Goal: Task Accomplishment & Management: Use online tool/utility

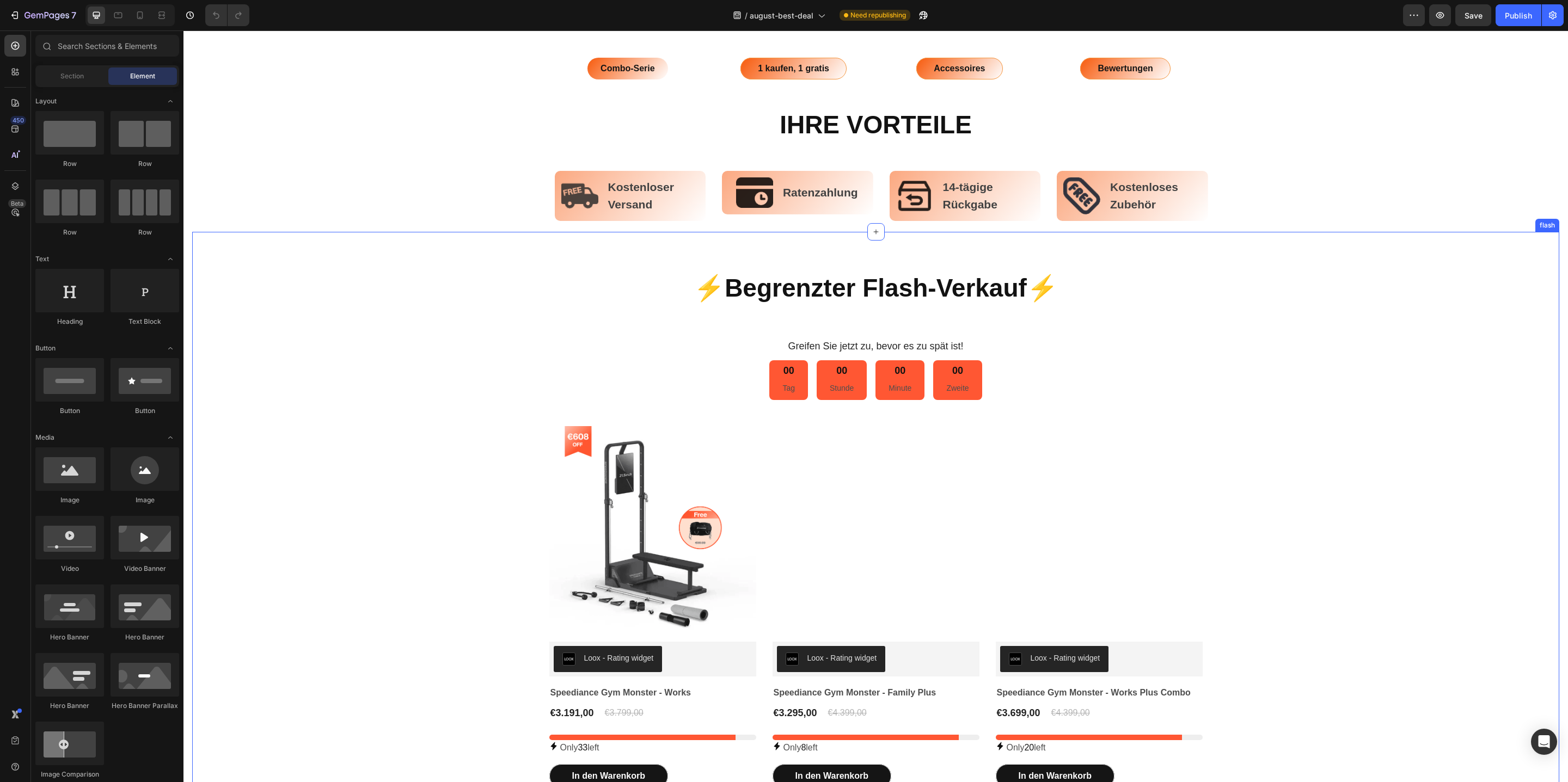
scroll to position [670, 0]
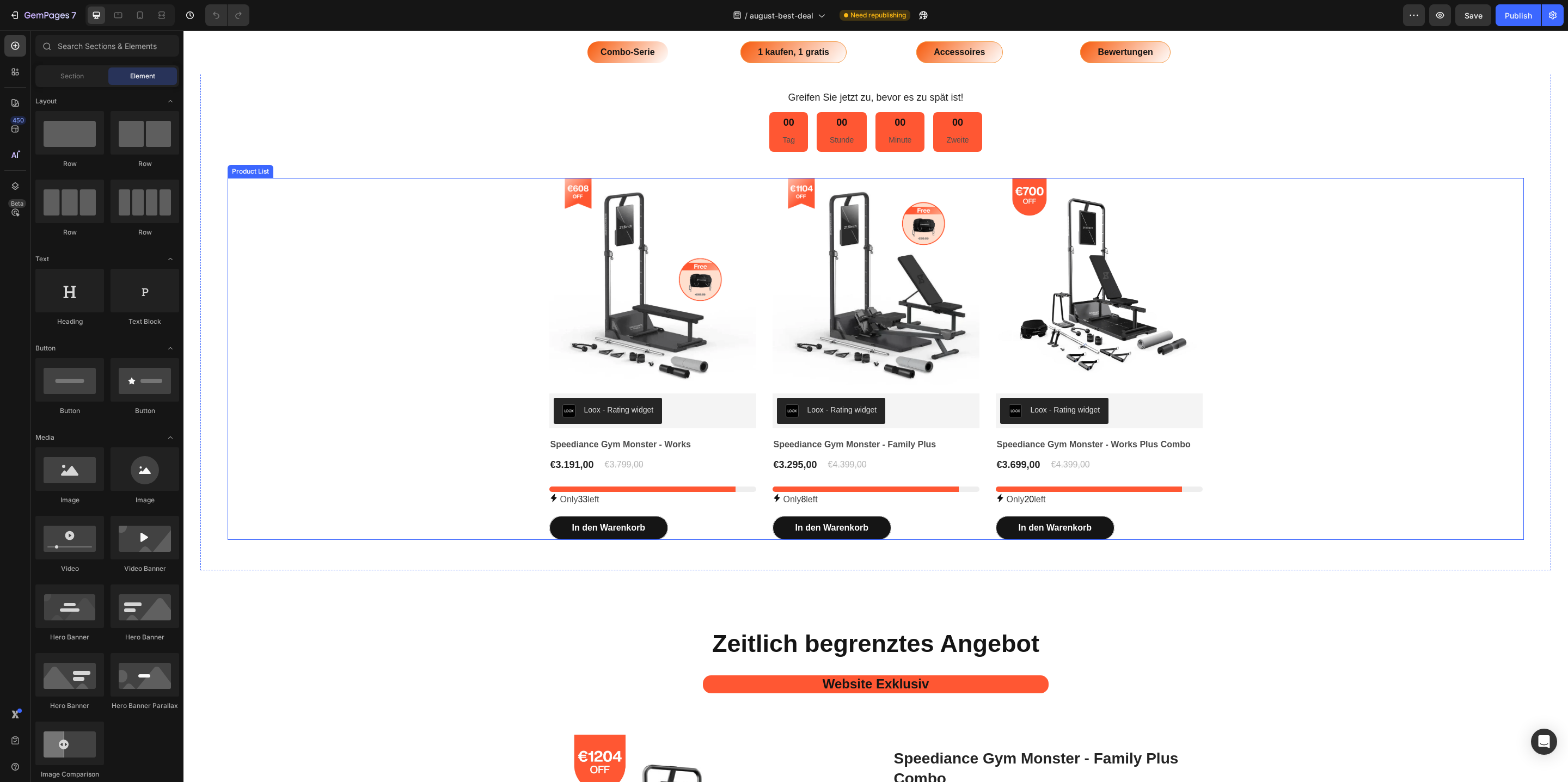
click at [1199, 226] on div "Product Images Loox - Rating widget Loox Speediance Gym Monster - Works (P) Tit…" at bounding box center [876, 359] width 1296 height 363
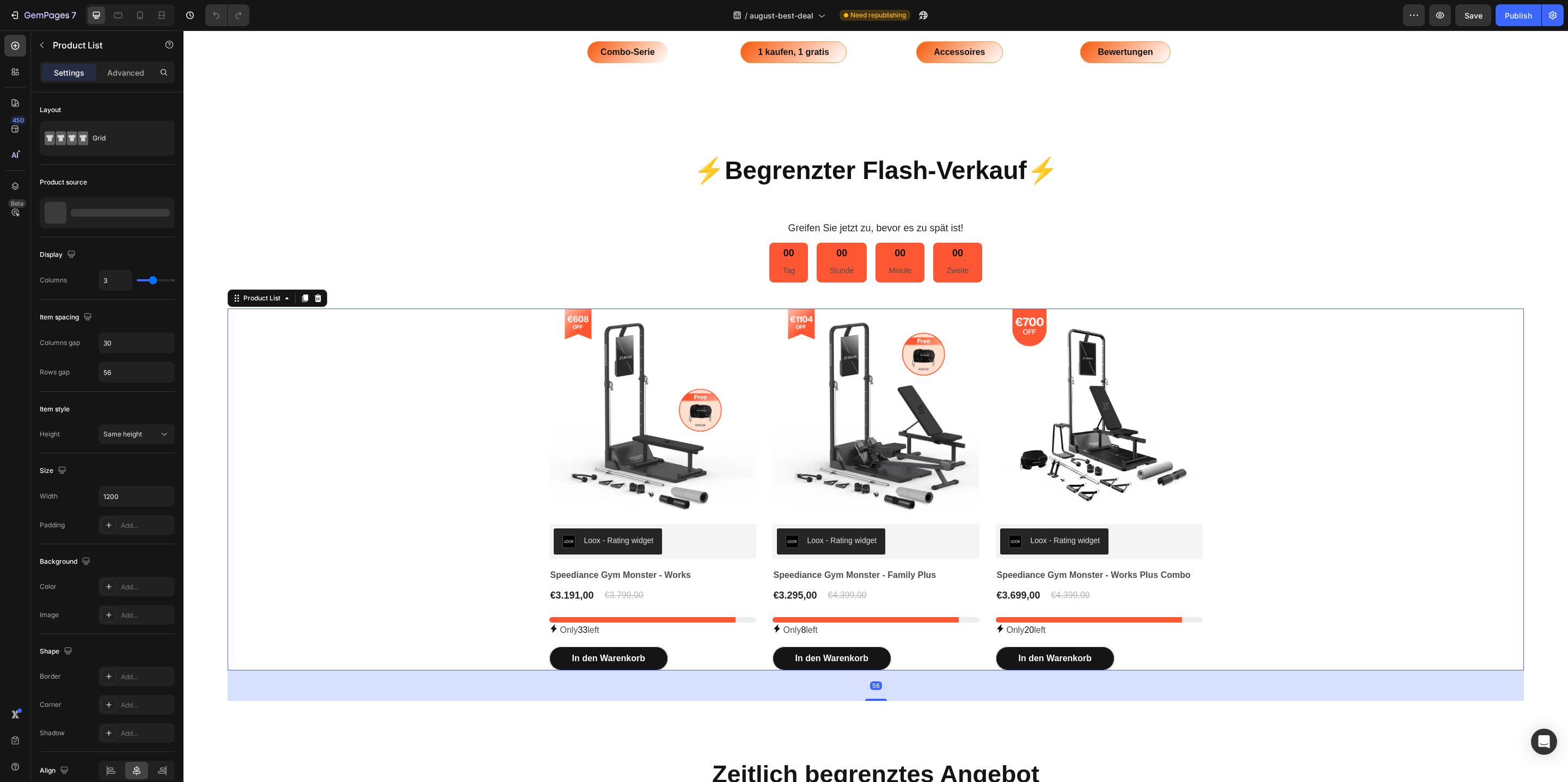
scroll to position [364, 0]
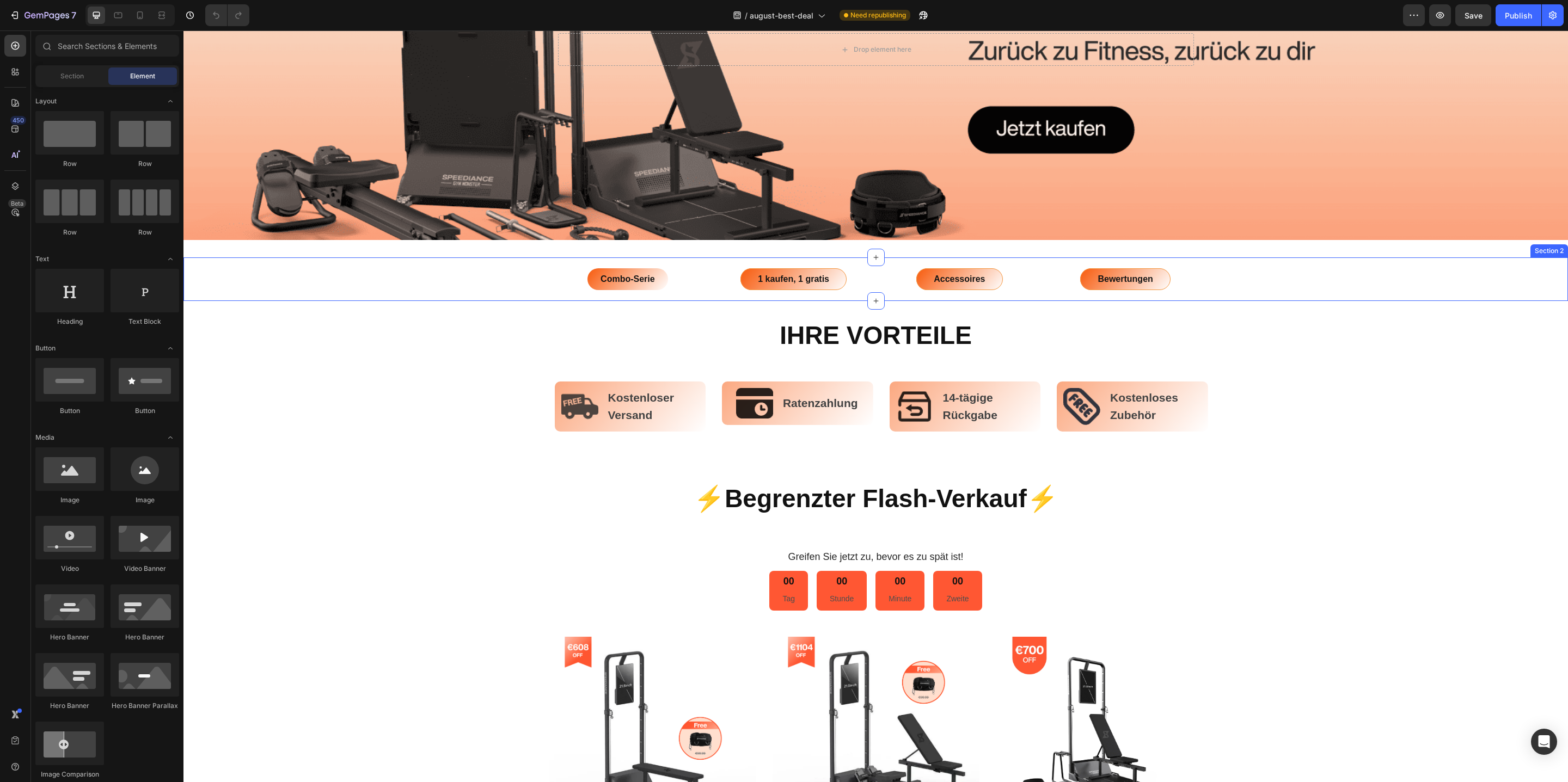
scroll to position [531, 0]
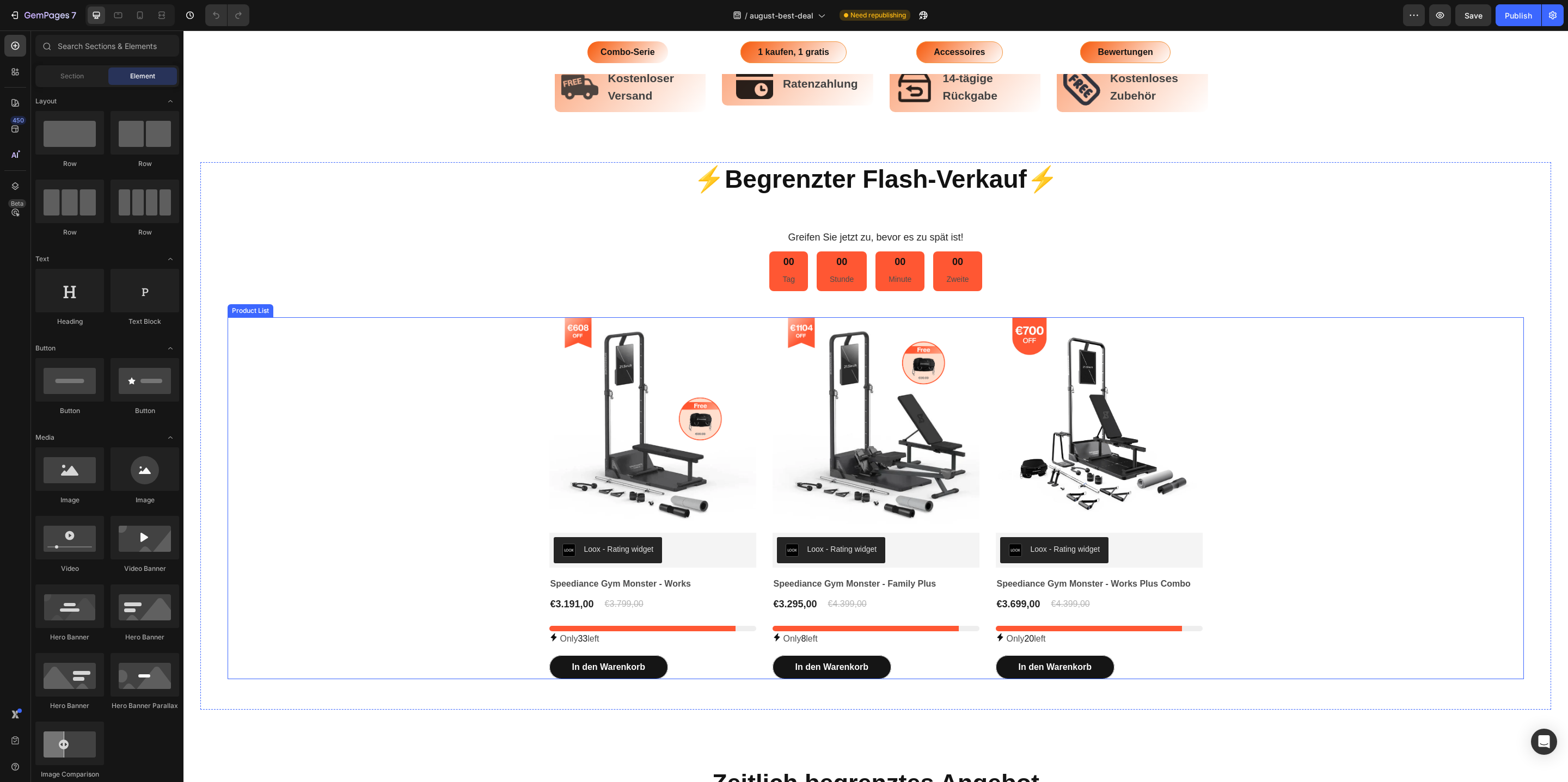
click at [1252, 464] on div "Product Images Loox - Rating widget Loox Speediance Gym Monster - Works (P) Tit…" at bounding box center [876, 499] width 1296 height 363
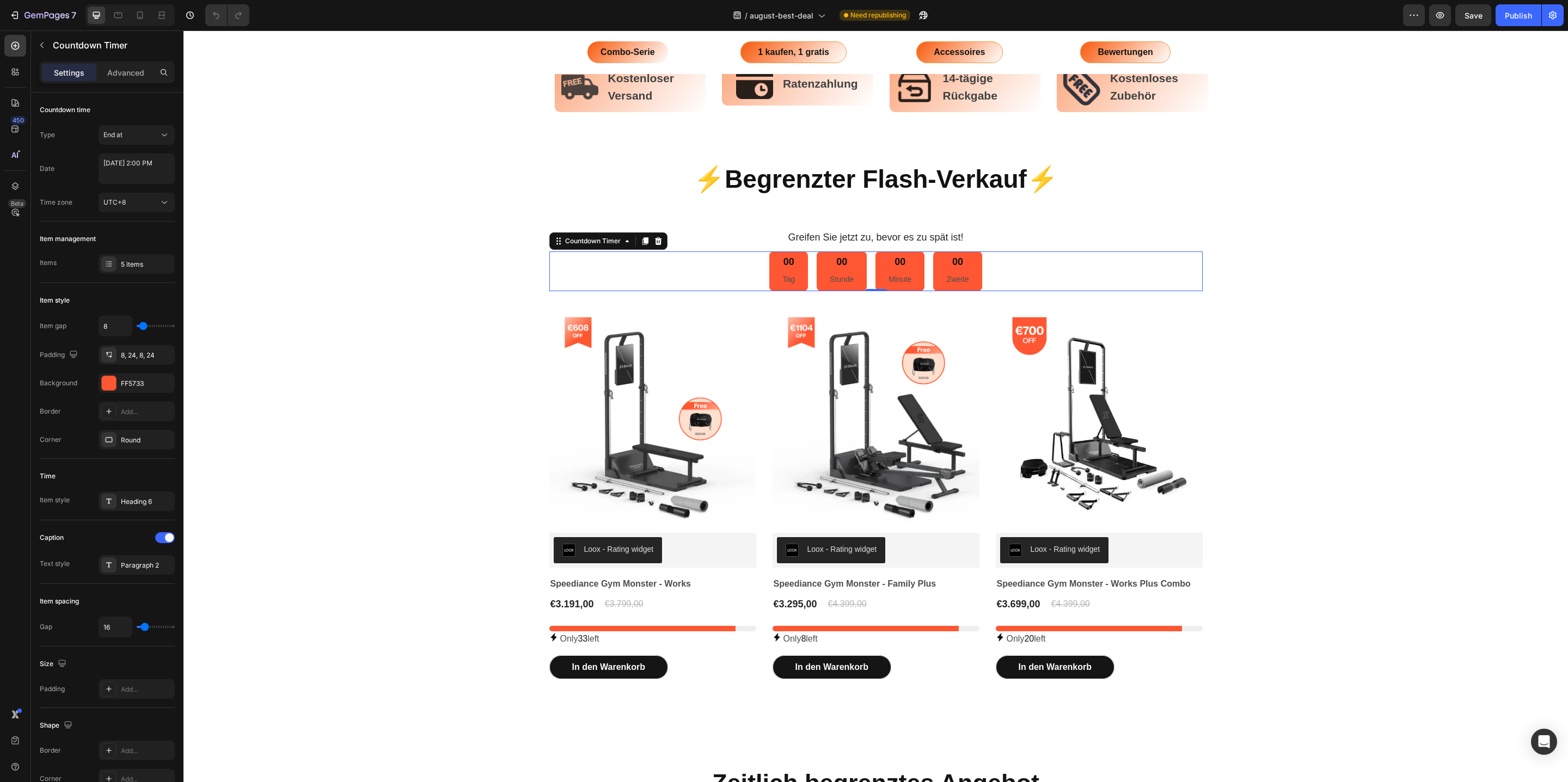
click at [1109, 268] on div "00 Tag 00 Stunde 00 Minute 00 Zweite" at bounding box center [876, 271] width 653 height 40
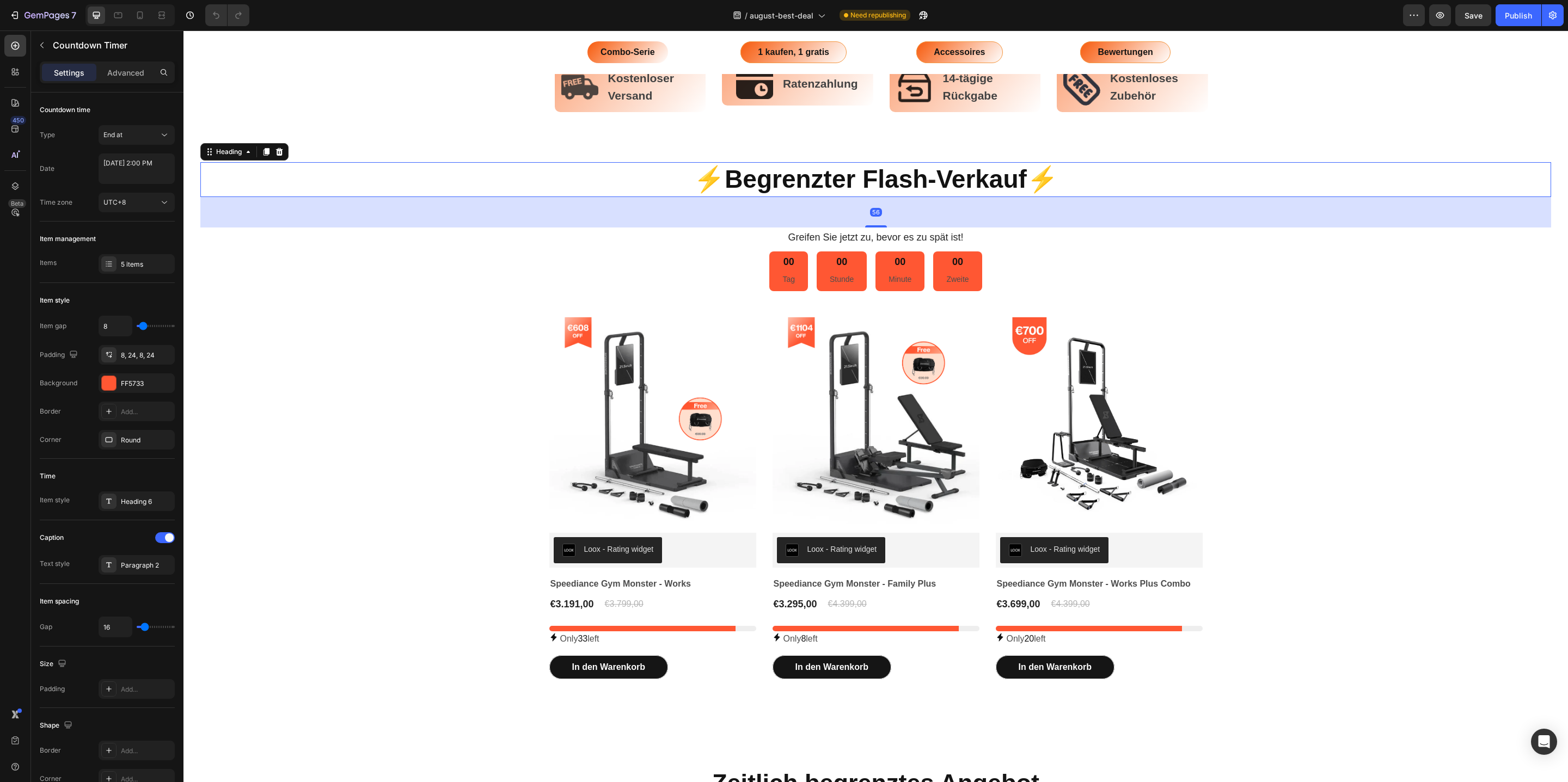
click at [1054, 183] on h2 "⚡️Begrenzter Flash-Verkauf⚡️" at bounding box center [875, 179] width 1351 height 35
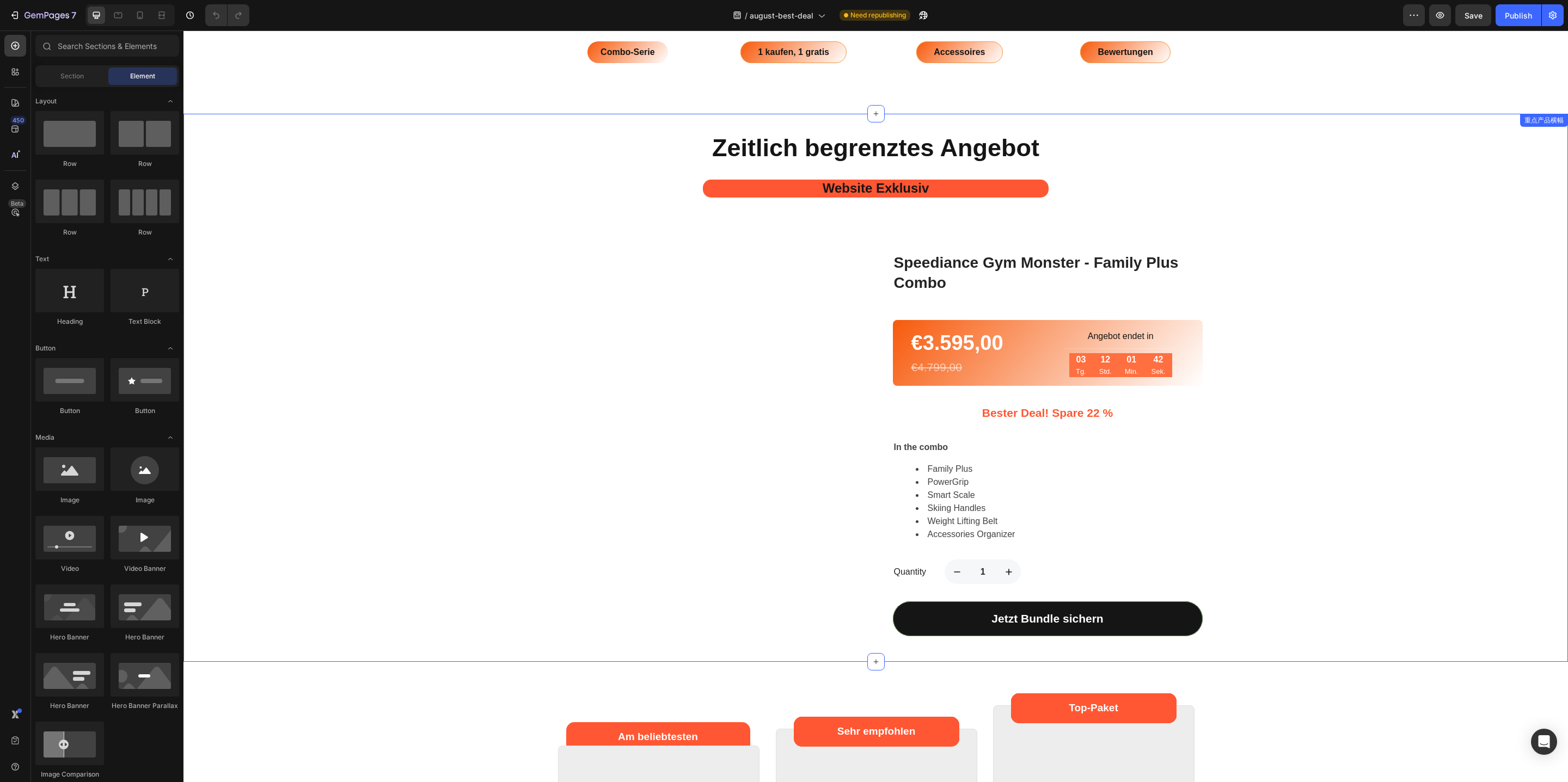
scroll to position [1131, 0]
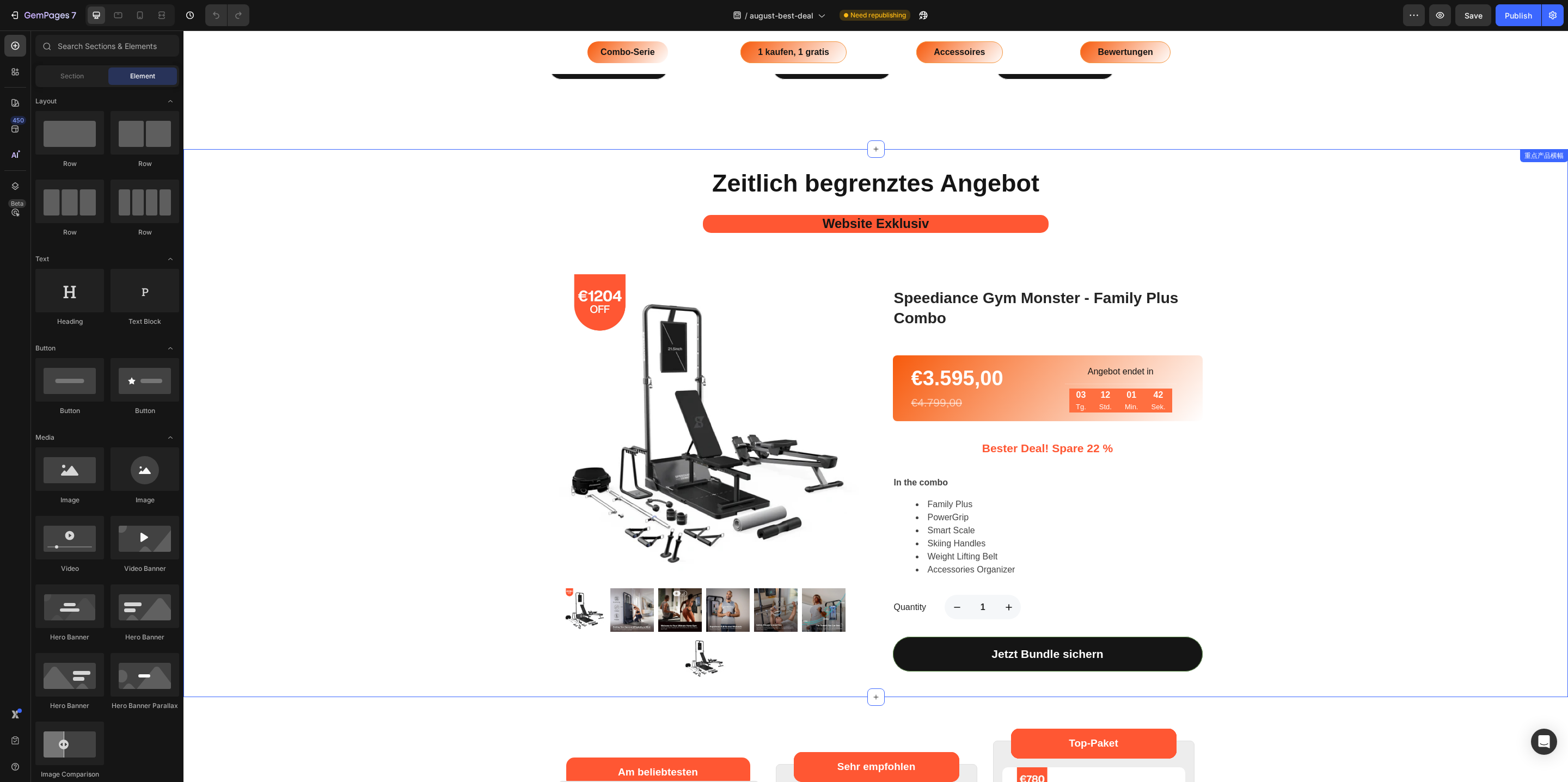
click at [1313, 362] on div "Zeitlich begrenztes Angebot Heading Website Exklusiv Text Block Product Images …" at bounding box center [876, 423] width 1384 height 513
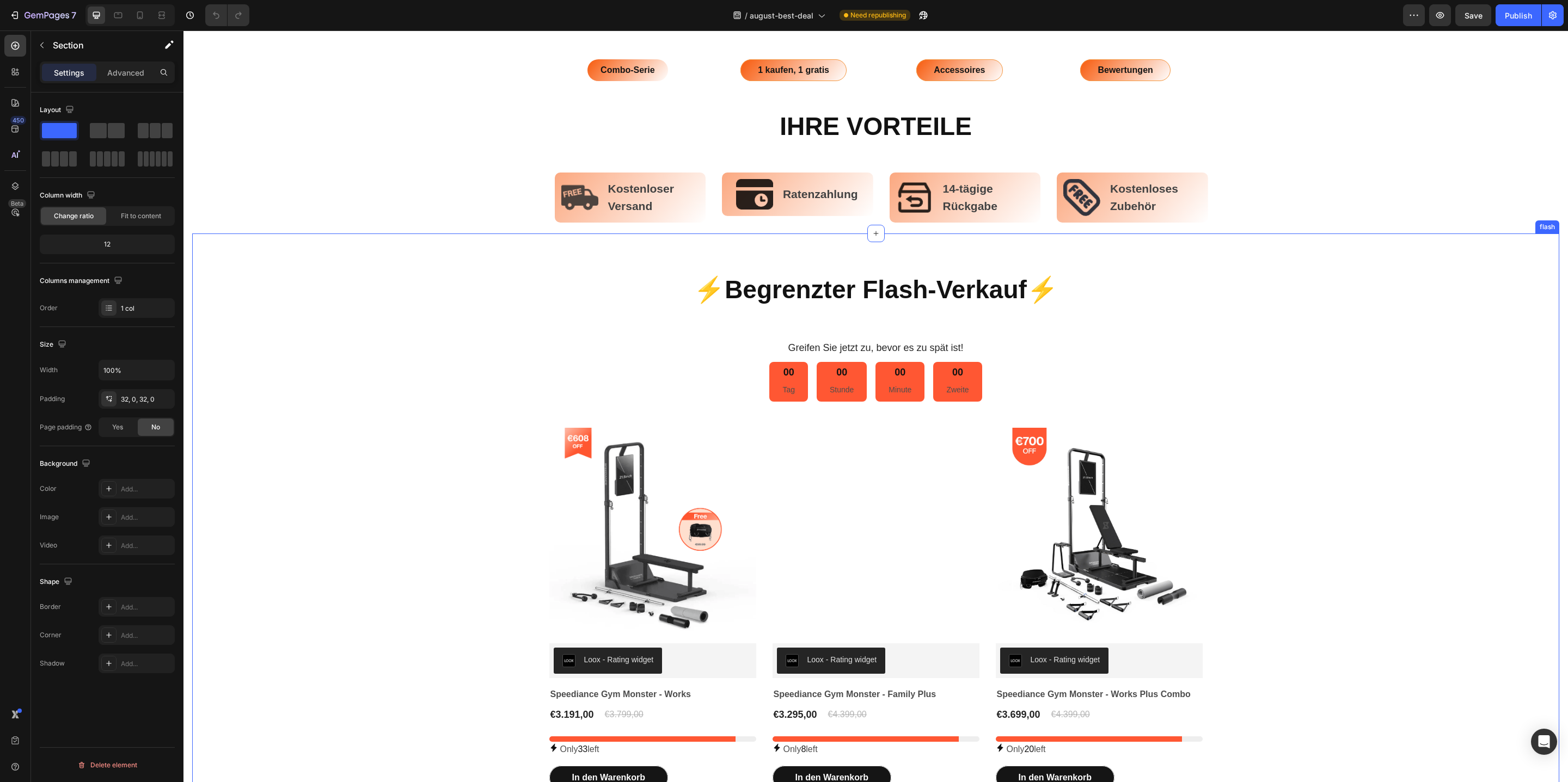
scroll to position [422, 0]
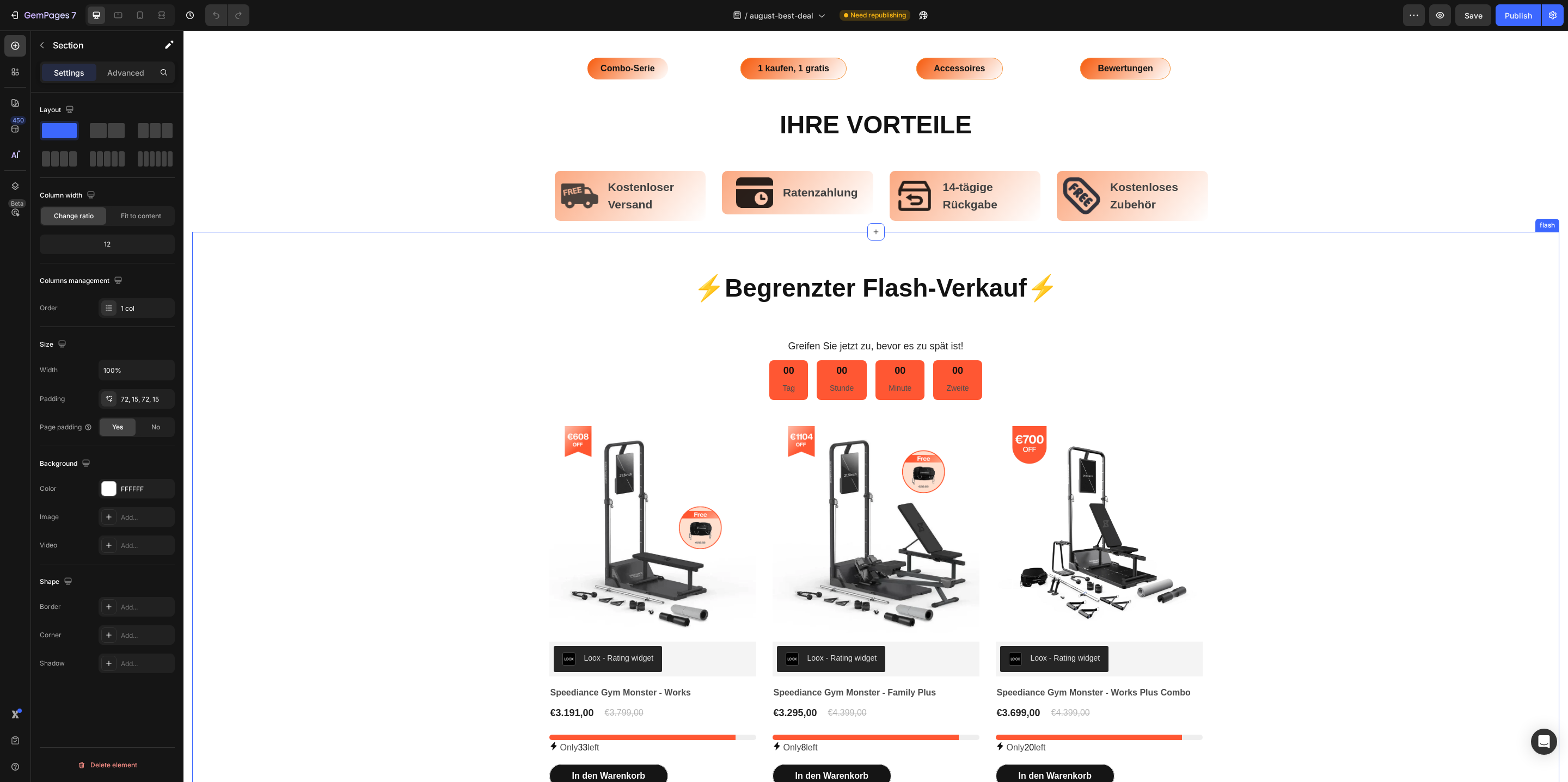
click at [1161, 257] on div "⚡️Begrenzter Flash-Verkauf⚡️ Heading Greifen Sie jetzt zu, bevor es zu spät ist…" at bounding box center [876, 545] width 1367 height 627
click at [13, 131] on icon at bounding box center [14, 129] width 7 height 7
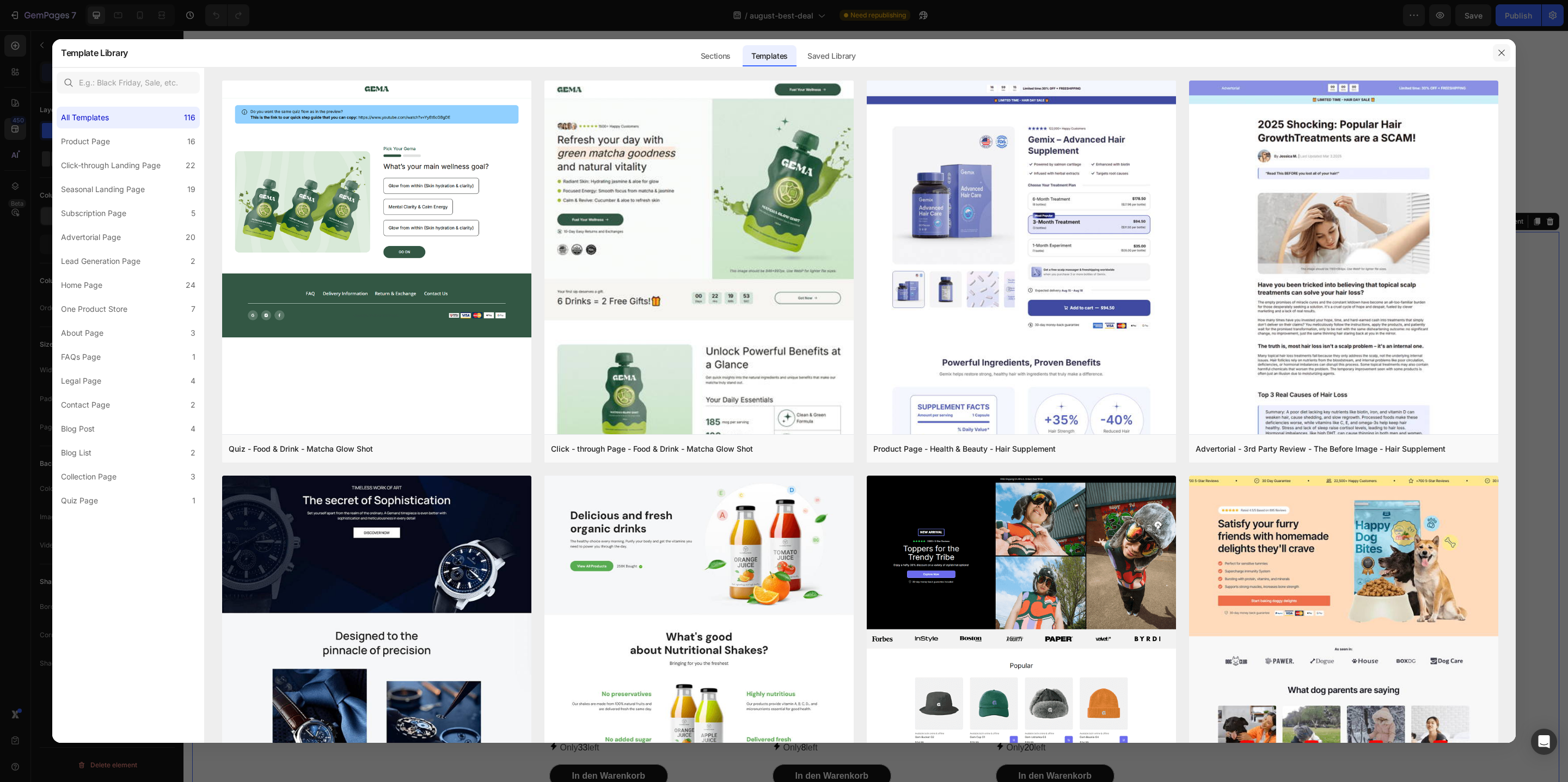
click at [1503, 47] on button "button" at bounding box center [1501, 52] width 18 height 18
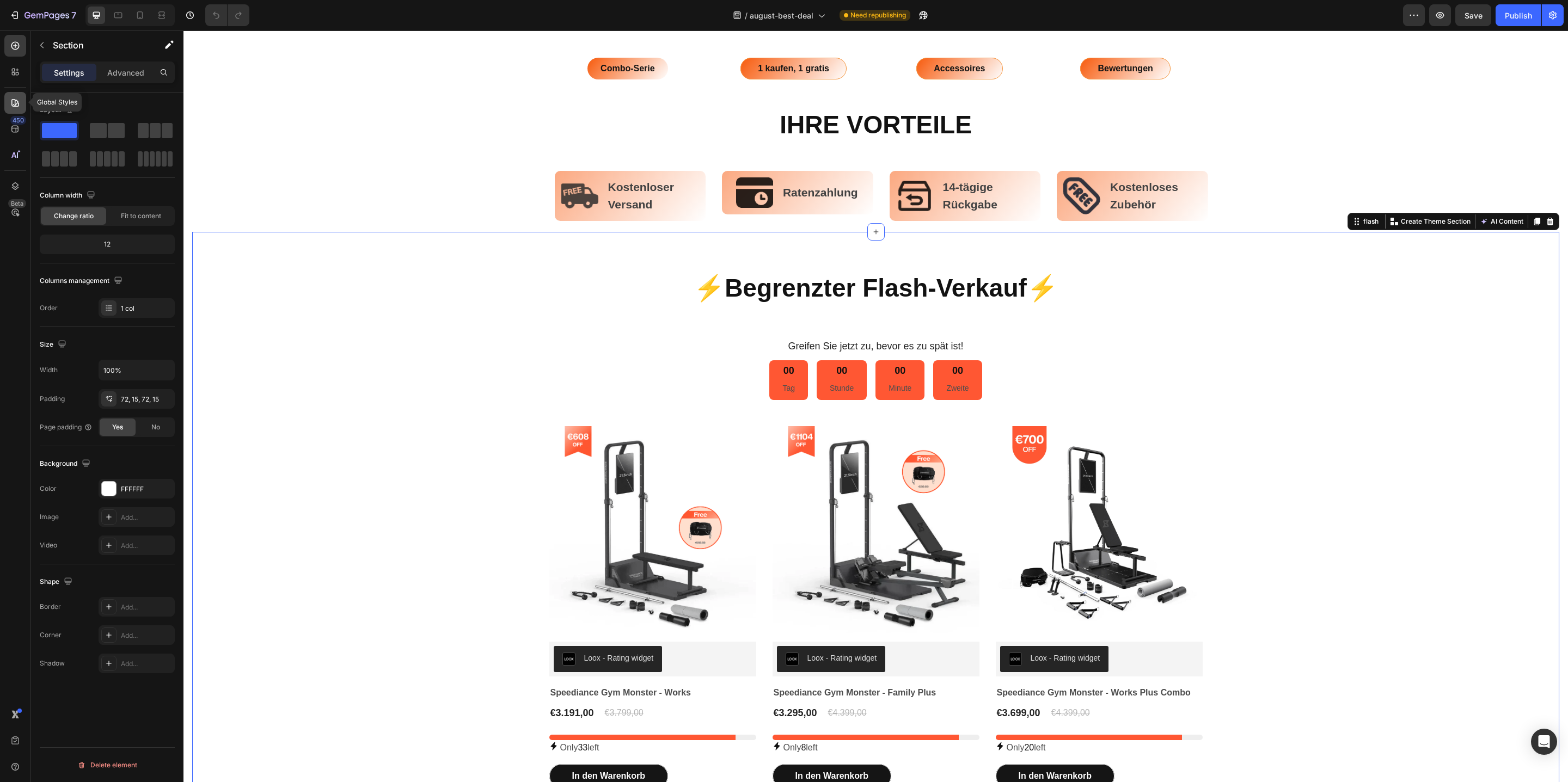
click at [21, 107] on div at bounding box center [15, 102] width 22 height 22
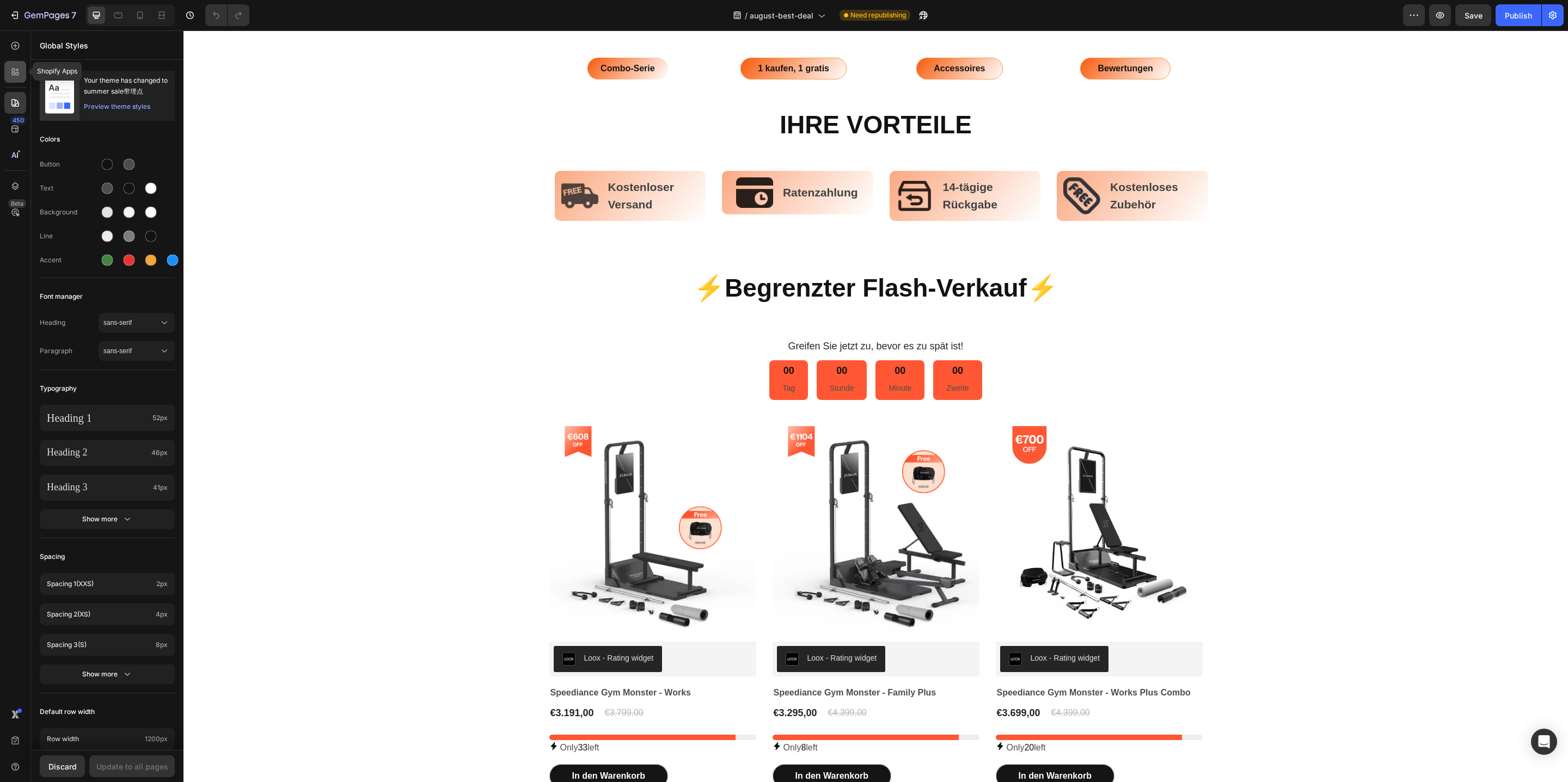
click at [16, 70] on icon at bounding box center [17, 70] width 3 height 3
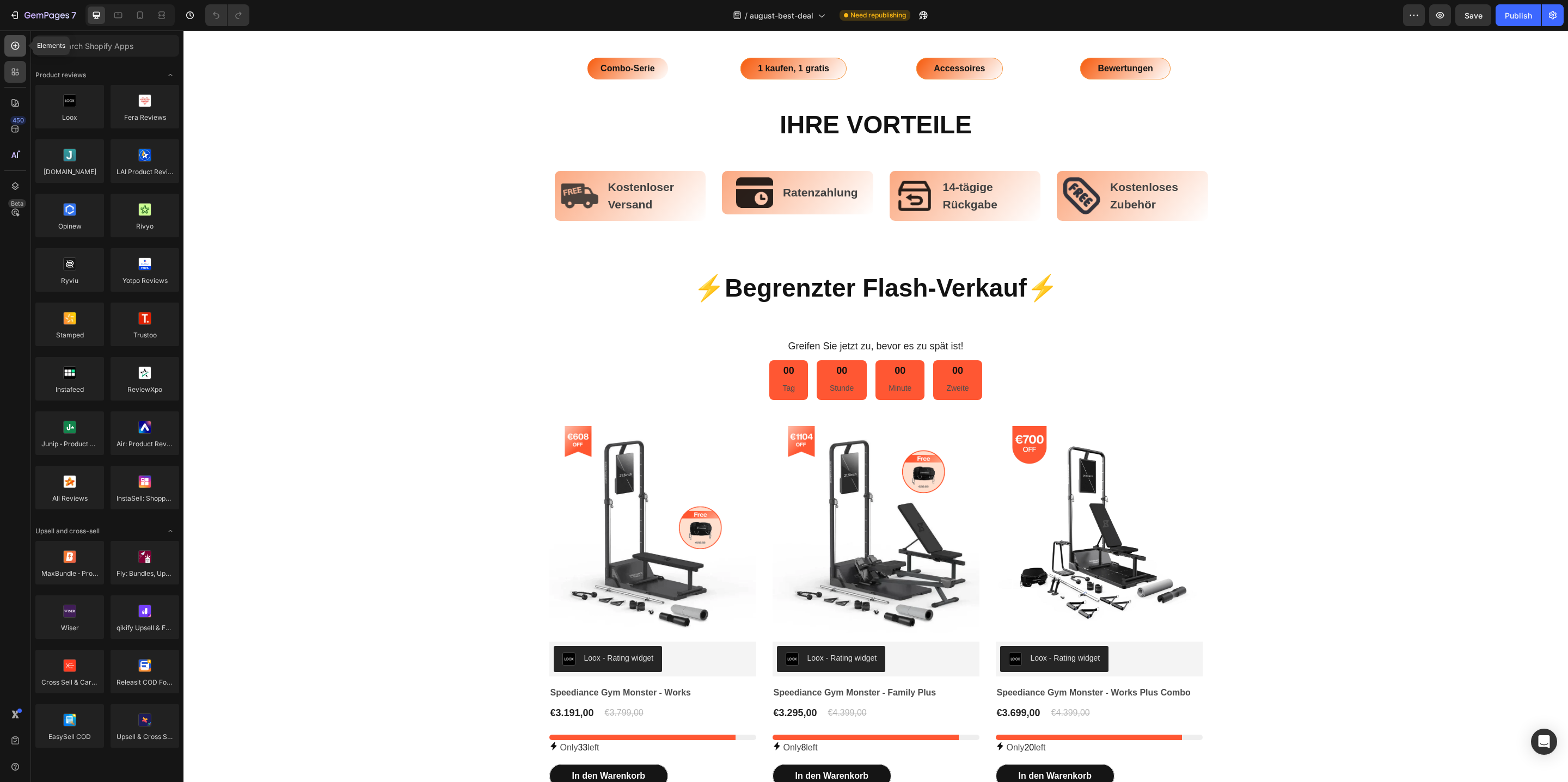
click at [20, 51] on div at bounding box center [15, 45] width 22 height 22
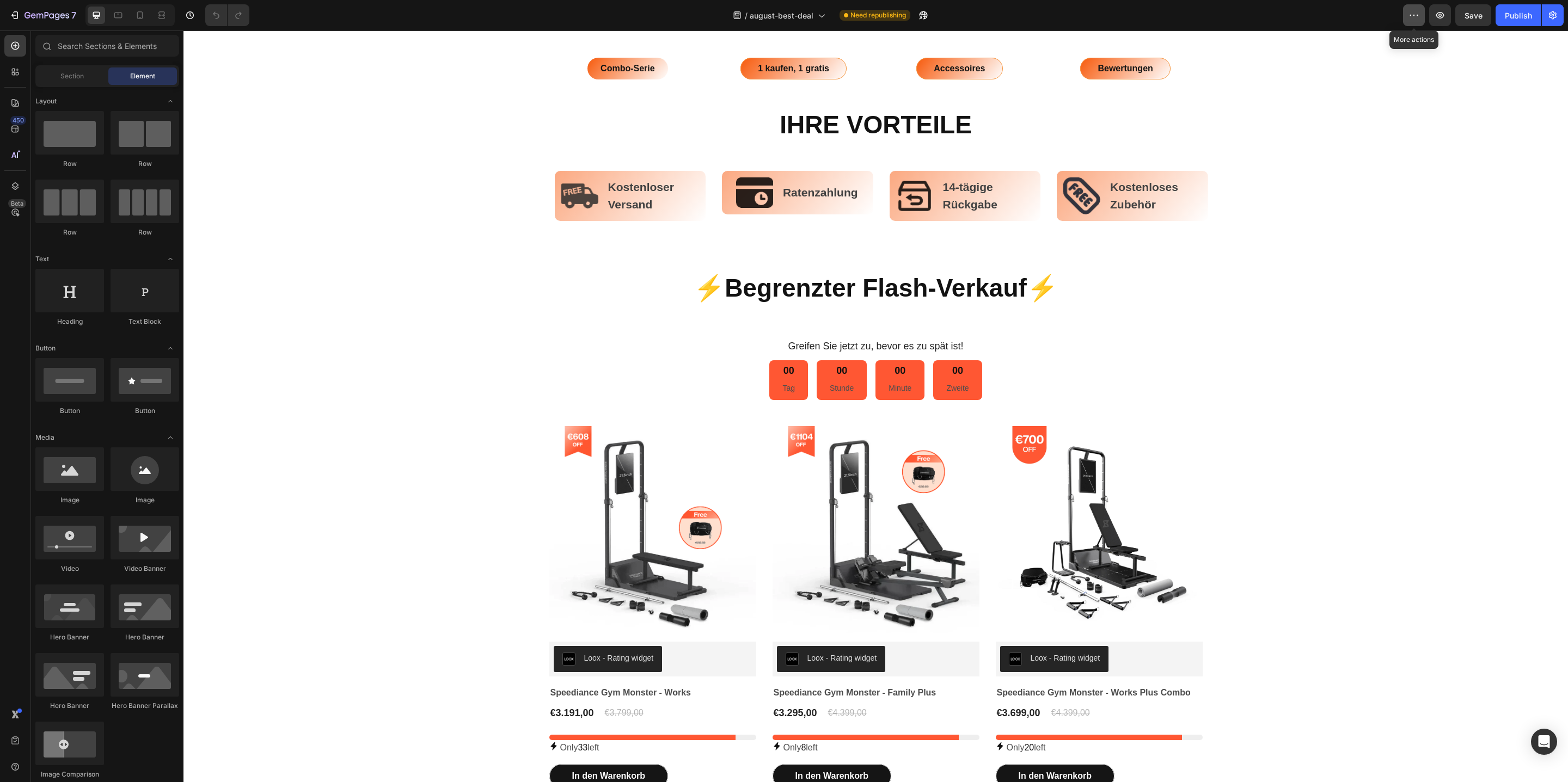
click at [1418, 16] on icon "button" at bounding box center [1414, 15] width 11 height 11
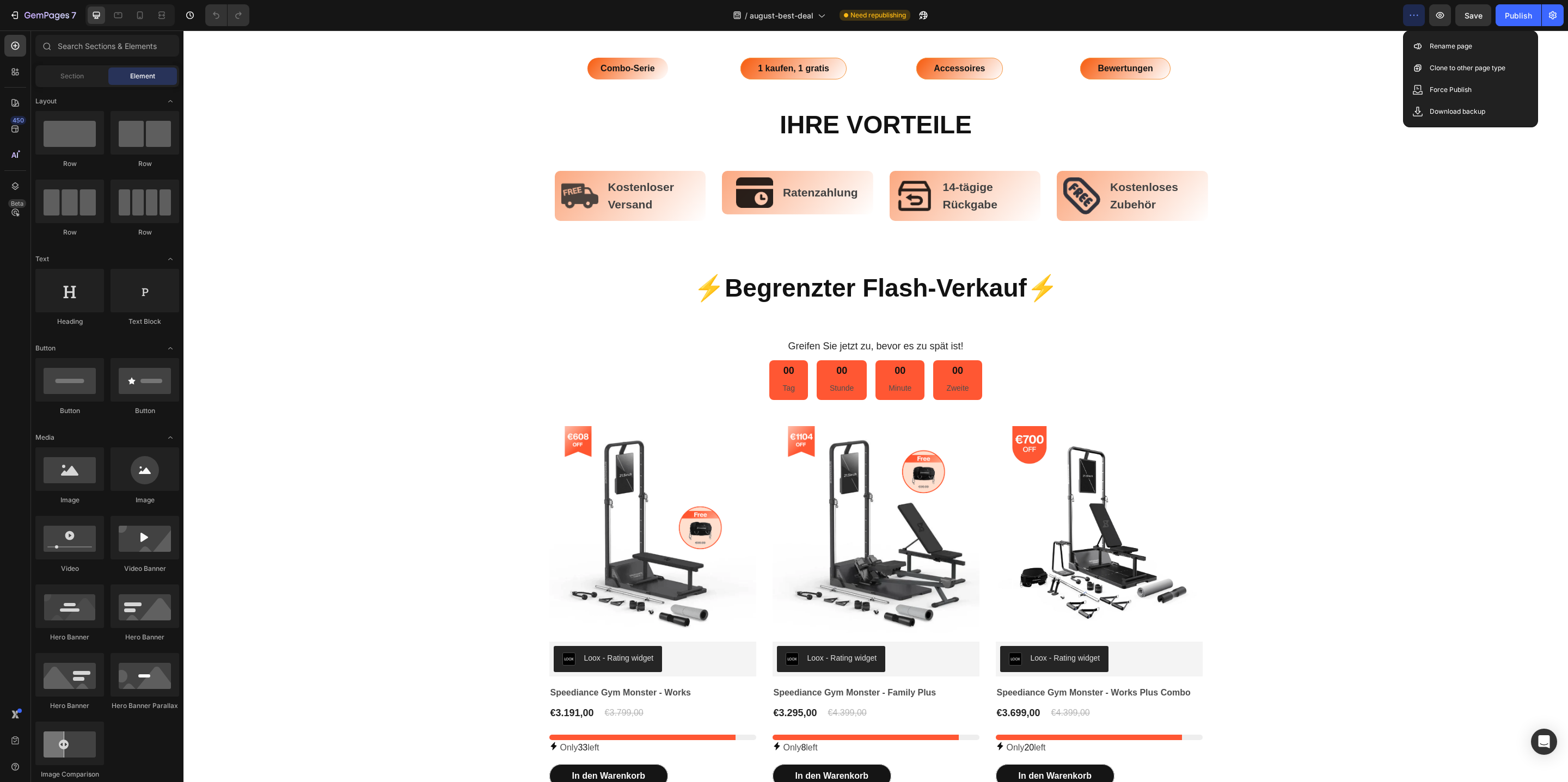
click at [264, 228] on div "Image Kostenloser Versand Text block Row Image Ratenzahlung Text block Row Imag…" at bounding box center [881, 196] width 1384 height 72
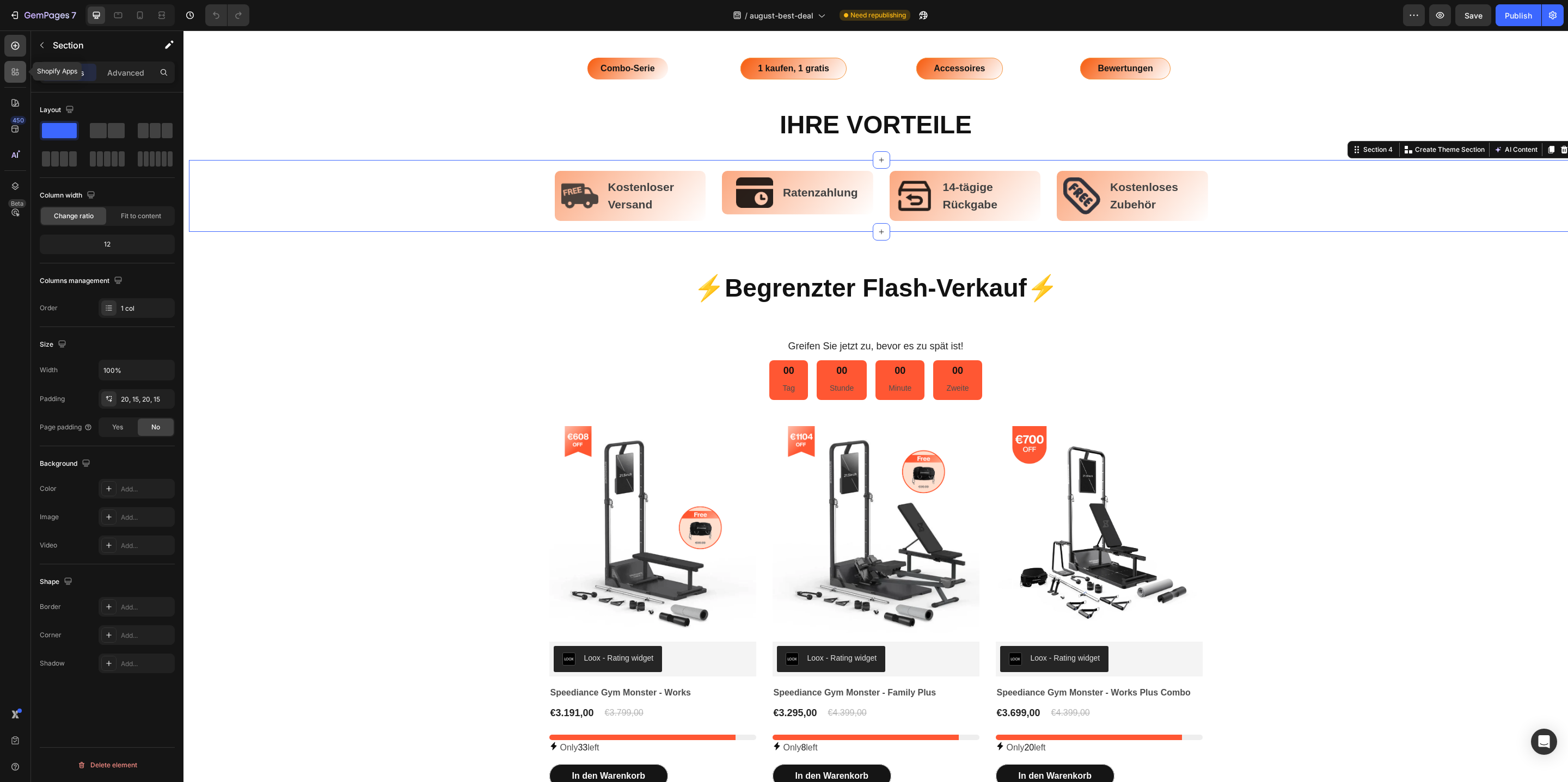
click at [16, 79] on div at bounding box center [15, 72] width 22 height 22
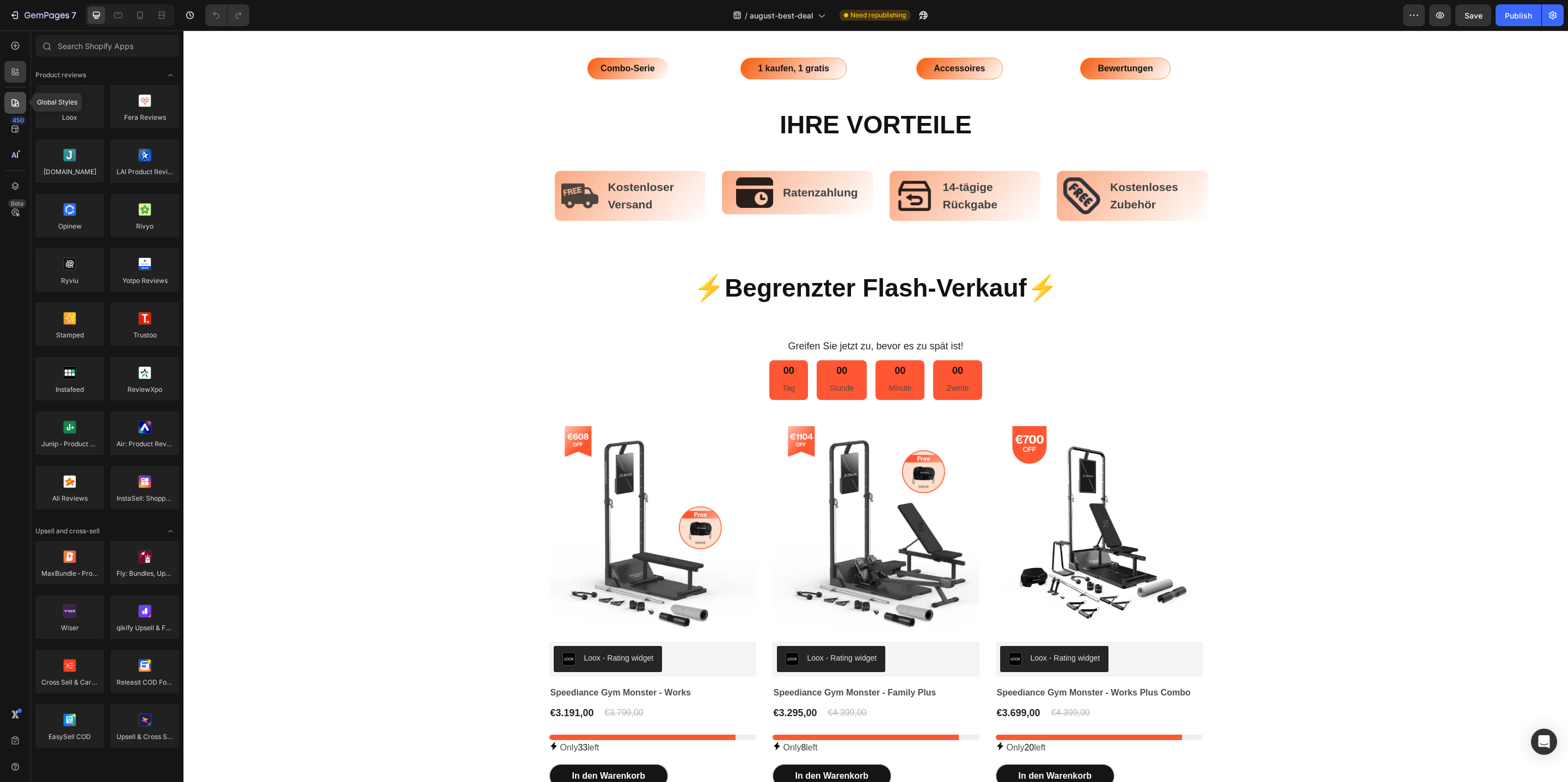
click at [12, 104] on icon at bounding box center [15, 103] width 11 height 11
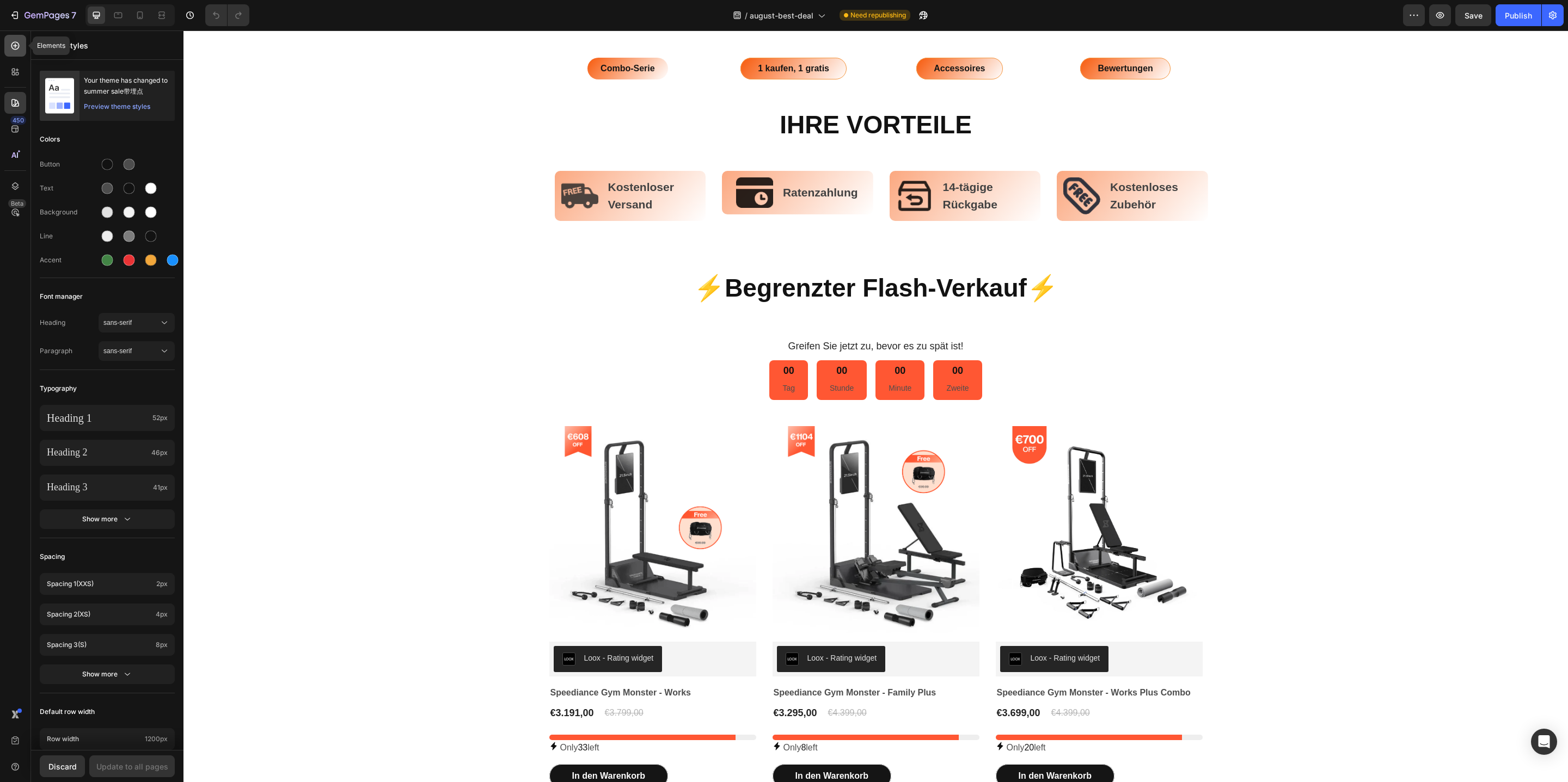
click at [19, 52] on div at bounding box center [15, 45] width 22 height 22
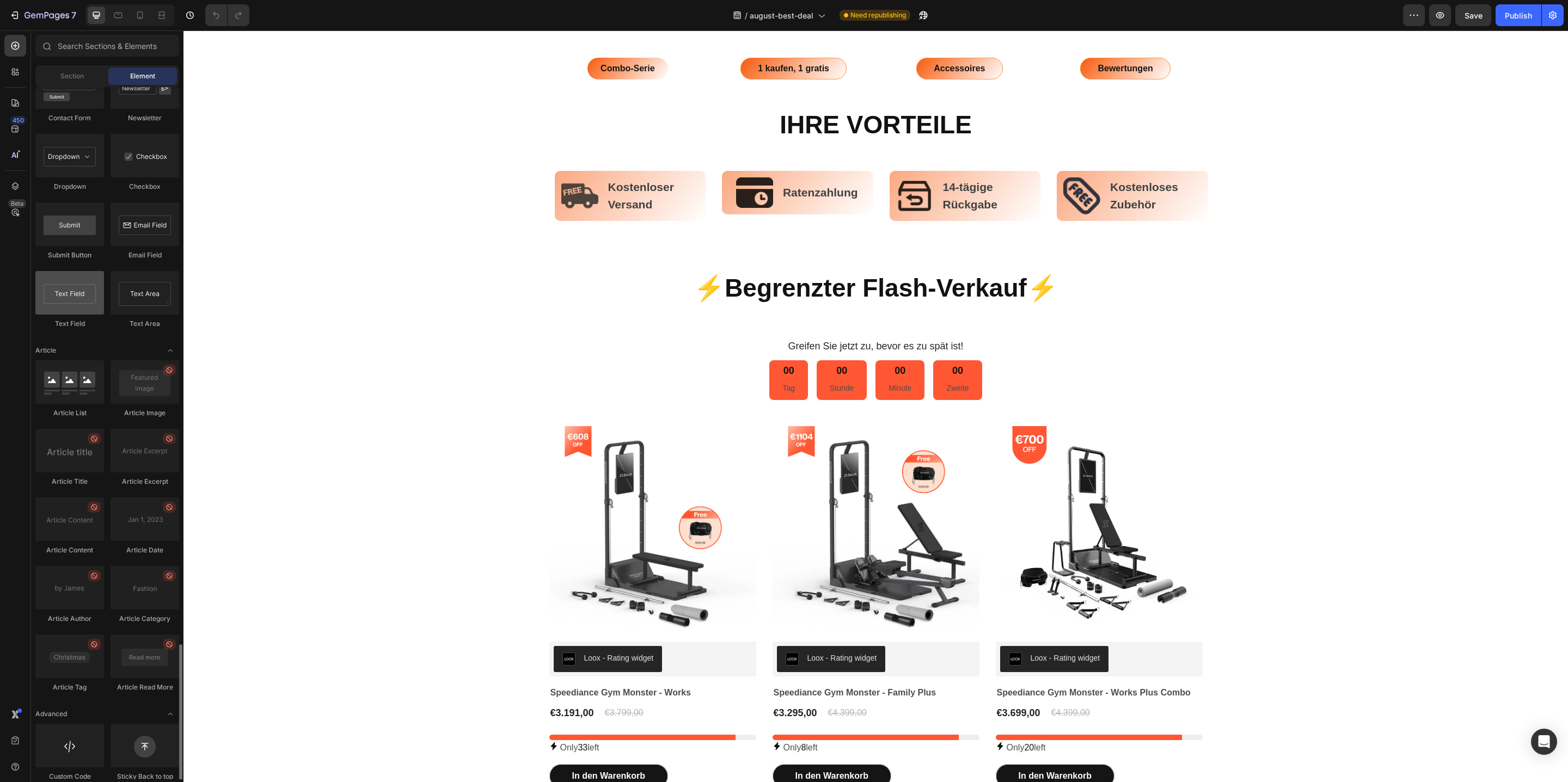
scroll to position [2535, 0]
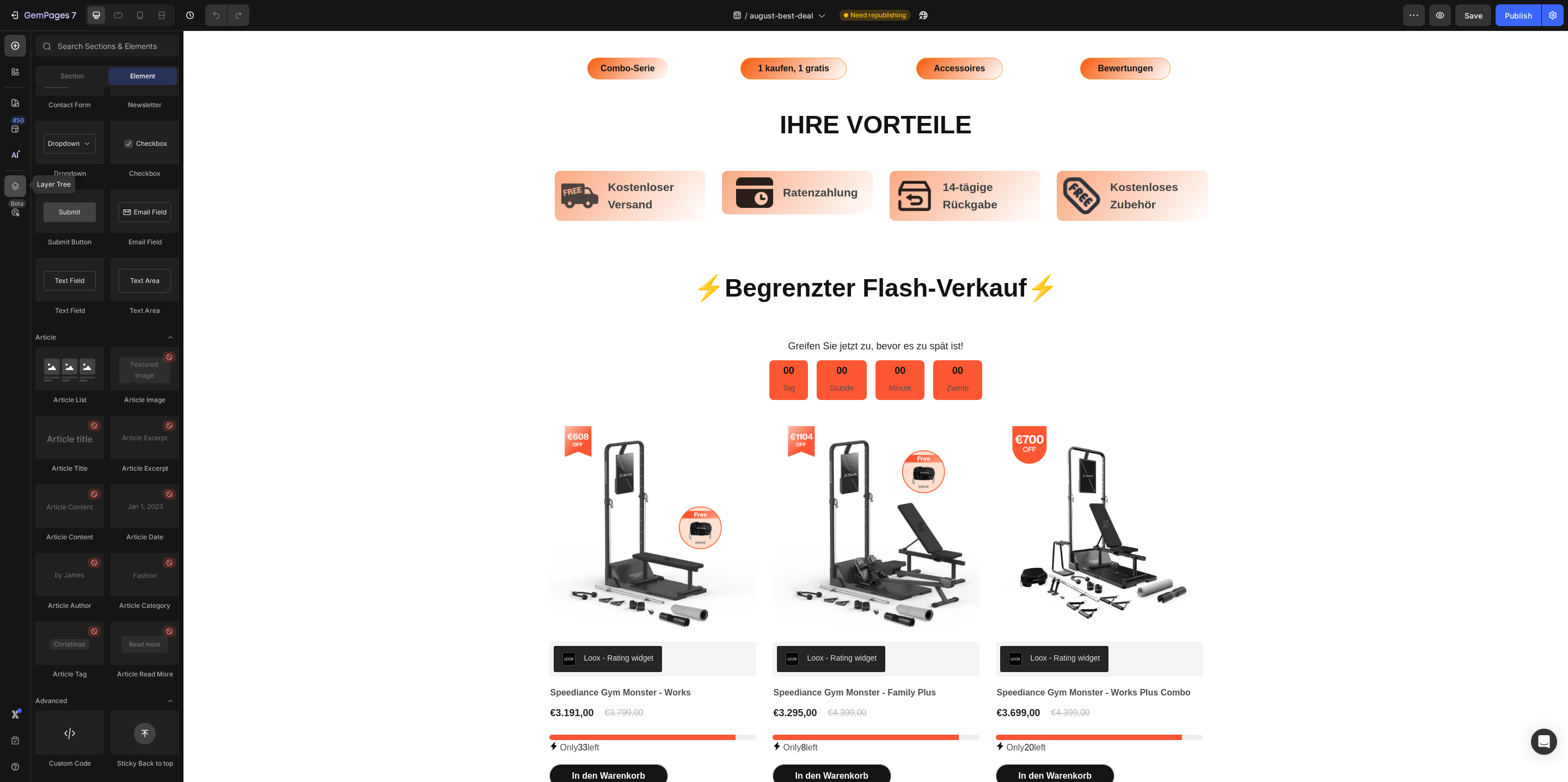
click at [20, 194] on div at bounding box center [15, 186] width 22 height 22
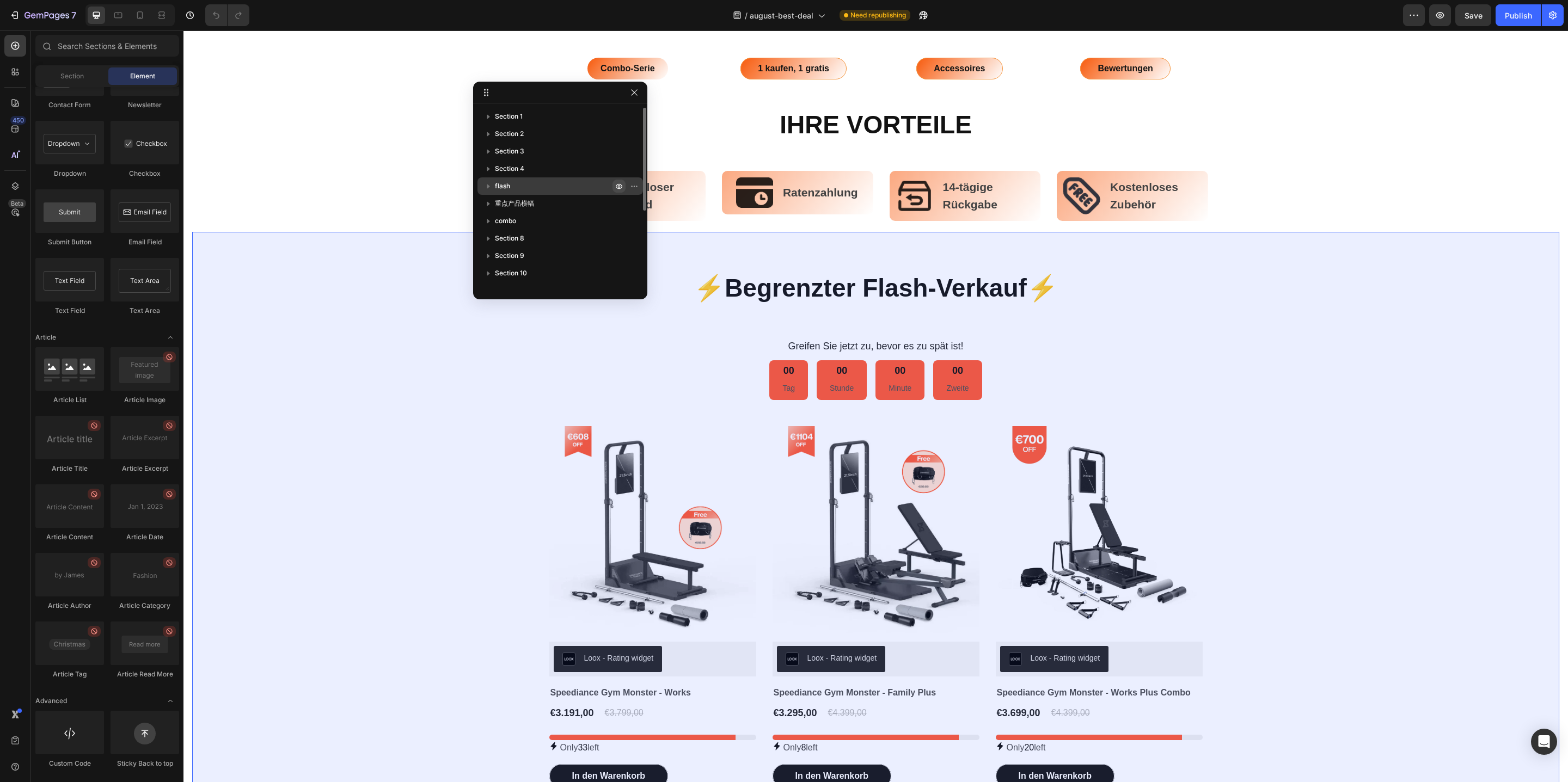
click at [623, 188] on icon "button" at bounding box center [619, 186] width 9 height 9
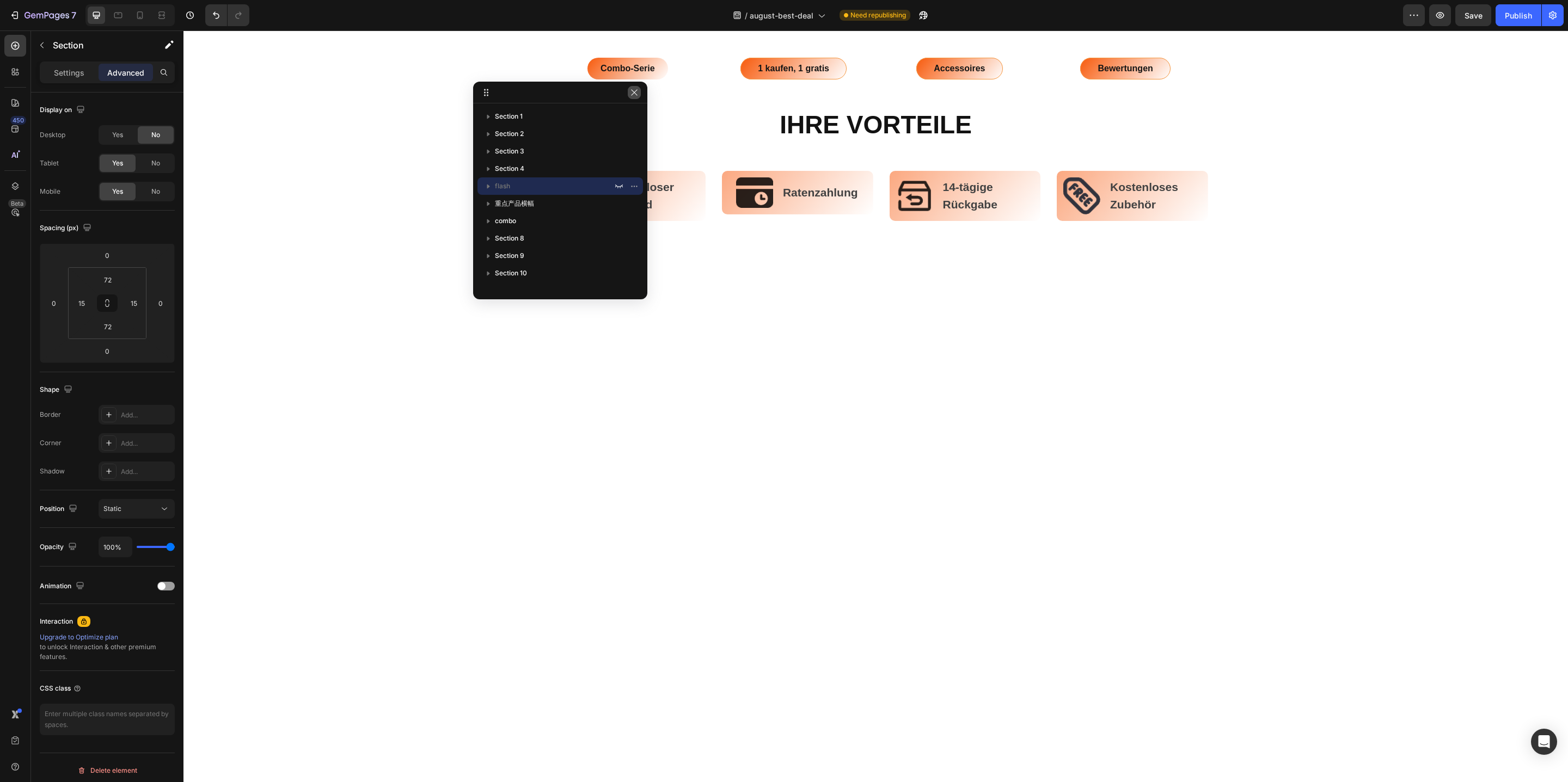
click at [634, 95] on icon "button" at bounding box center [634, 92] width 9 height 9
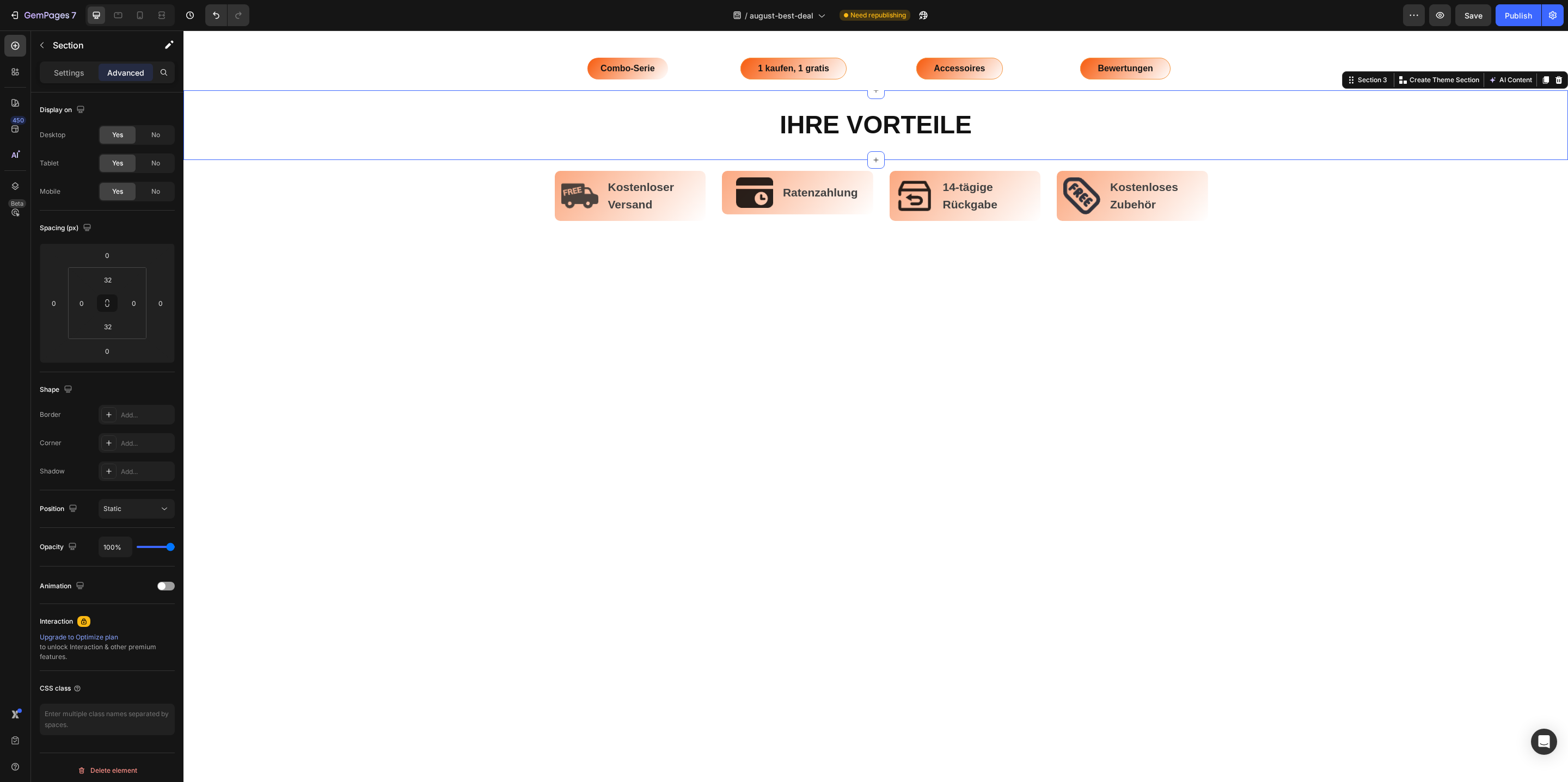
click at [1421, 147] on div "IHRE VORTEILE Heading Section 3 Create Theme Section AI Content Write with GemA…" at bounding box center [876, 125] width 1384 height 70
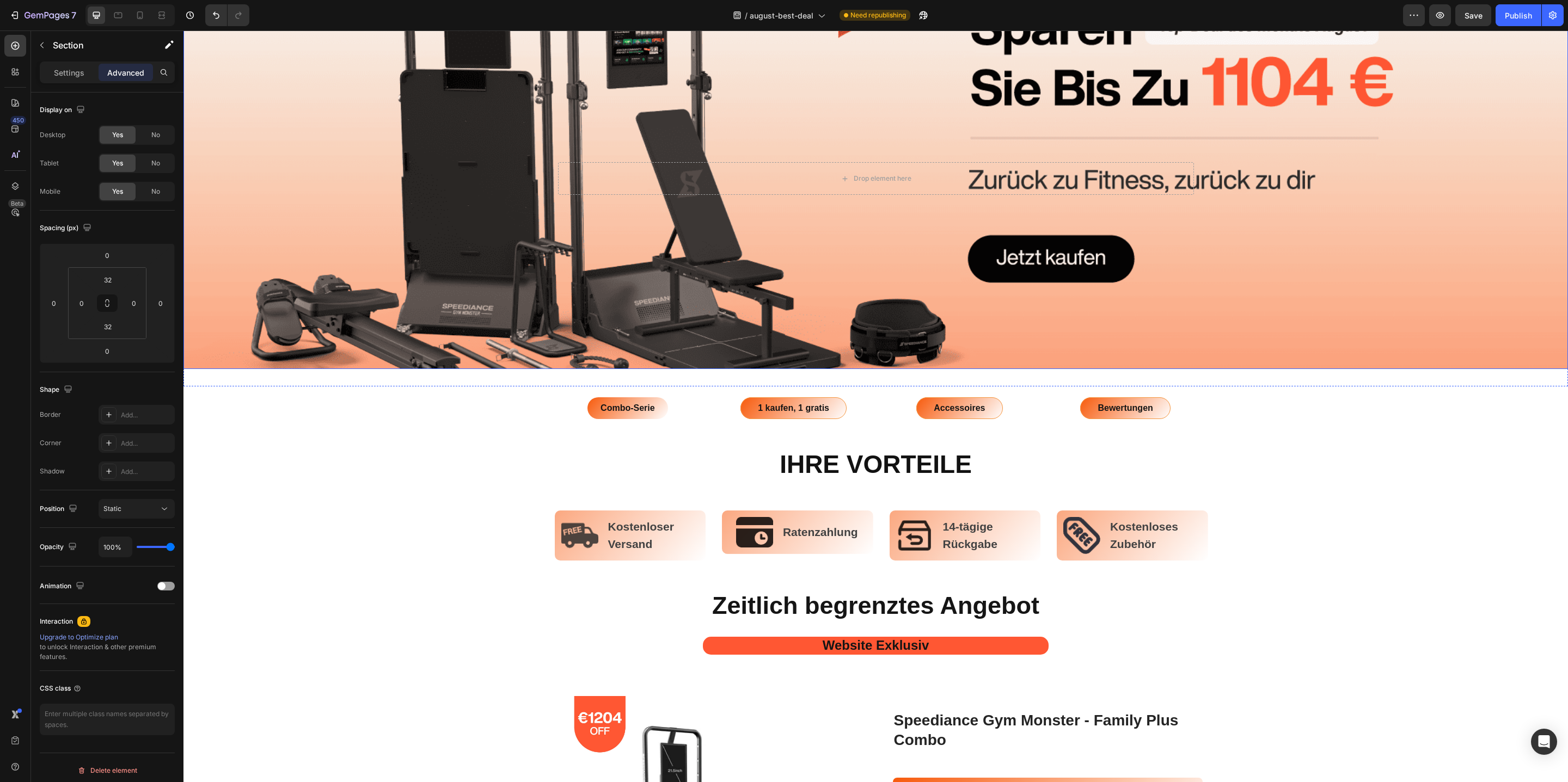
scroll to position [0, 0]
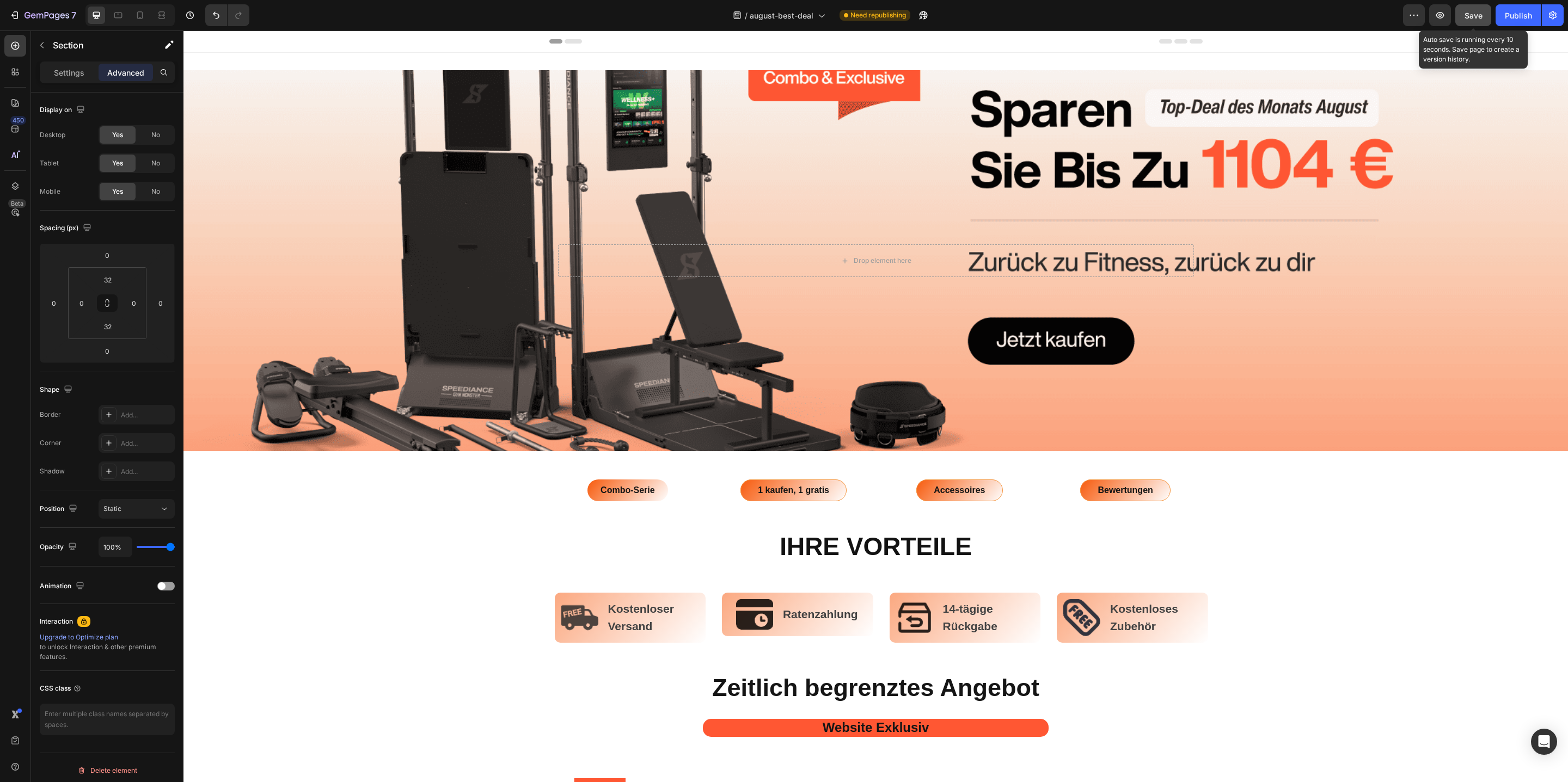
click at [1473, 24] on button "Save" at bounding box center [1473, 15] width 36 height 22
click at [1521, 20] on div "Publish" at bounding box center [1518, 15] width 27 height 11
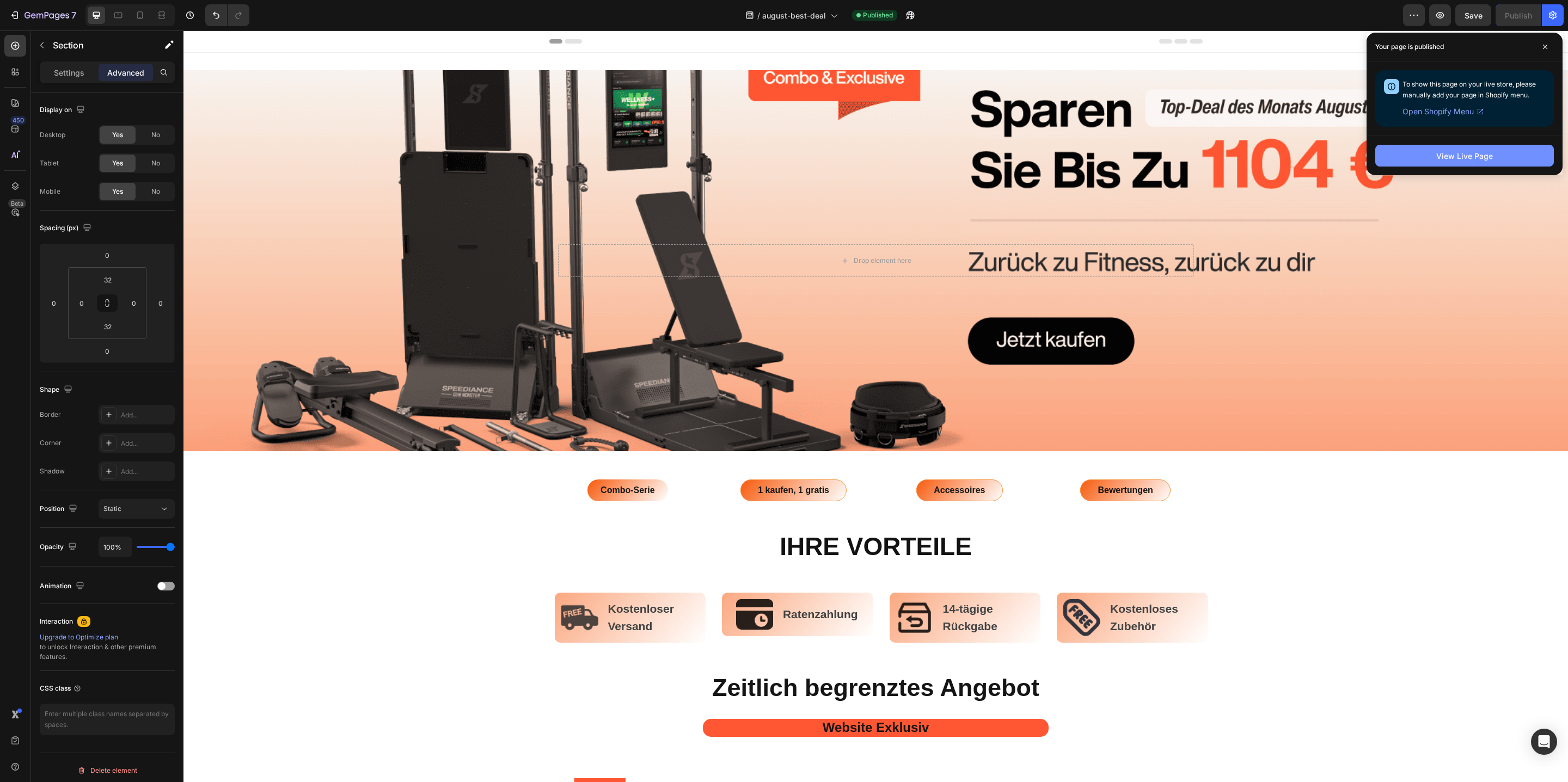
click at [1434, 161] on button "View Live Page" at bounding box center [1464, 155] width 178 height 22
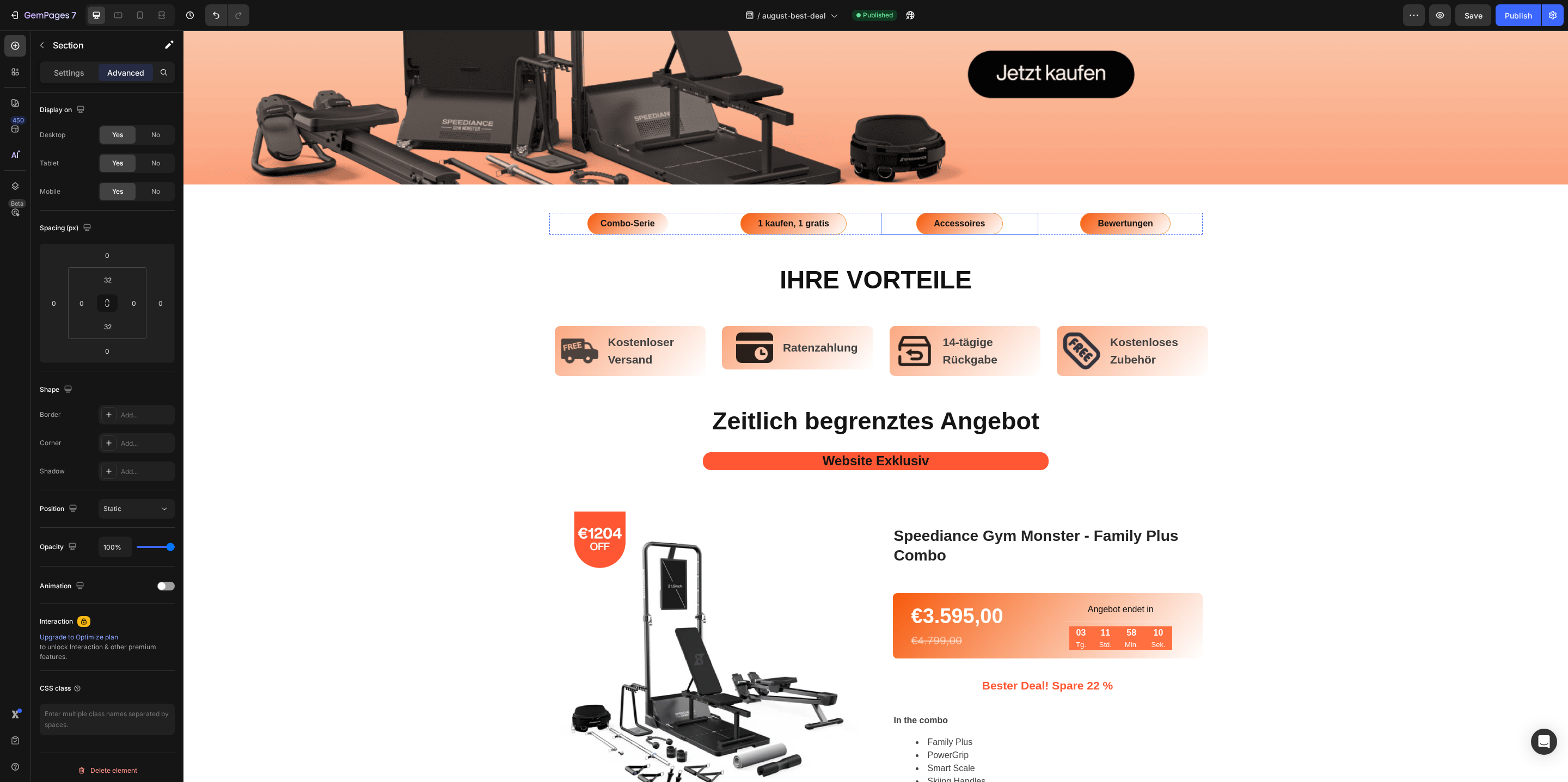
scroll to position [338, 0]
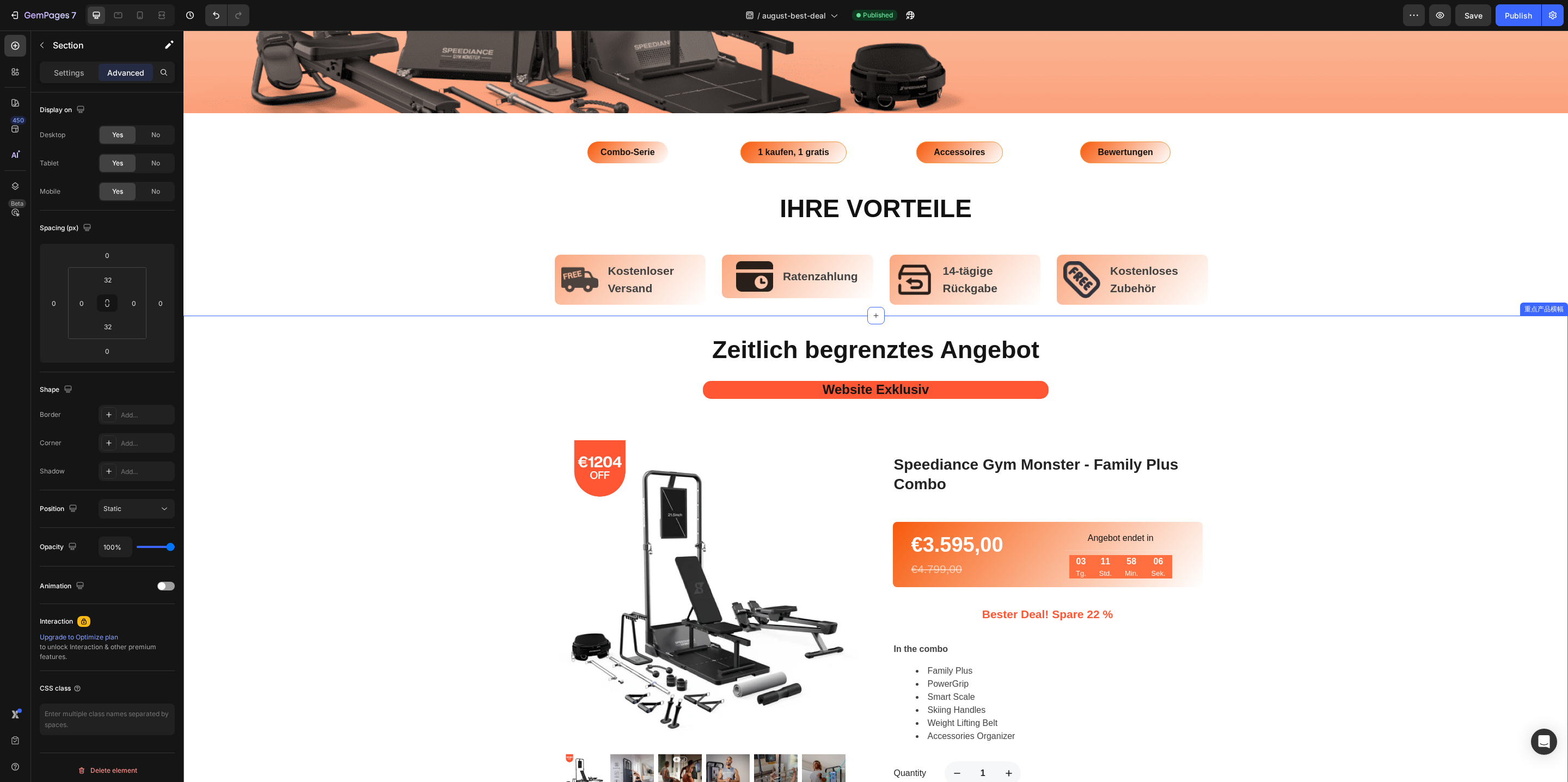
click at [1235, 446] on div "Zeitlich begrenztes Angebot Heading Website Exklusiv Text Block Product Images …" at bounding box center [876, 590] width 1384 height 513
click at [1152, 355] on h2 "Zeitlich begrenztes Angebot" at bounding box center [876, 350] width 1384 height 34
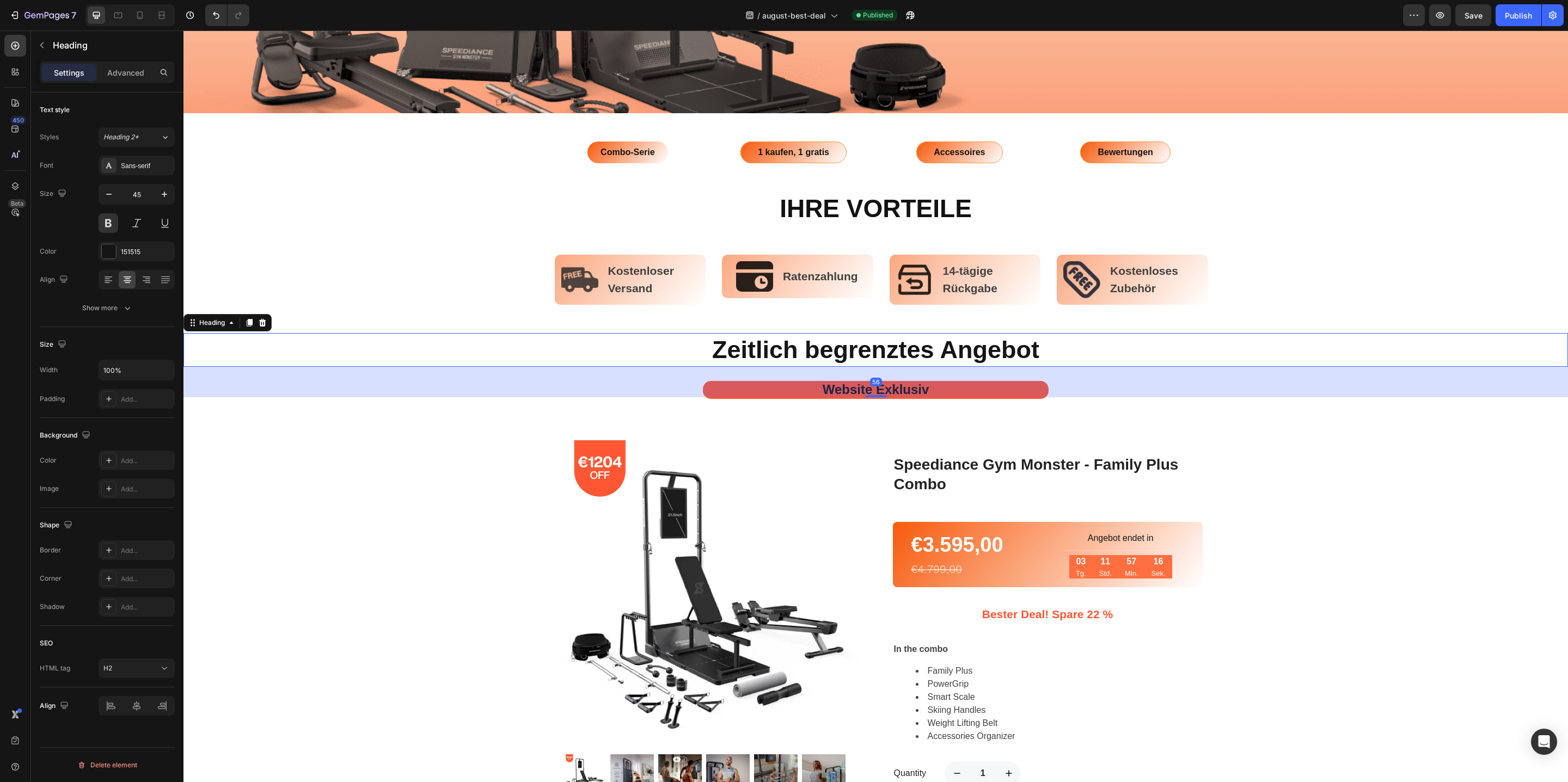
click at [1174, 442] on div "Speediance Gym Monster - Family Plus Combo (P) Title (P) Description €3.595,00 …" at bounding box center [1048, 638] width 310 height 417
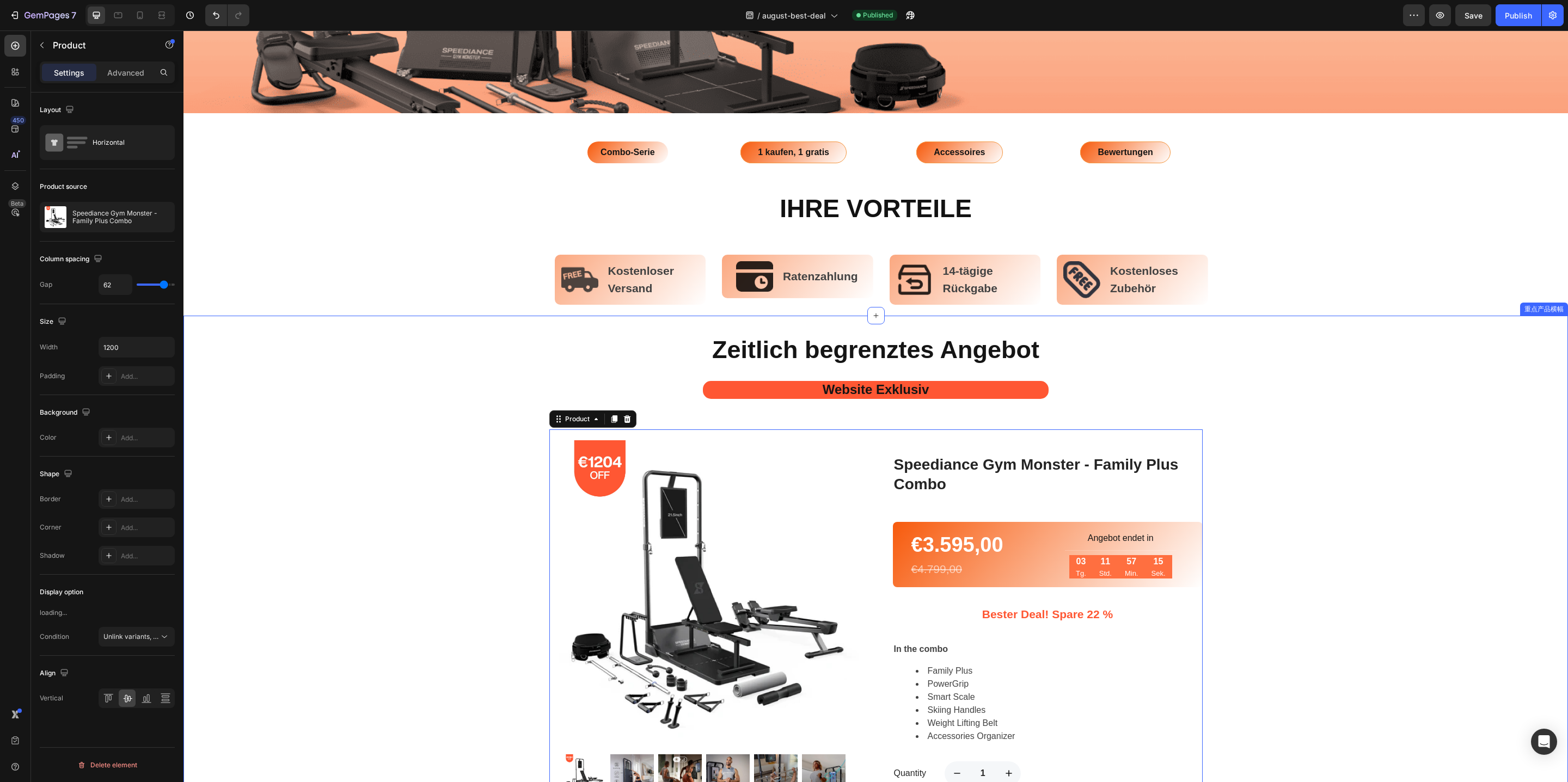
click at [1359, 468] on div "Zeitlich begrenztes Angebot Heading Website Exklusiv Text Block Product Images …" at bounding box center [876, 590] width 1384 height 513
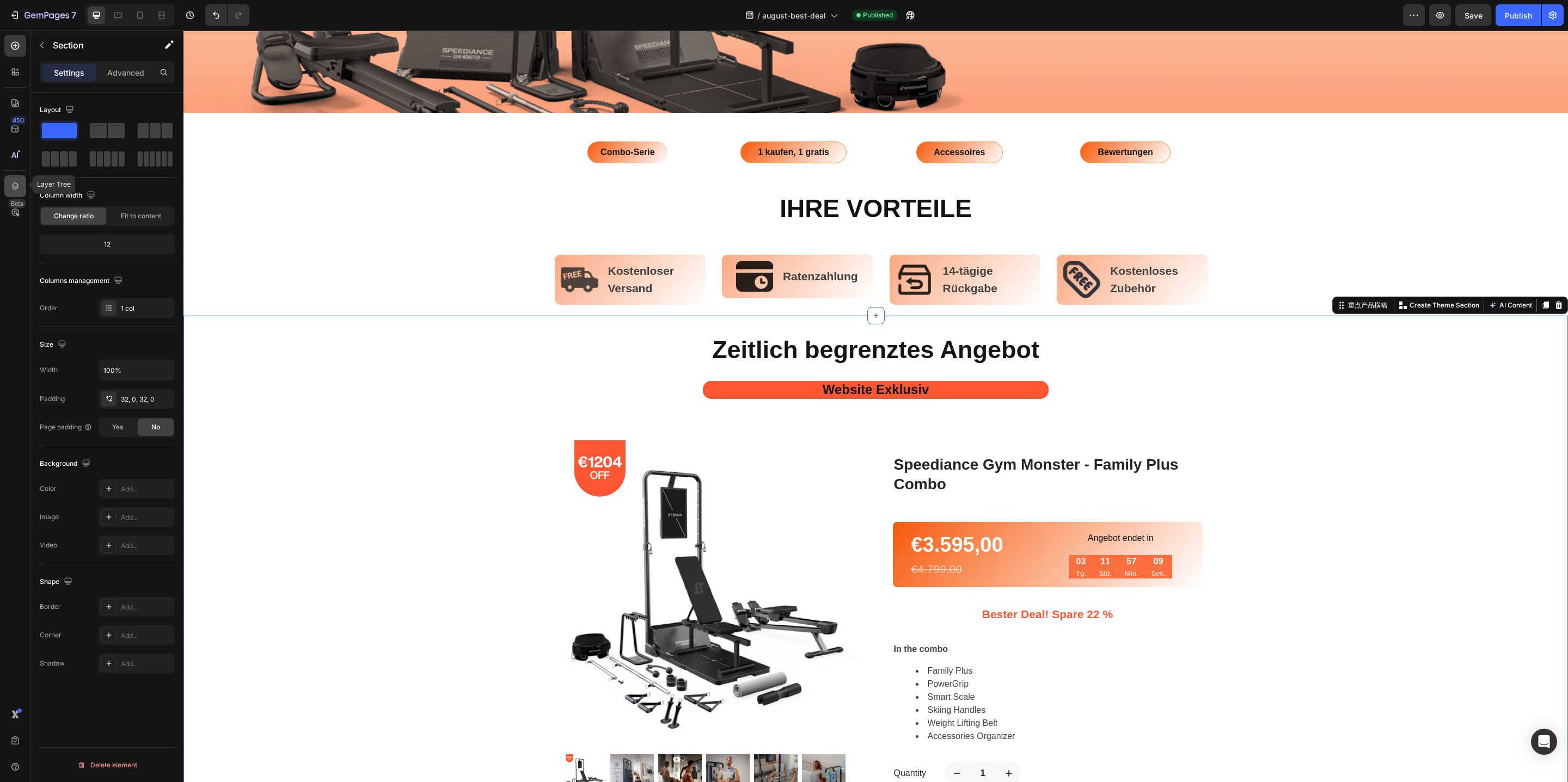
click at [14, 188] on icon at bounding box center [15, 186] width 11 height 11
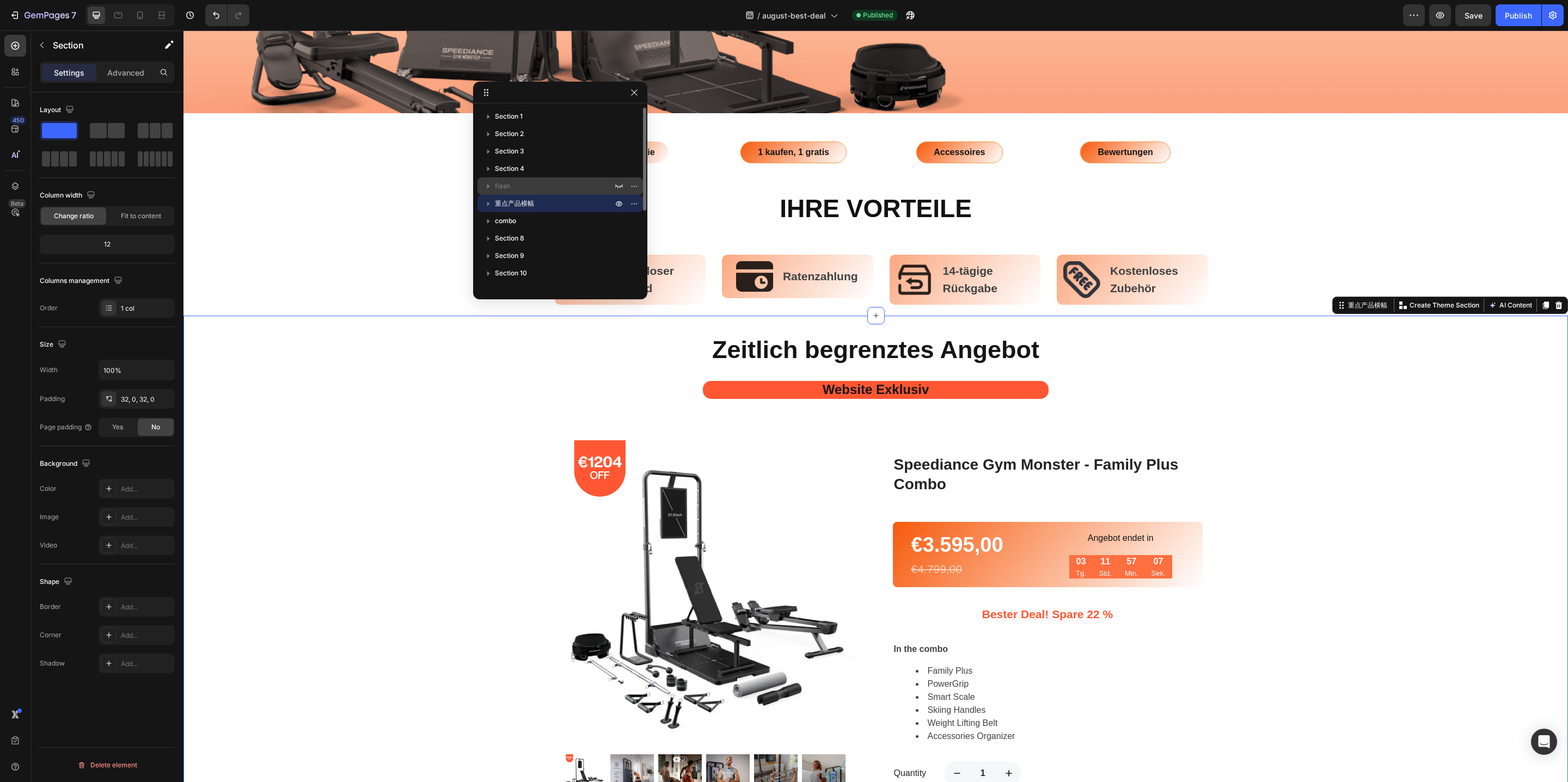
click at [541, 184] on p "flash" at bounding box center [554, 186] width 120 height 11
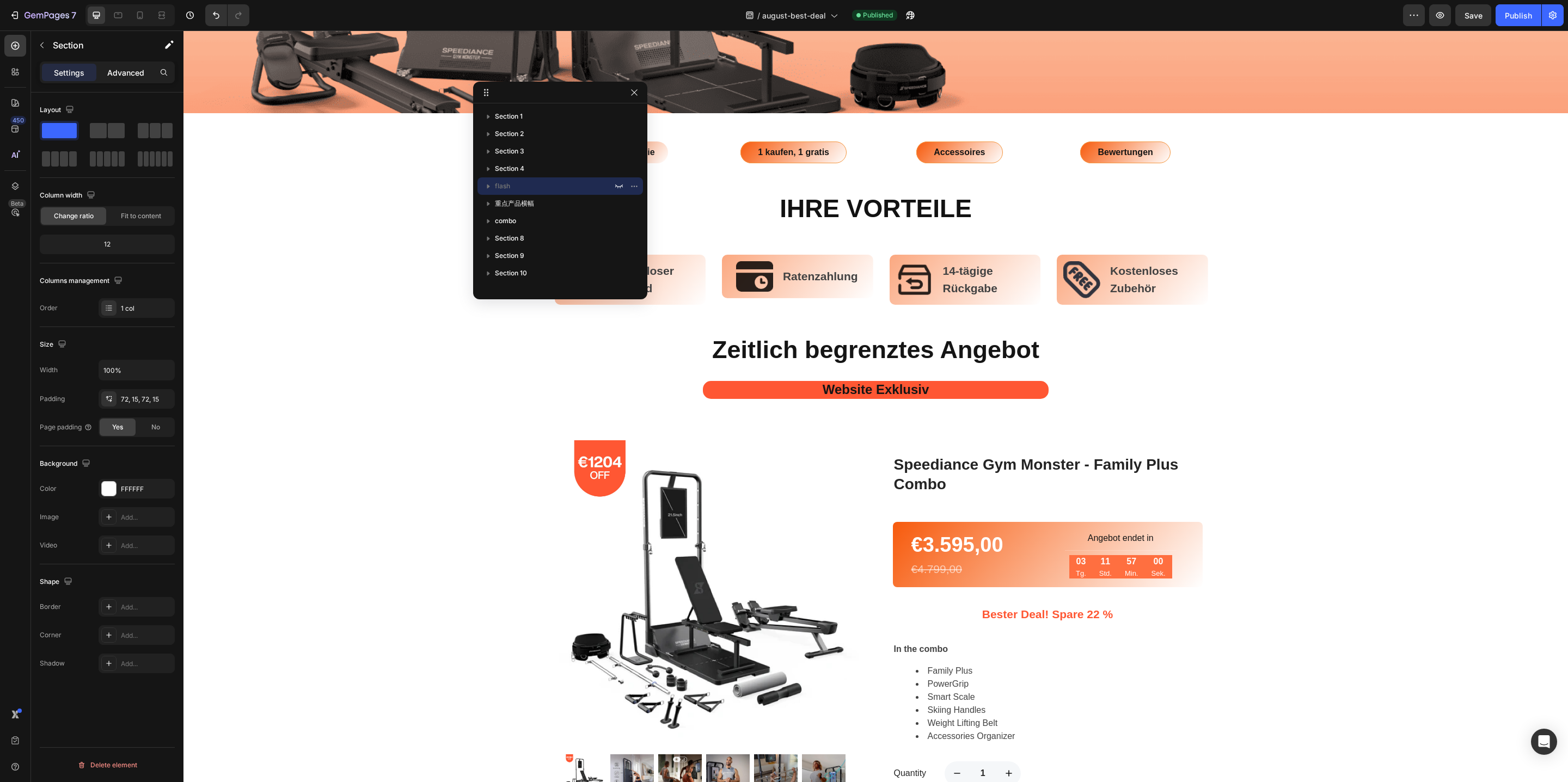
click at [135, 73] on p "Advanced" at bounding box center [125, 72] width 37 height 11
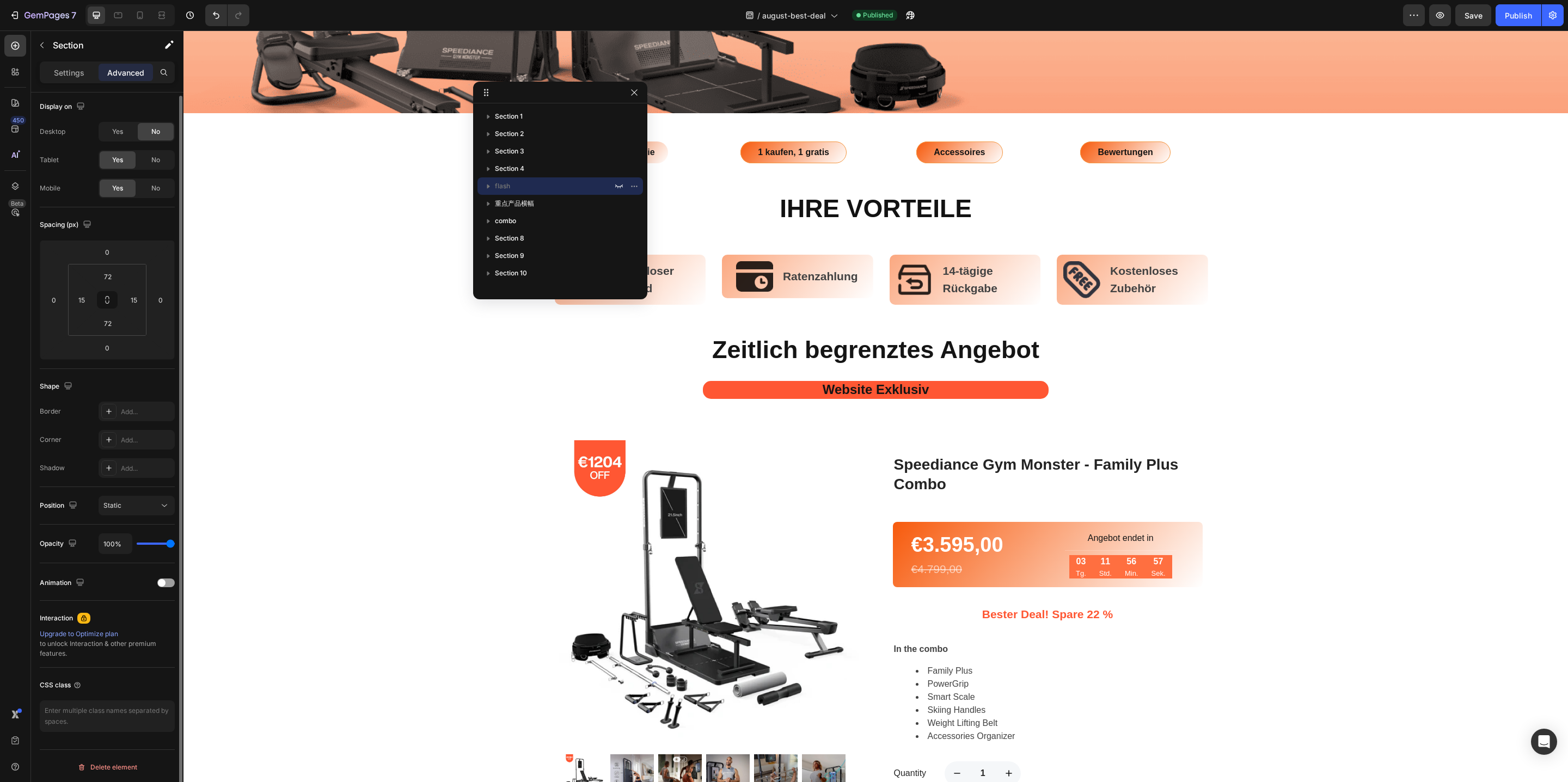
scroll to position [0, 0]
click at [140, 190] on div "No" at bounding box center [155, 192] width 36 height 18
click at [152, 165] on span "No" at bounding box center [155, 163] width 9 height 10
click at [158, 165] on span "No" at bounding box center [155, 163] width 9 height 10
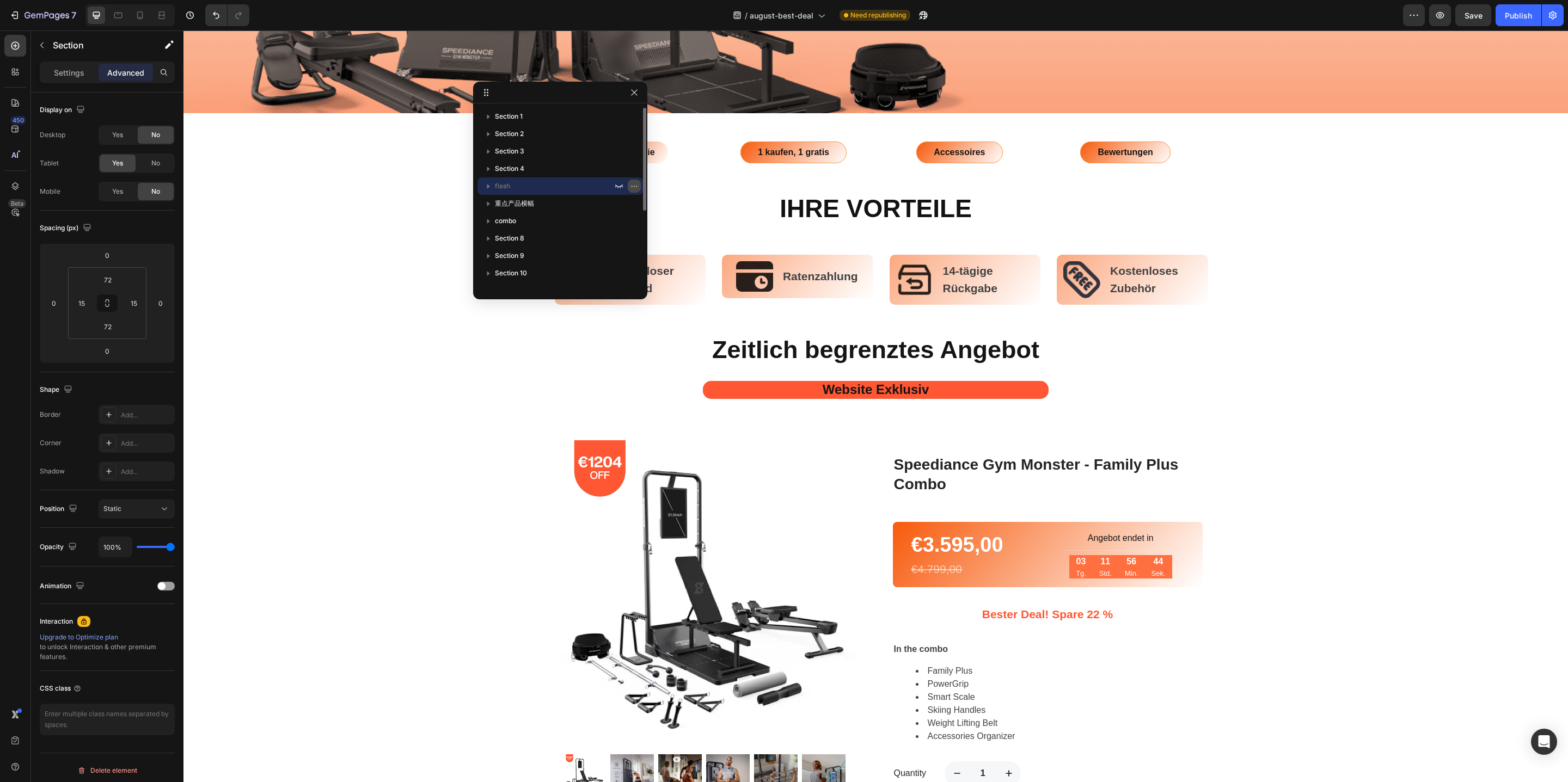
click at [637, 185] on icon "button" at bounding box center [634, 186] width 9 height 9
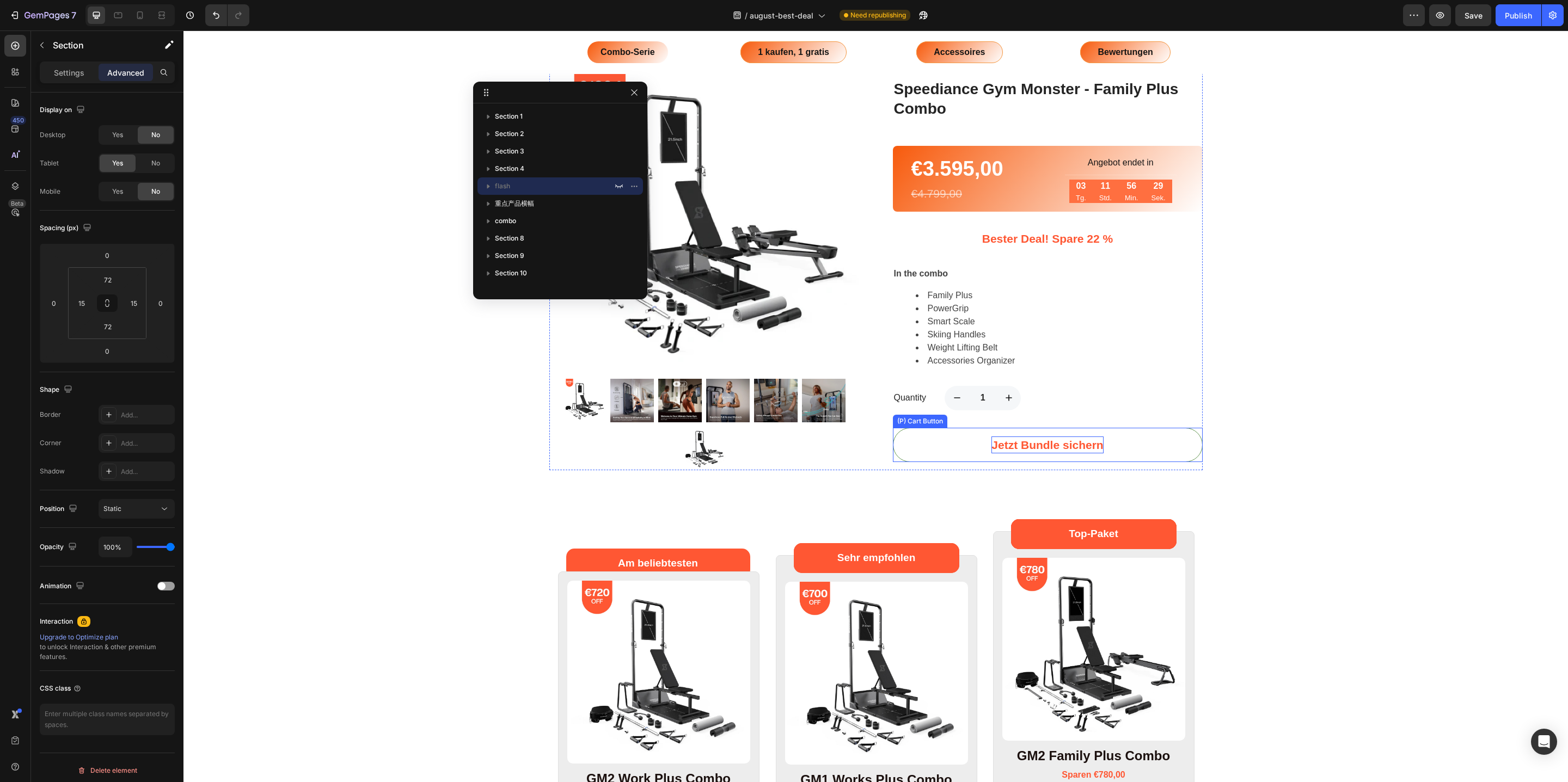
scroll to position [727, 0]
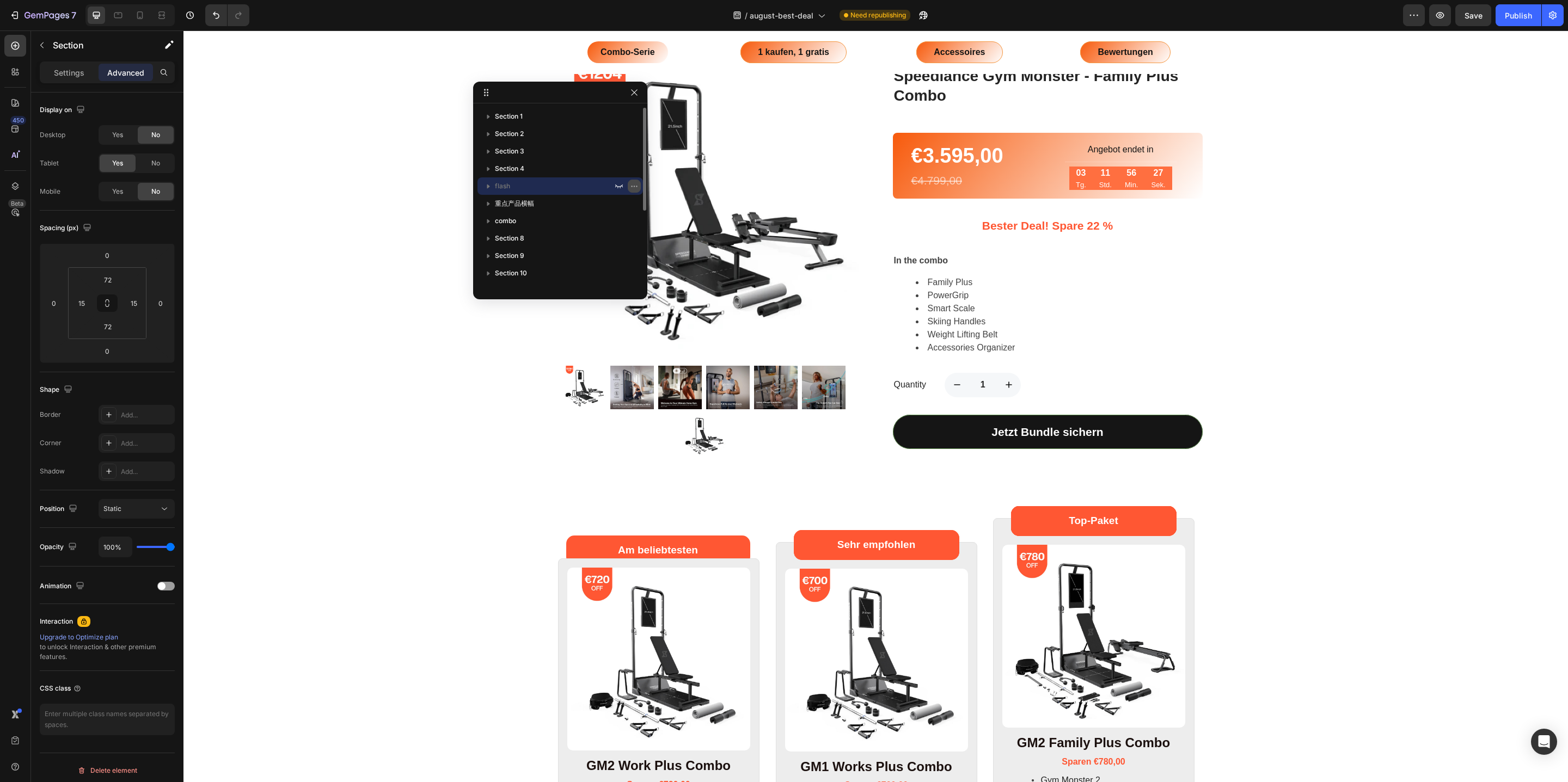
click at [630, 187] on icon "button" at bounding box center [634, 186] width 9 height 9
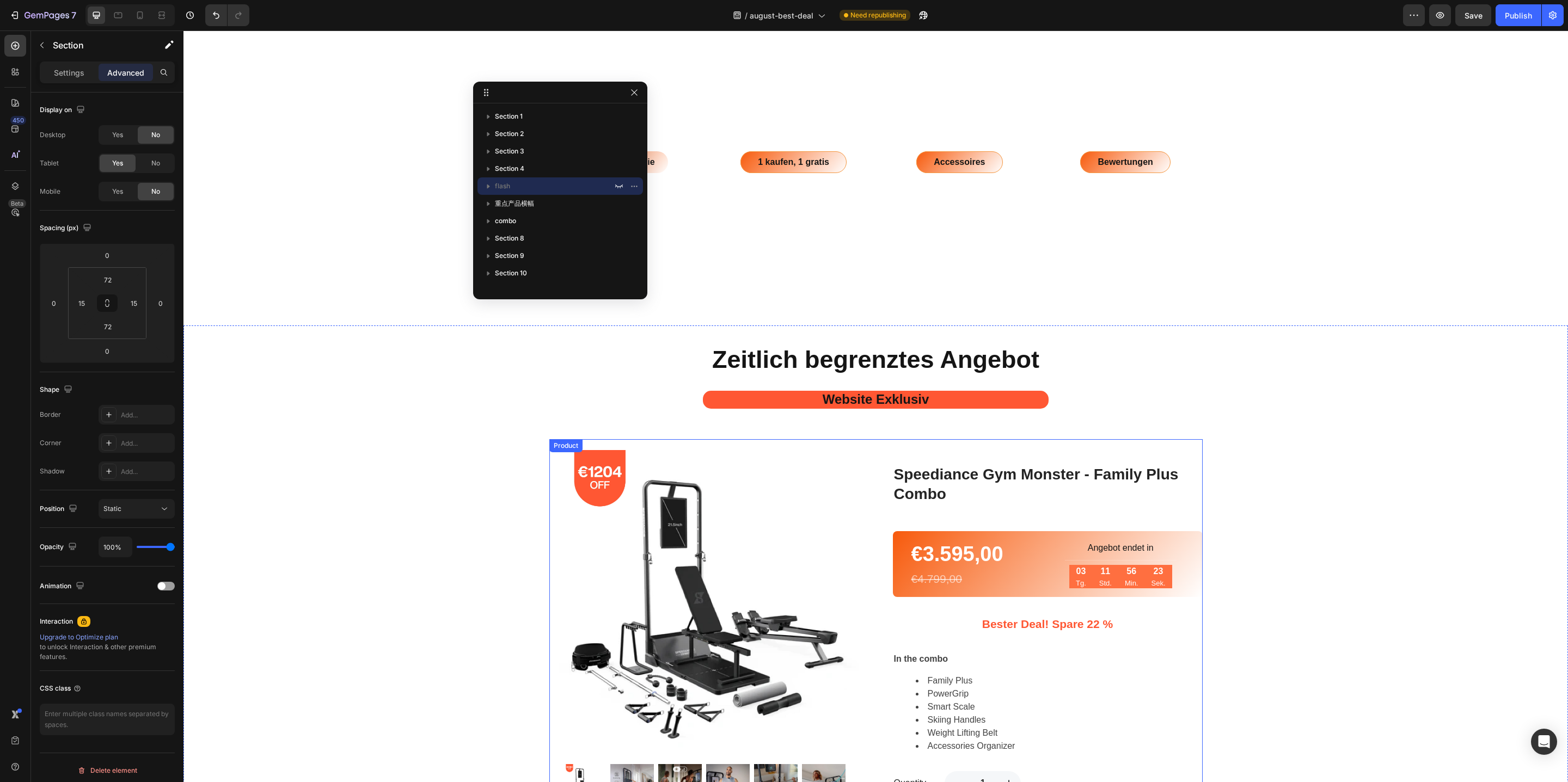
scroll to position [323, 0]
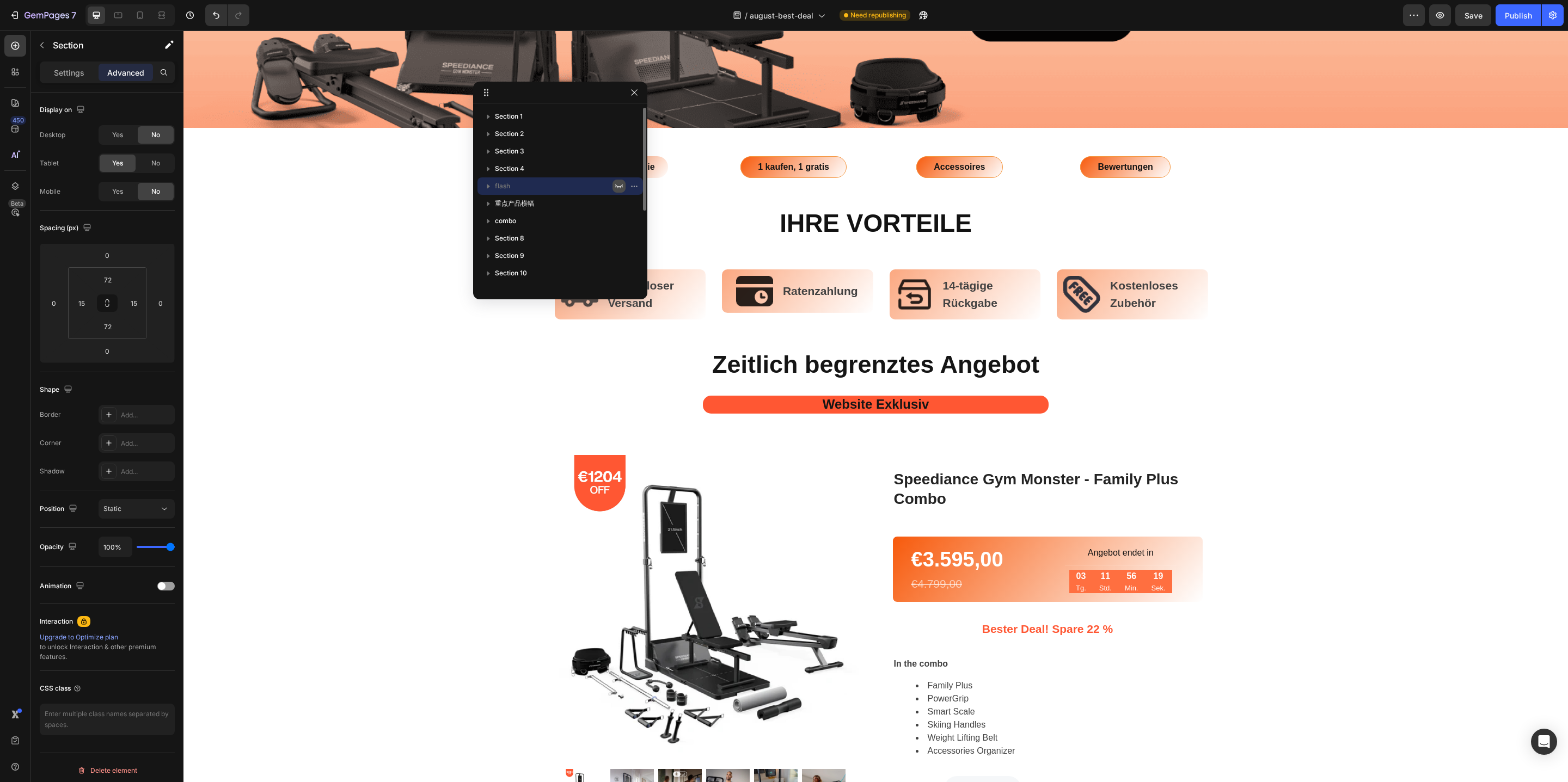
click at [619, 187] on icon "button" at bounding box center [619, 186] width 9 height 9
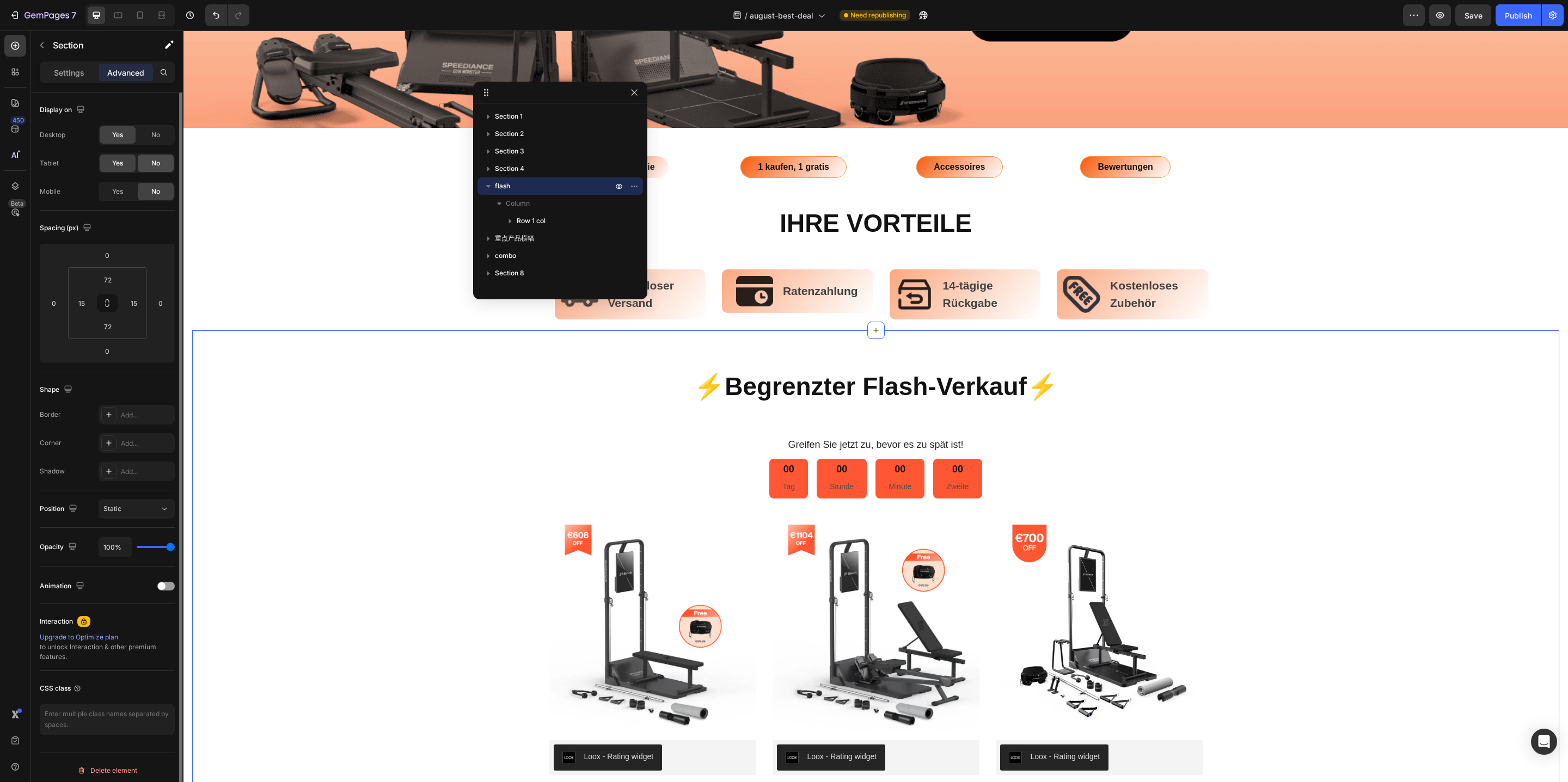
click at [158, 161] on span "No" at bounding box center [155, 163] width 9 height 10
click at [159, 134] on span "No" at bounding box center [155, 134] width 9 height 10
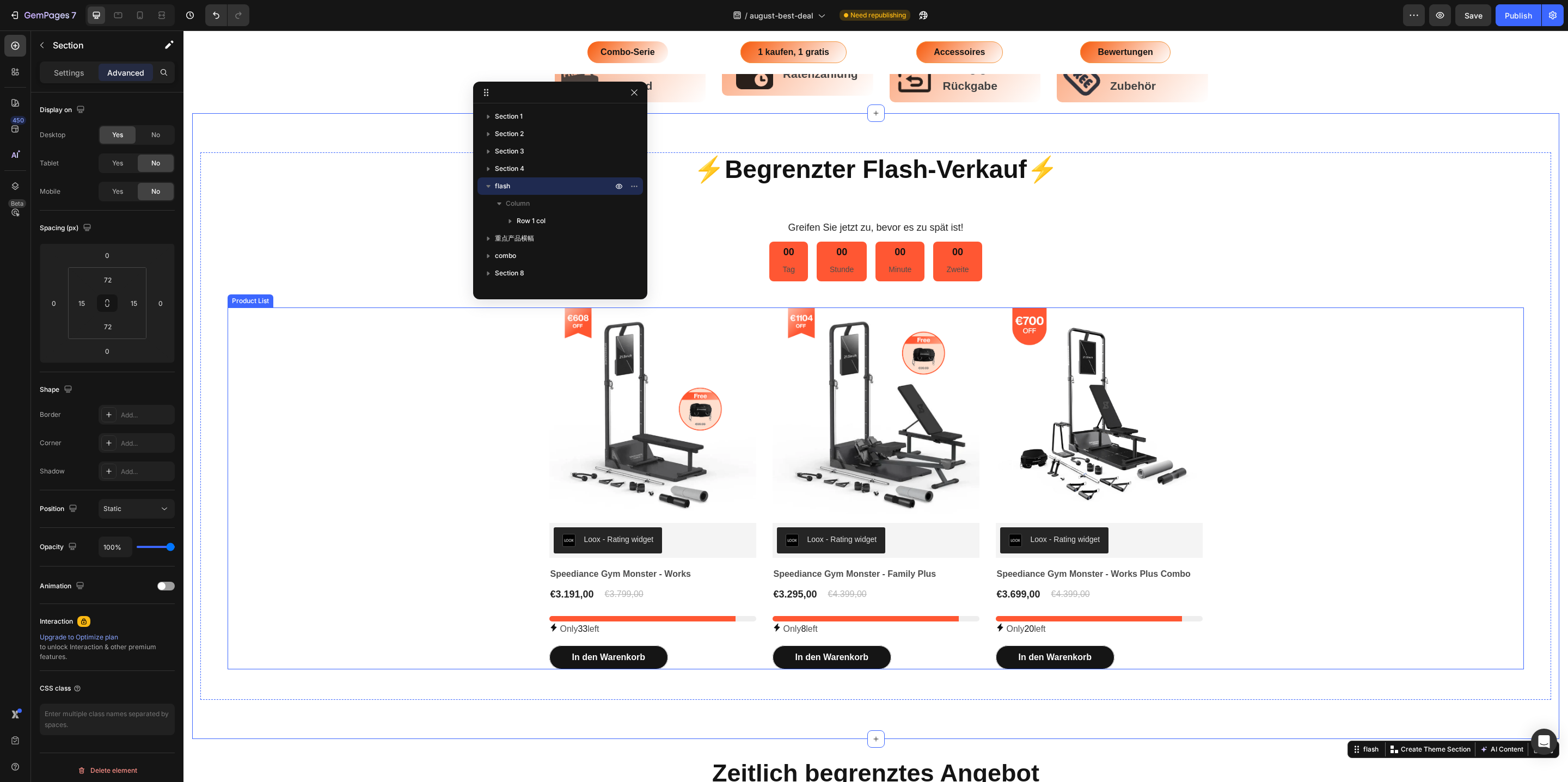
scroll to position [538, 0]
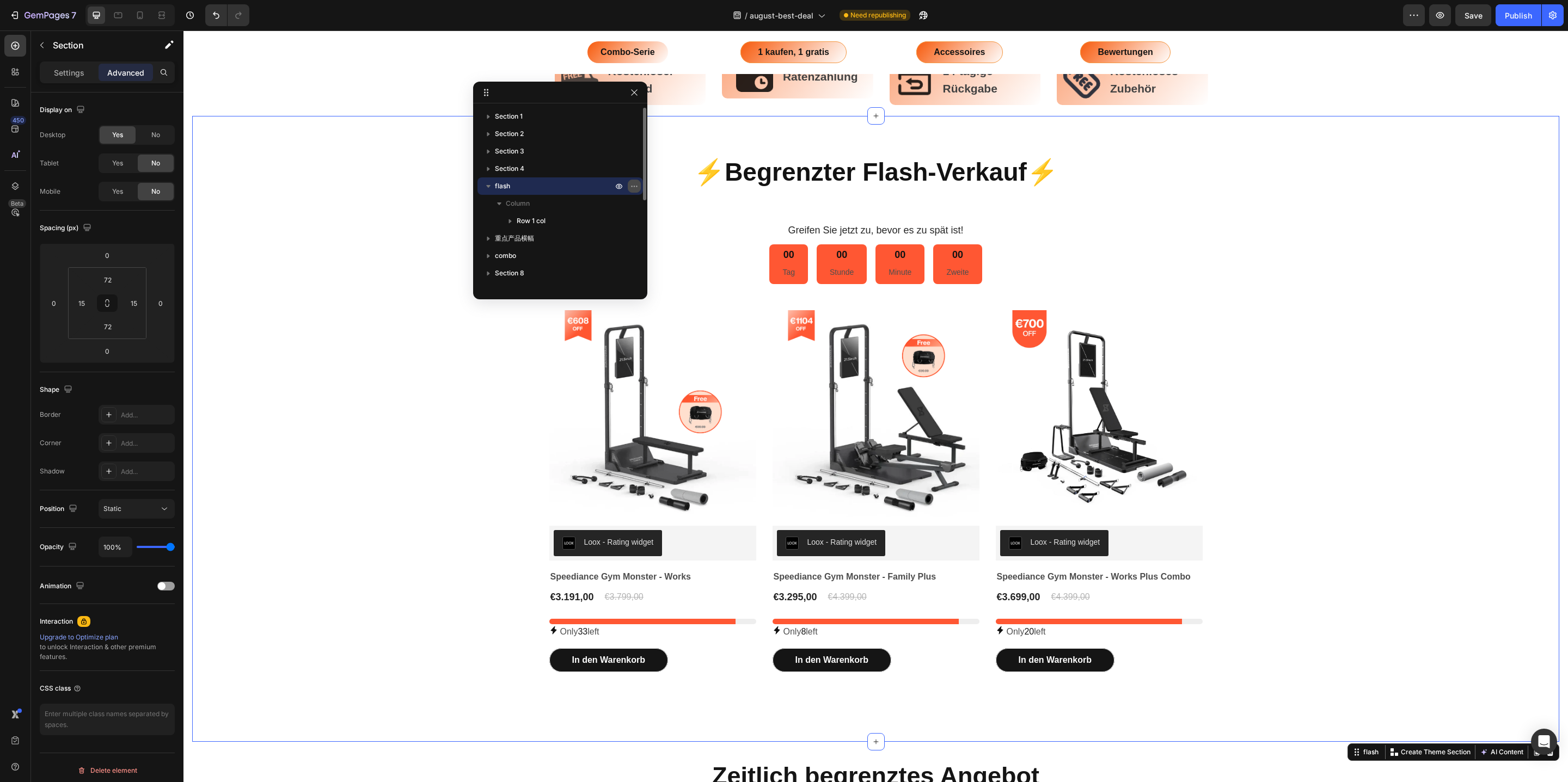
click at [638, 187] on icon "button" at bounding box center [634, 186] width 9 height 9
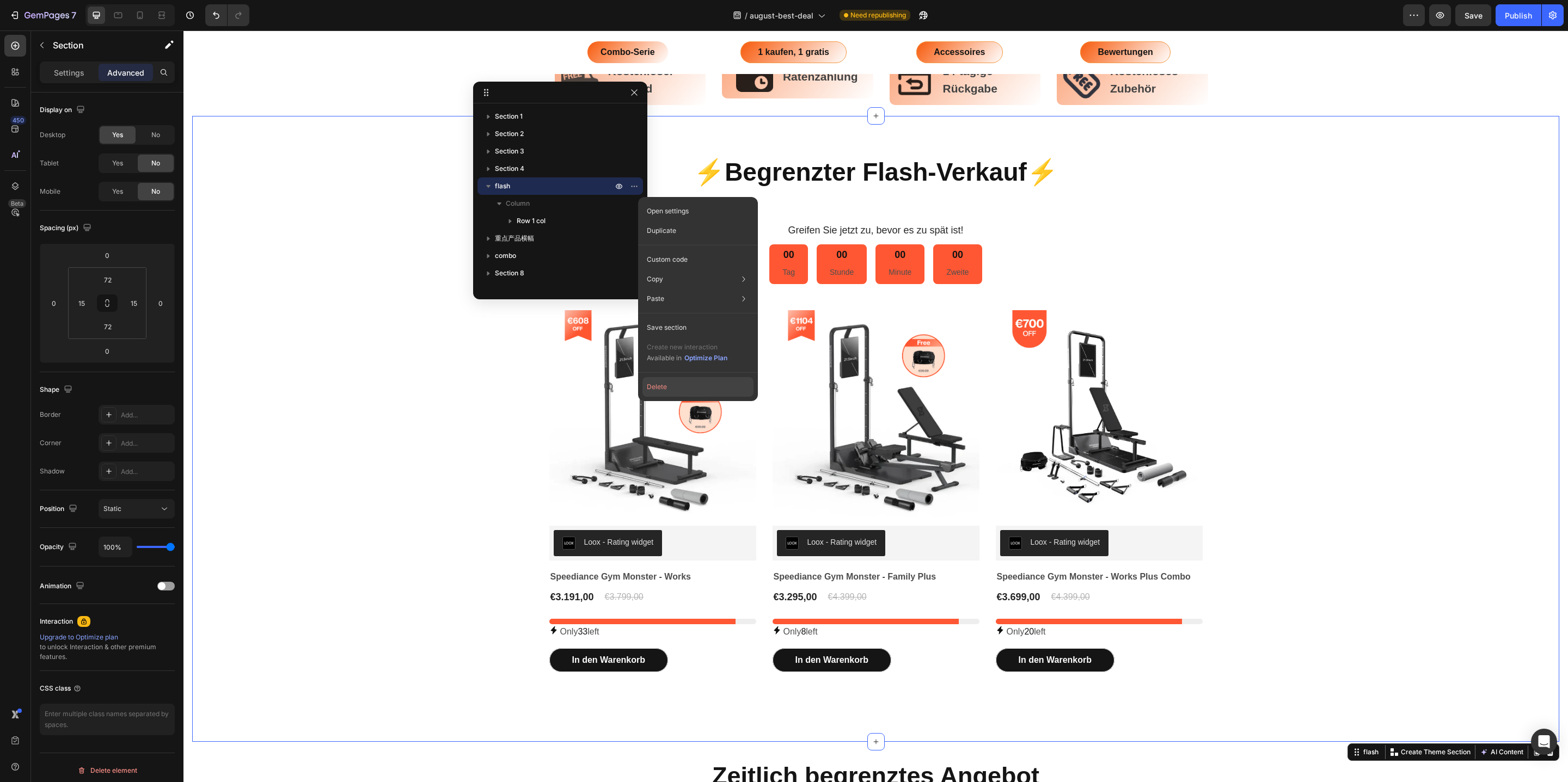
click at [667, 386] on button "Delete" at bounding box center [697, 387] width 111 height 20
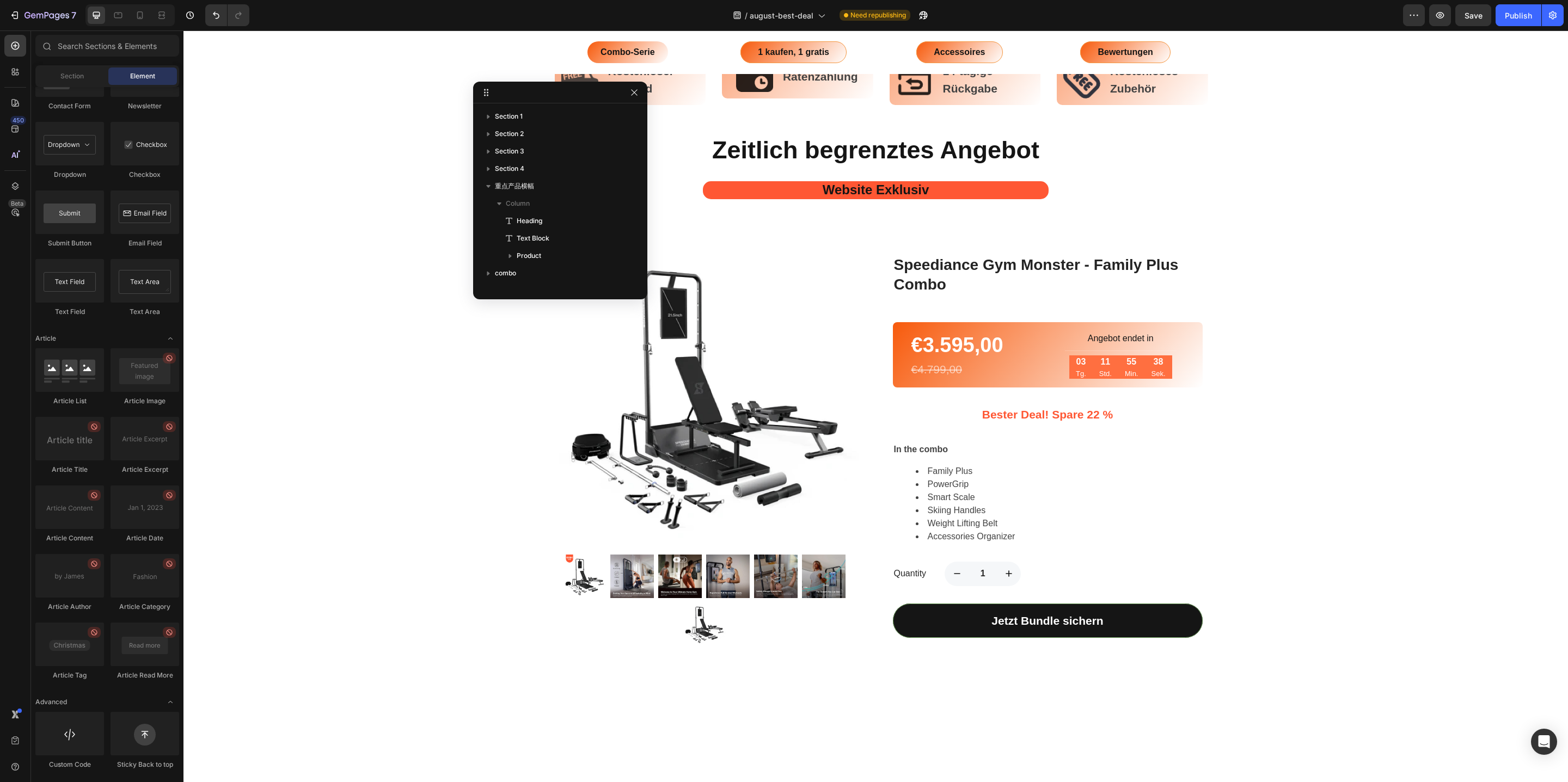
click at [1361, 20] on div "/ august-best-deal Need republishing" at bounding box center [830, 15] width 1145 height 22
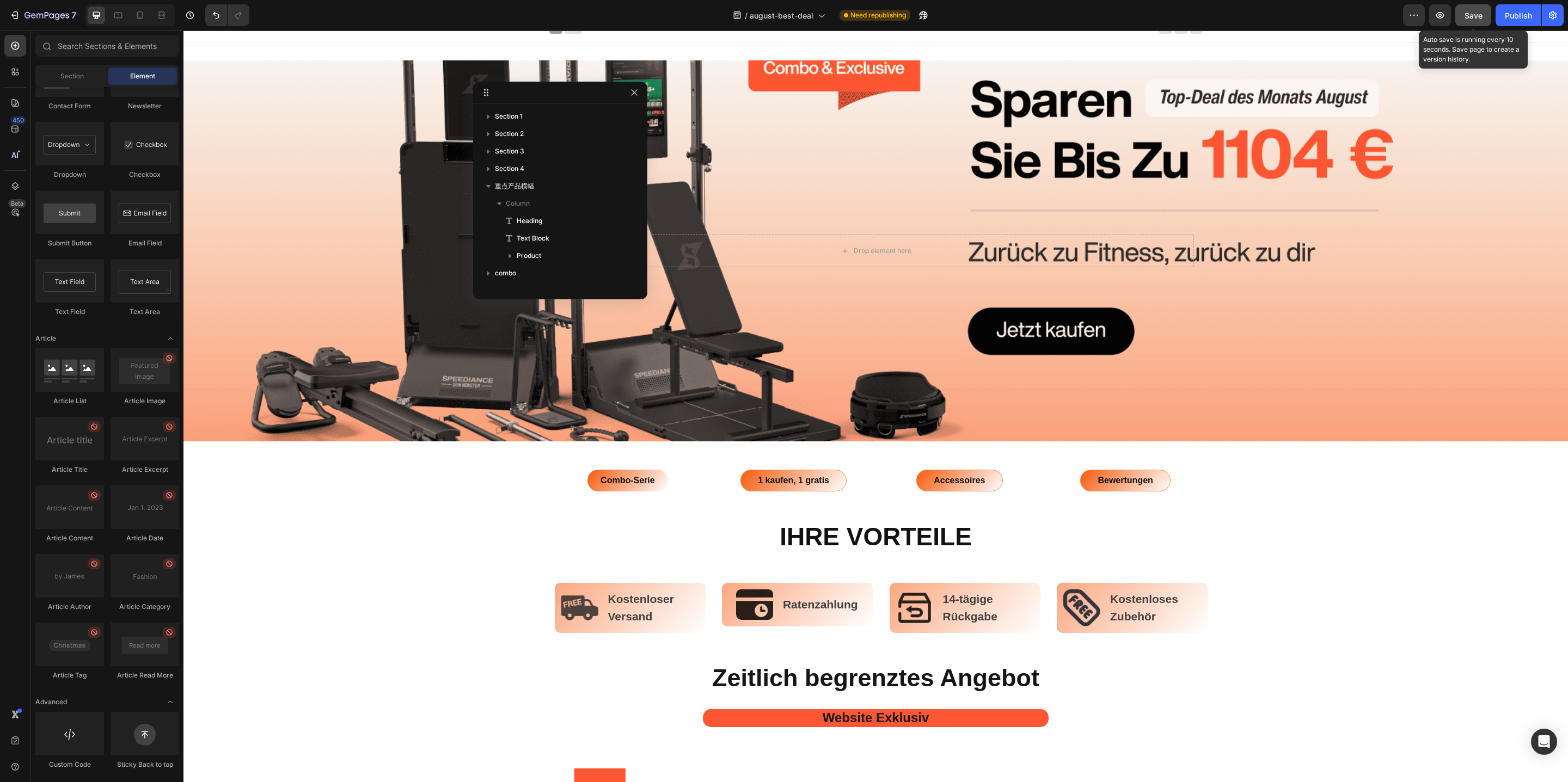
click at [1475, 20] on div "Save" at bounding box center [1473, 15] width 18 height 11
click at [1513, 19] on div "Publish" at bounding box center [1518, 15] width 27 height 11
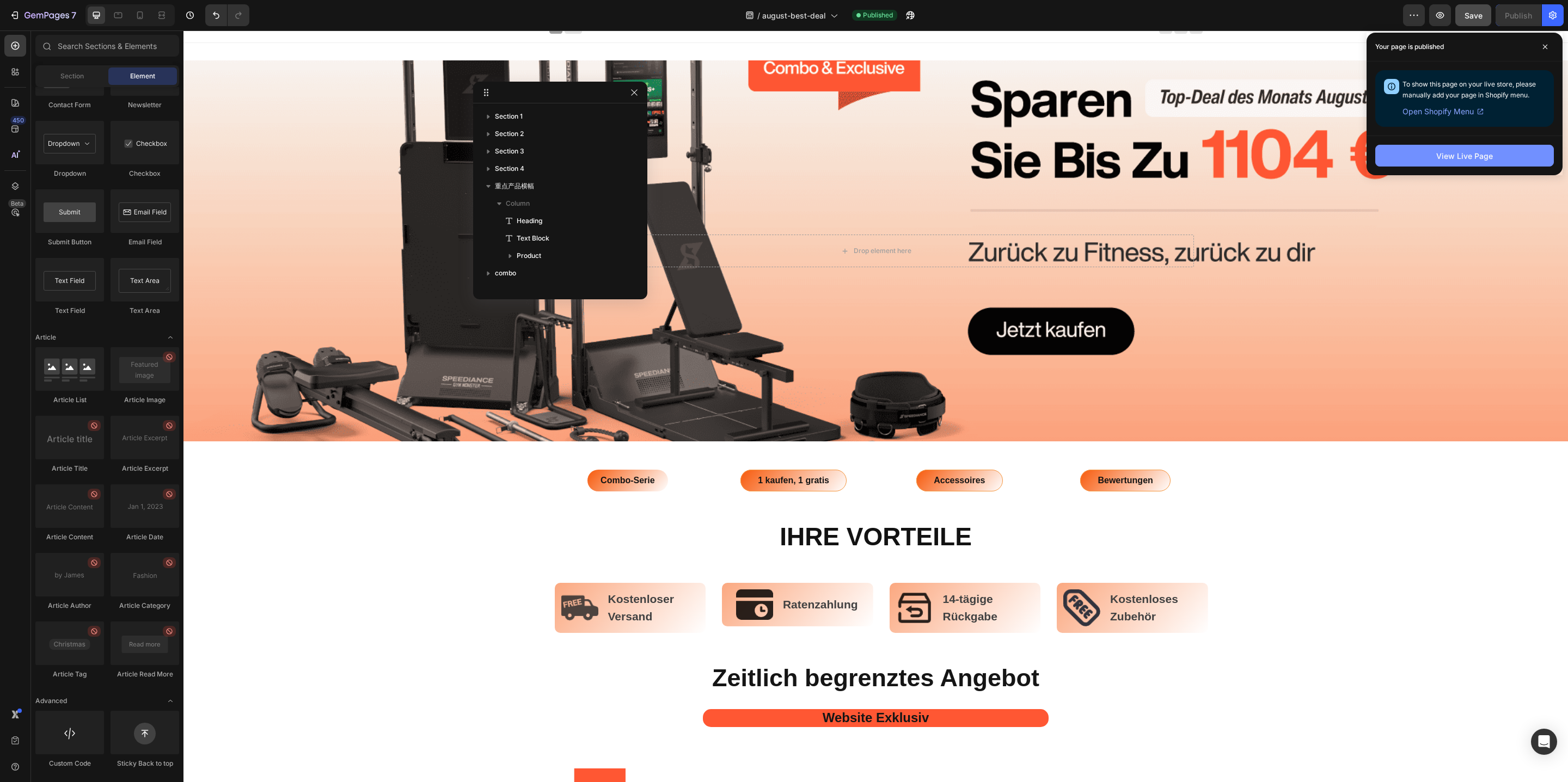
click at [1479, 159] on div "View Live Page" at bounding box center [1464, 155] width 56 height 11
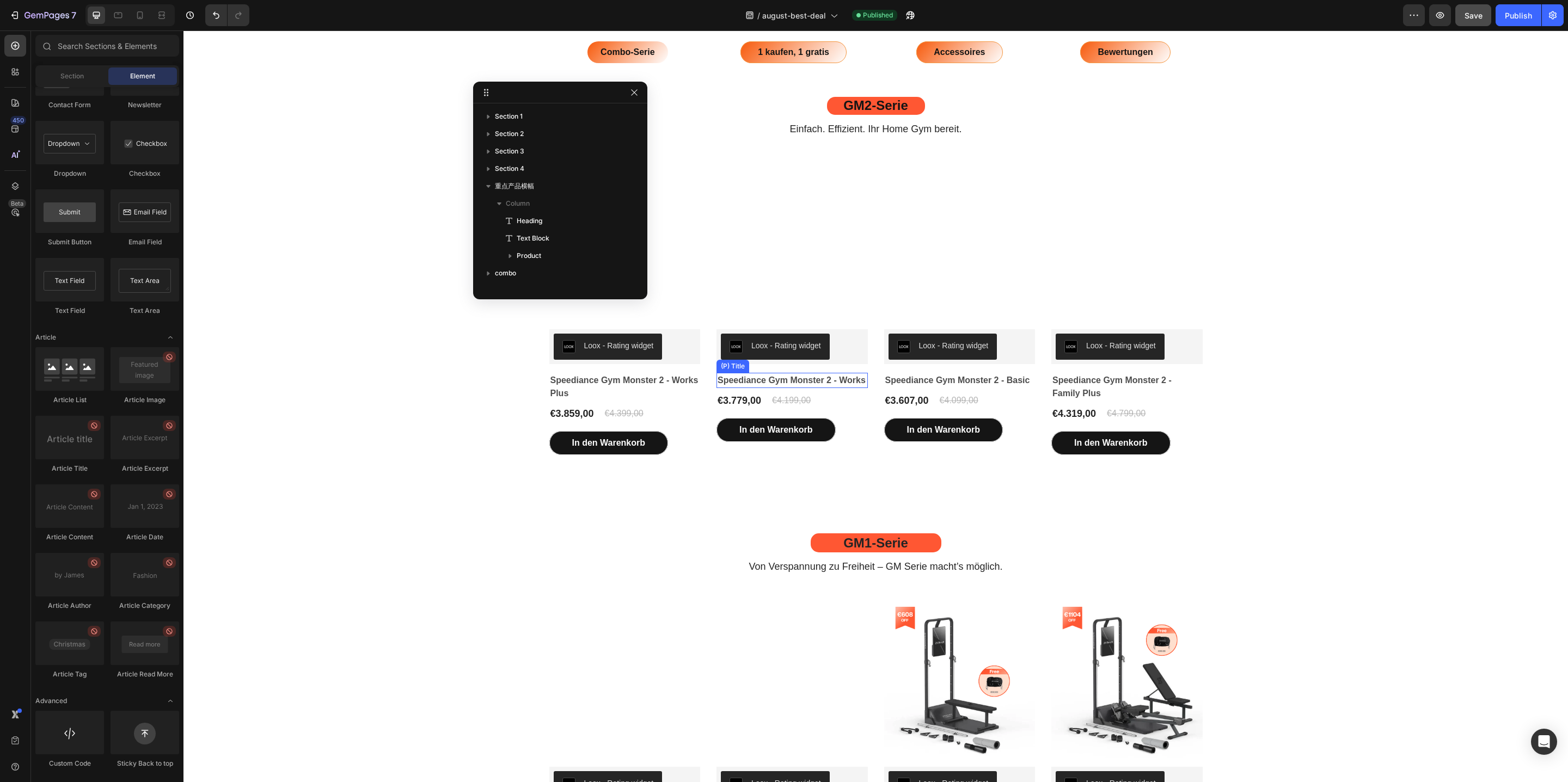
scroll to position [2503, 0]
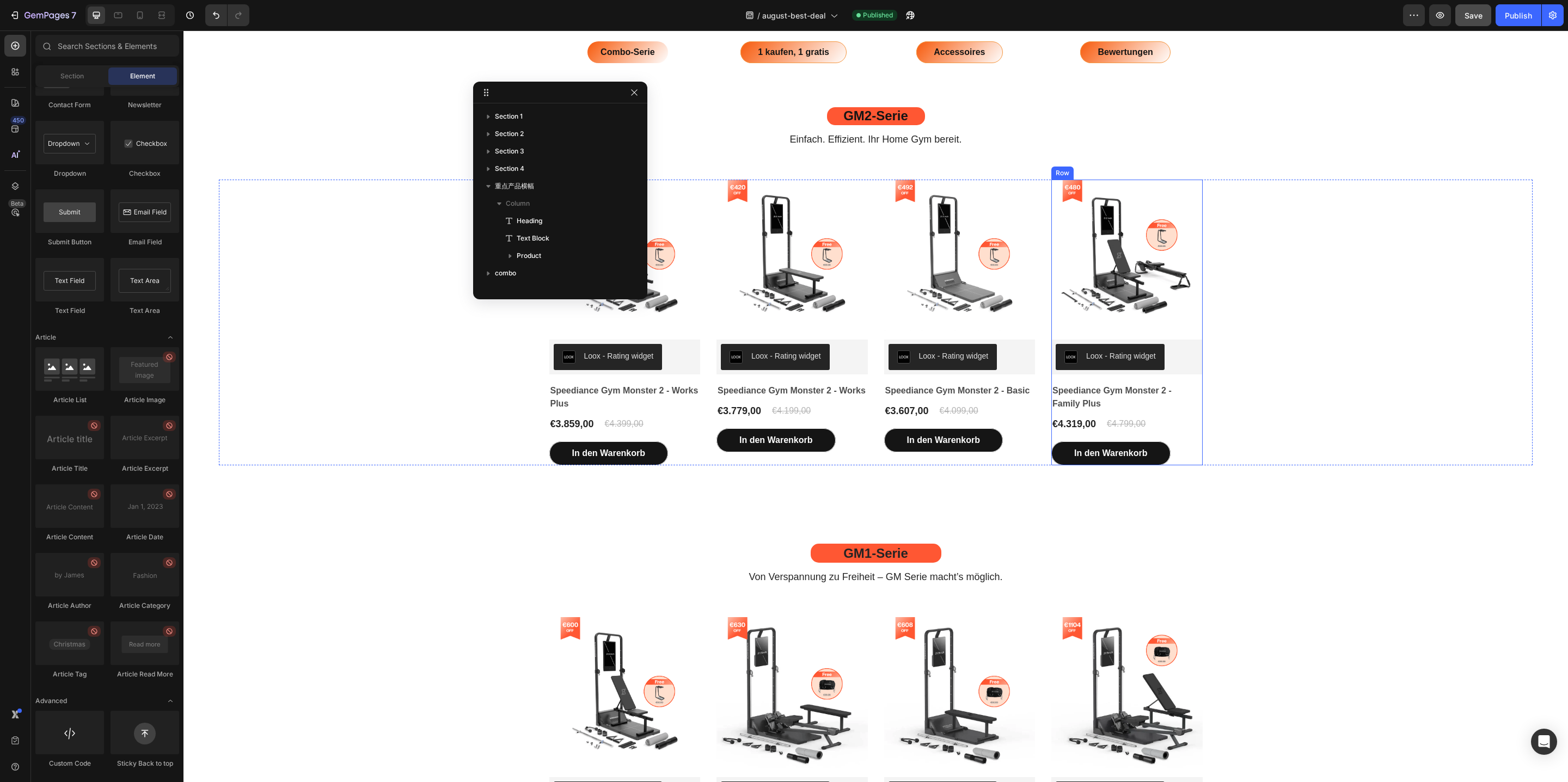
click at [1179, 293] on img at bounding box center [1126, 255] width 152 height 152
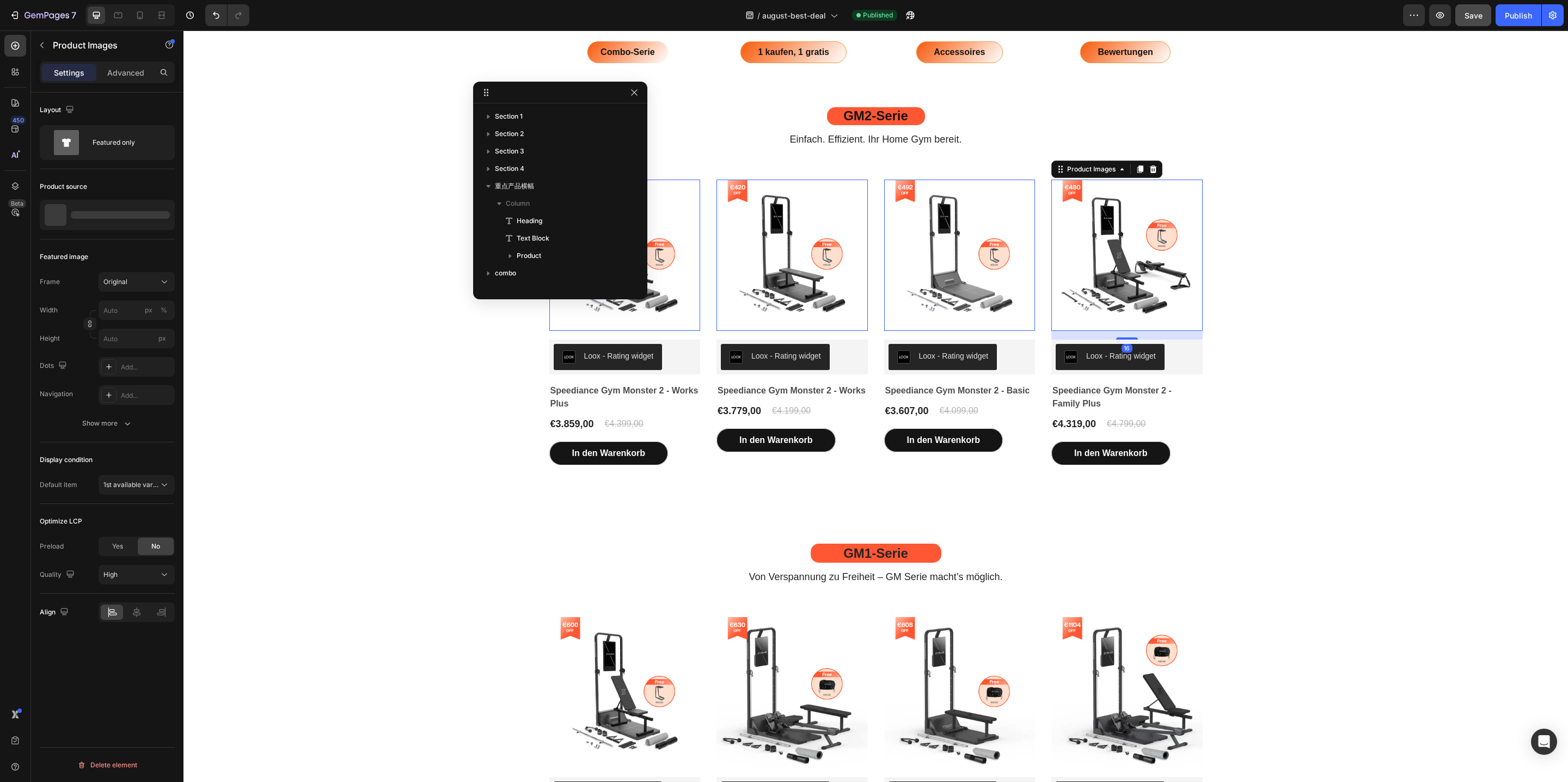
scroll to position [276, 0]
click at [1255, 279] on div "Product Images 0 Loox - Rating widget Loox Speediance Gym Monster 2 - Works Plu…" at bounding box center [876, 323] width 1313 height 286
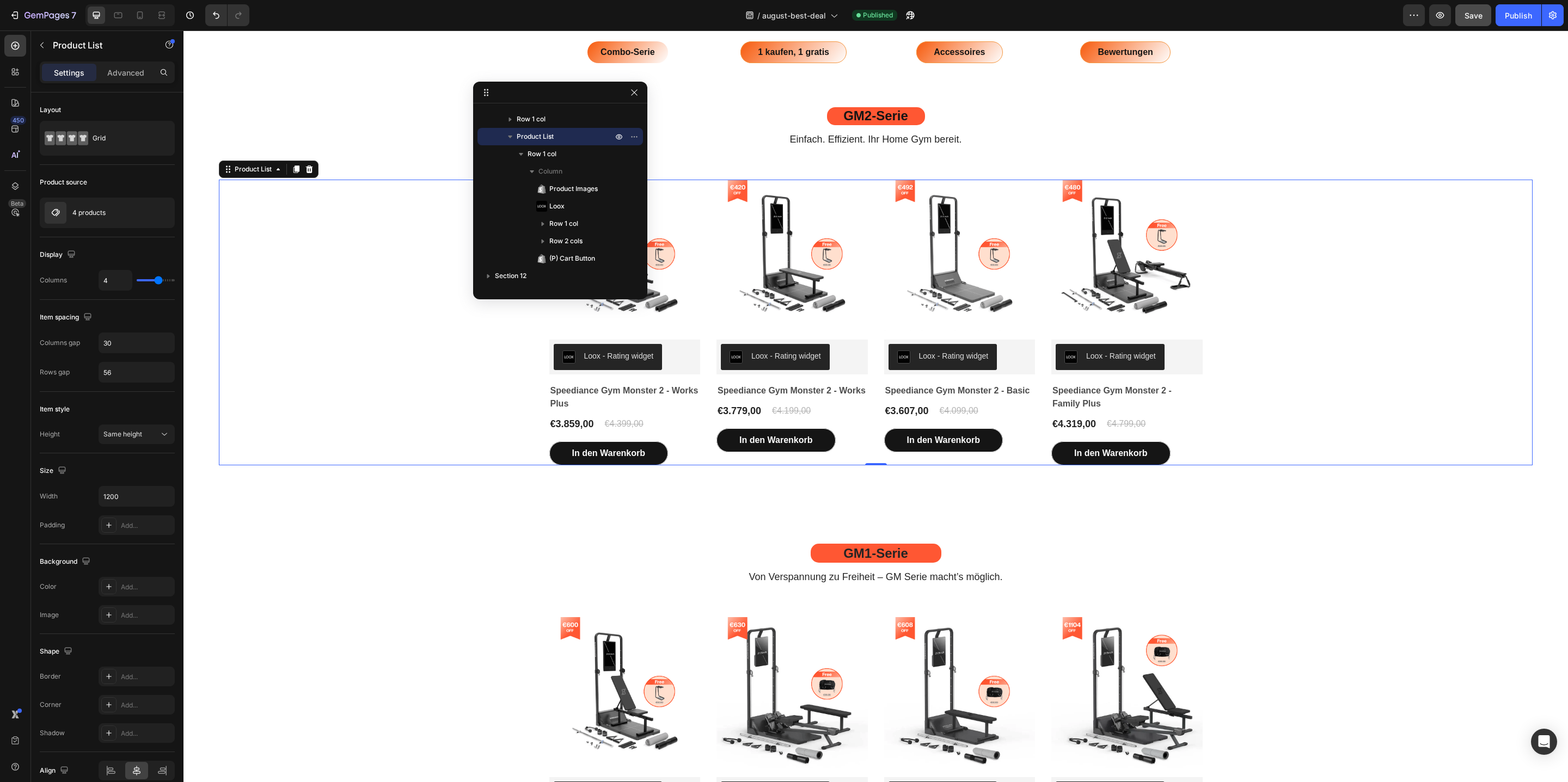
click at [1258, 228] on div "Product Images Loox - Rating widget Loox Speediance Gym Monster 2 - Works Plus …" at bounding box center [876, 323] width 1313 height 286
click at [106, 62] on div "Settings Advanced" at bounding box center [108, 72] width 135 height 22
click at [115, 72] on p "Advanced" at bounding box center [125, 72] width 37 height 11
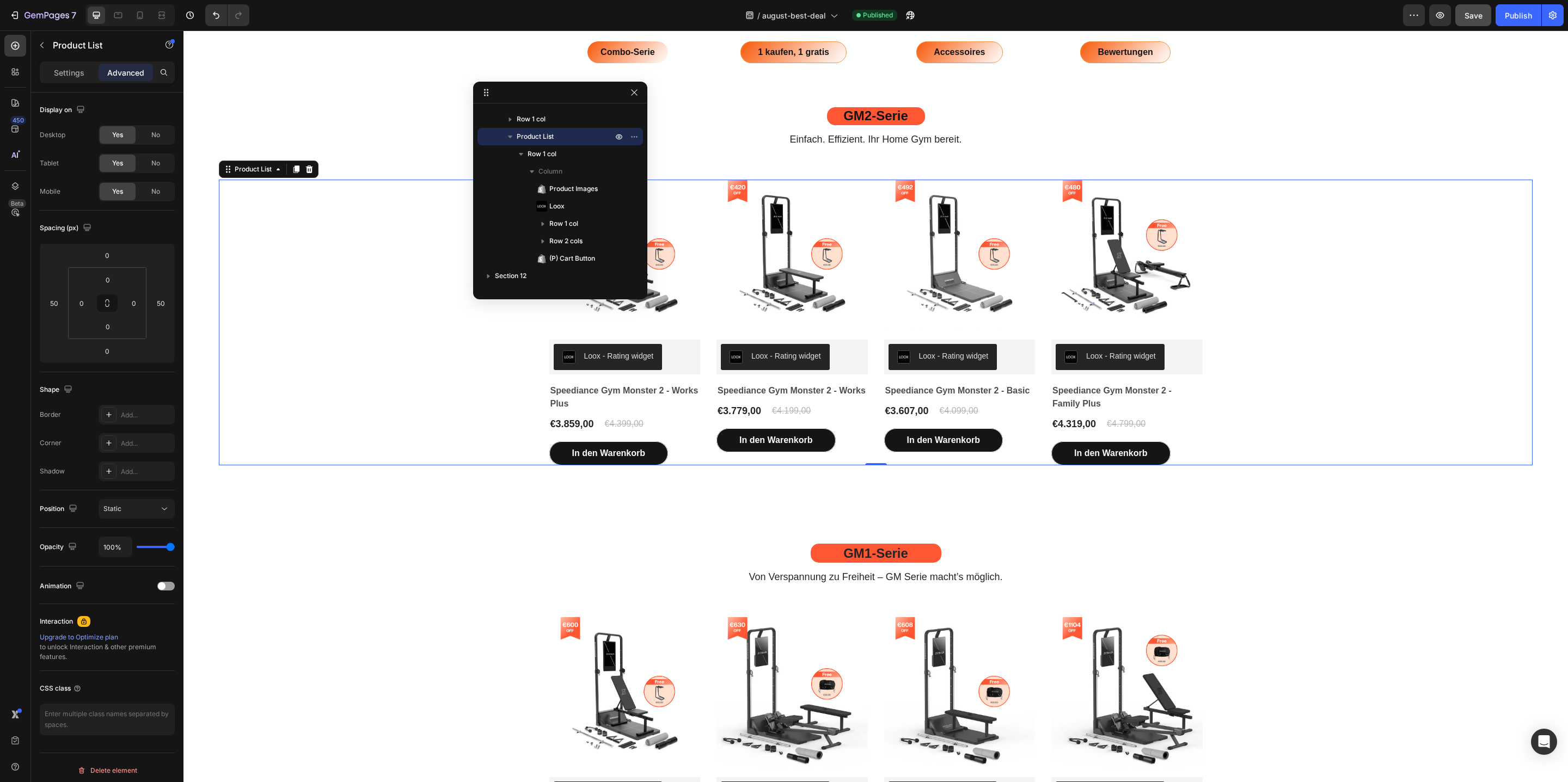
click at [1259, 277] on div "Product Images Loox - Rating widget Loox Speediance Gym Monster 2 - Works Plus …" at bounding box center [876, 323] width 1313 height 286
click at [1271, 642] on div "Product Images Loox - Rating widget Loox Speediance Gym Monster - Works Plus (P…" at bounding box center [876, 760] width 1313 height 286
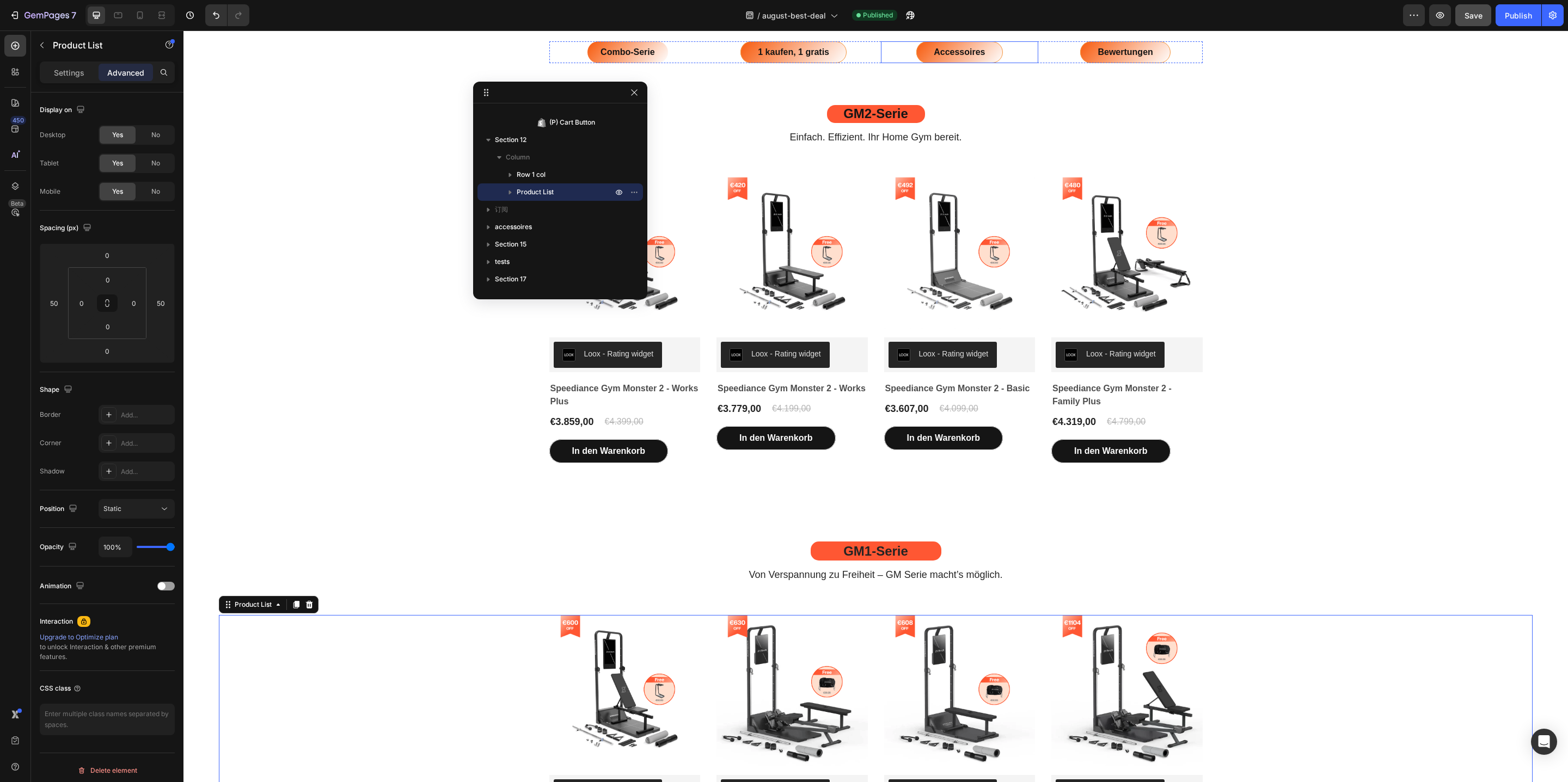
scroll to position [2507, 0]
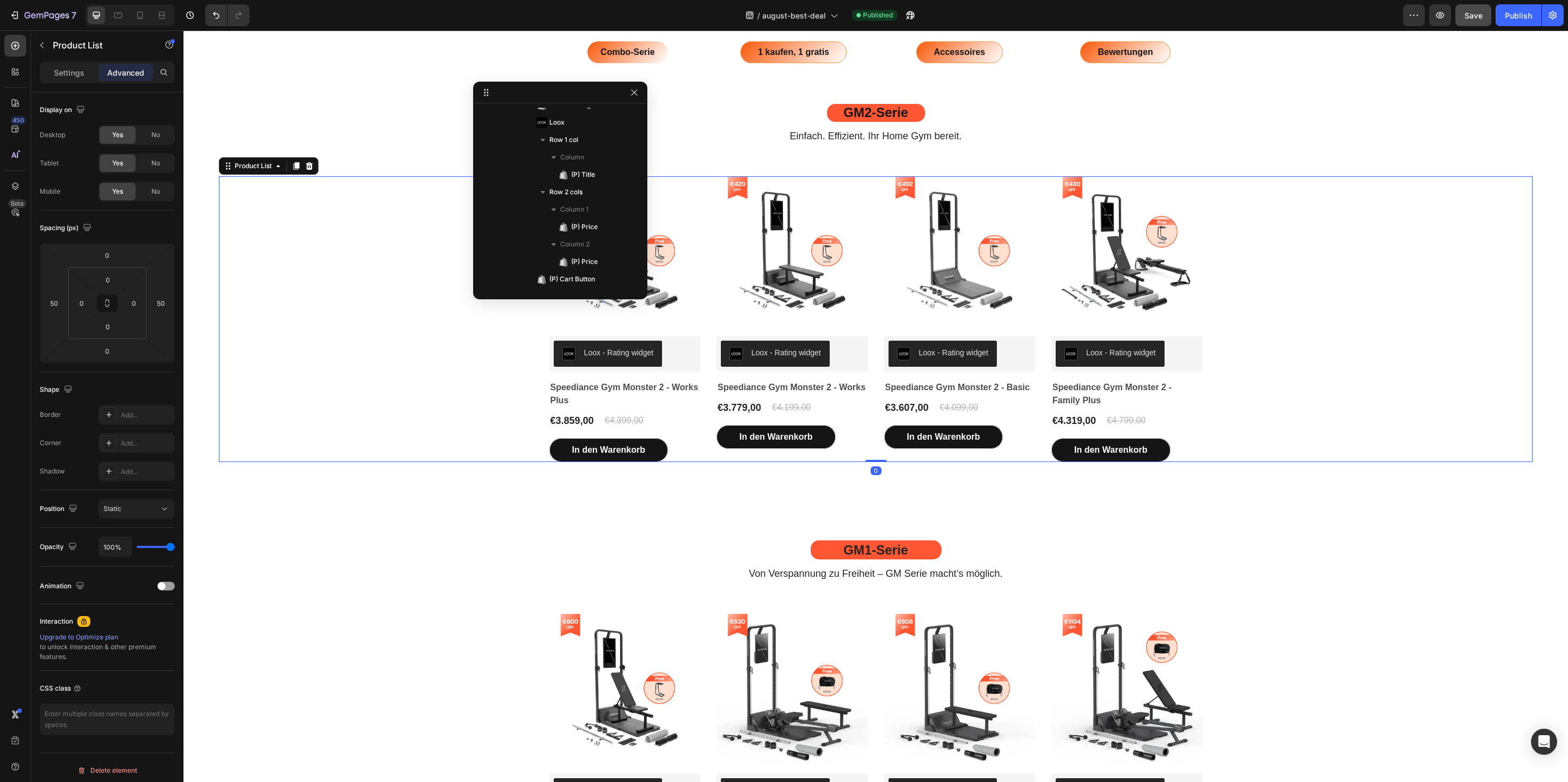
click at [1413, 283] on div "Product Images Loox - Rating widget Loox Speediance Gym Monster 2 - Works Plus …" at bounding box center [876, 319] width 1313 height 286
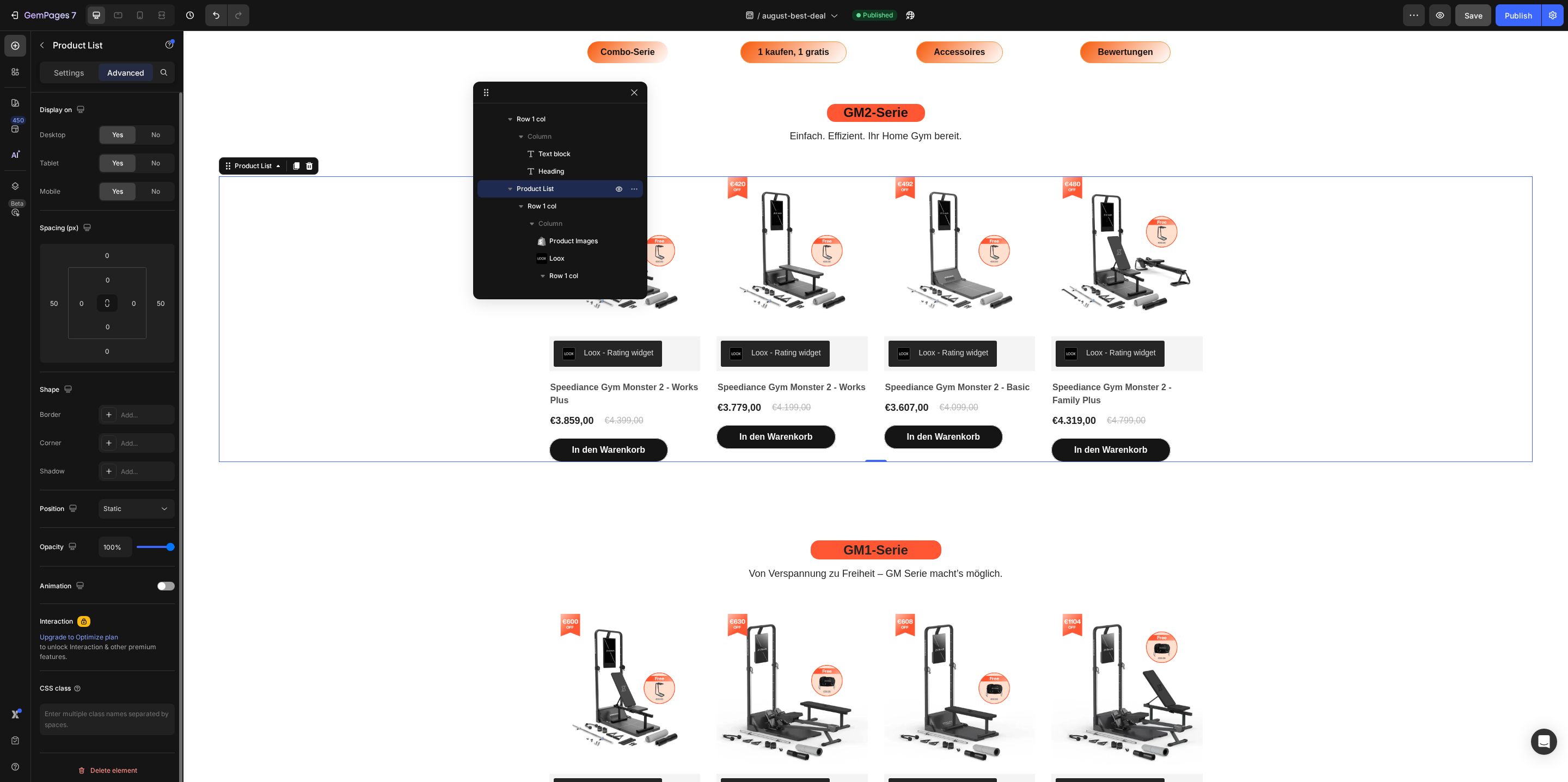
drag, startPoint x: 157, startPoint y: 163, endPoint x: 161, endPoint y: 175, distance: 12.6
click at [158, 163] on span "No" at bounding box center [155, 163] width 9 height 10
click at [107, 163] on div "Yes" at bounding box center [117, 163] width 36 height 18
click at [69, 79] on div "Settings" at bounding box center [69, 72] width 54 height 18
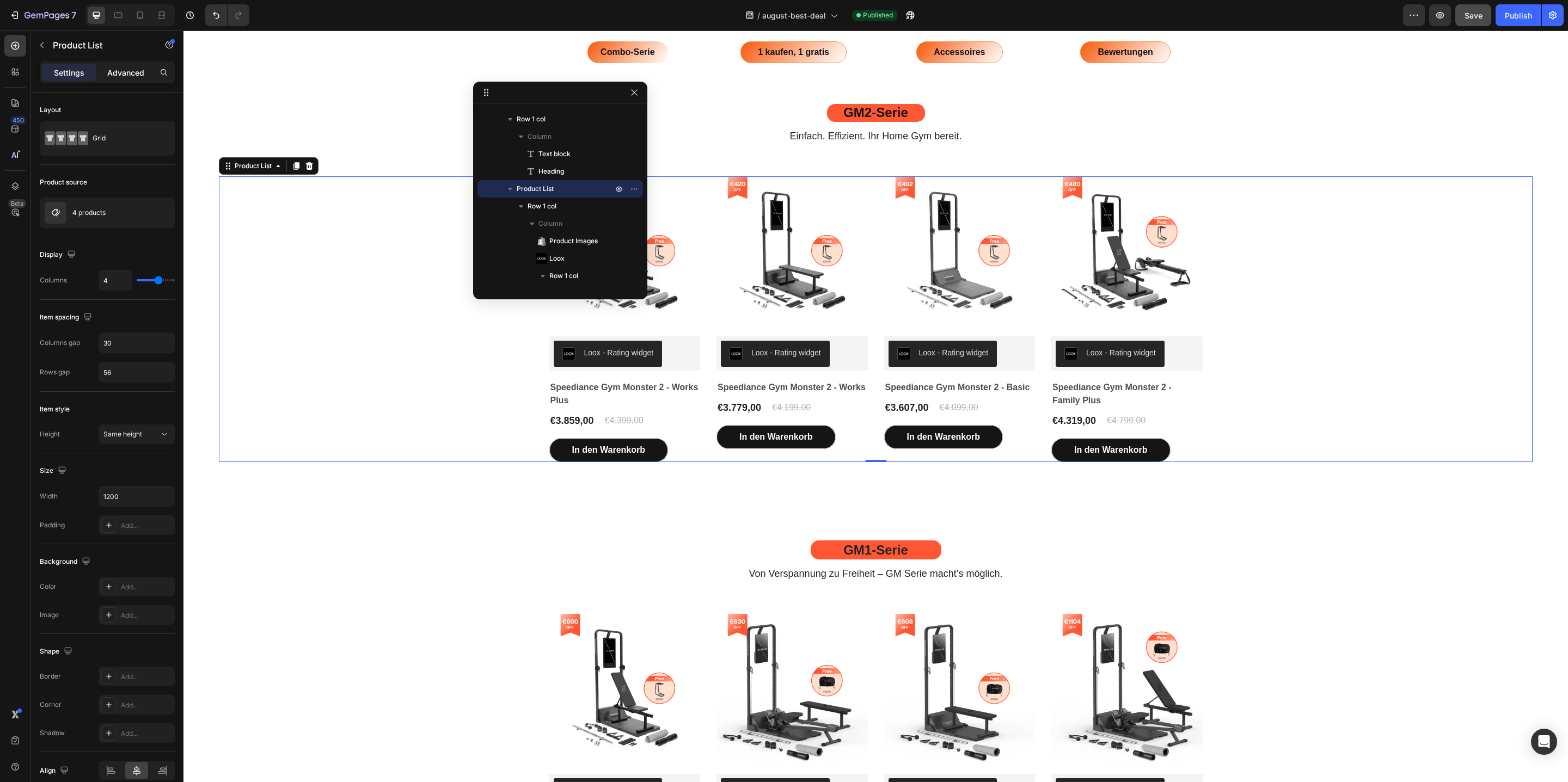
click at [130, 70] on p "Advanced" at bounding box center [125, 72] width 37 height 11
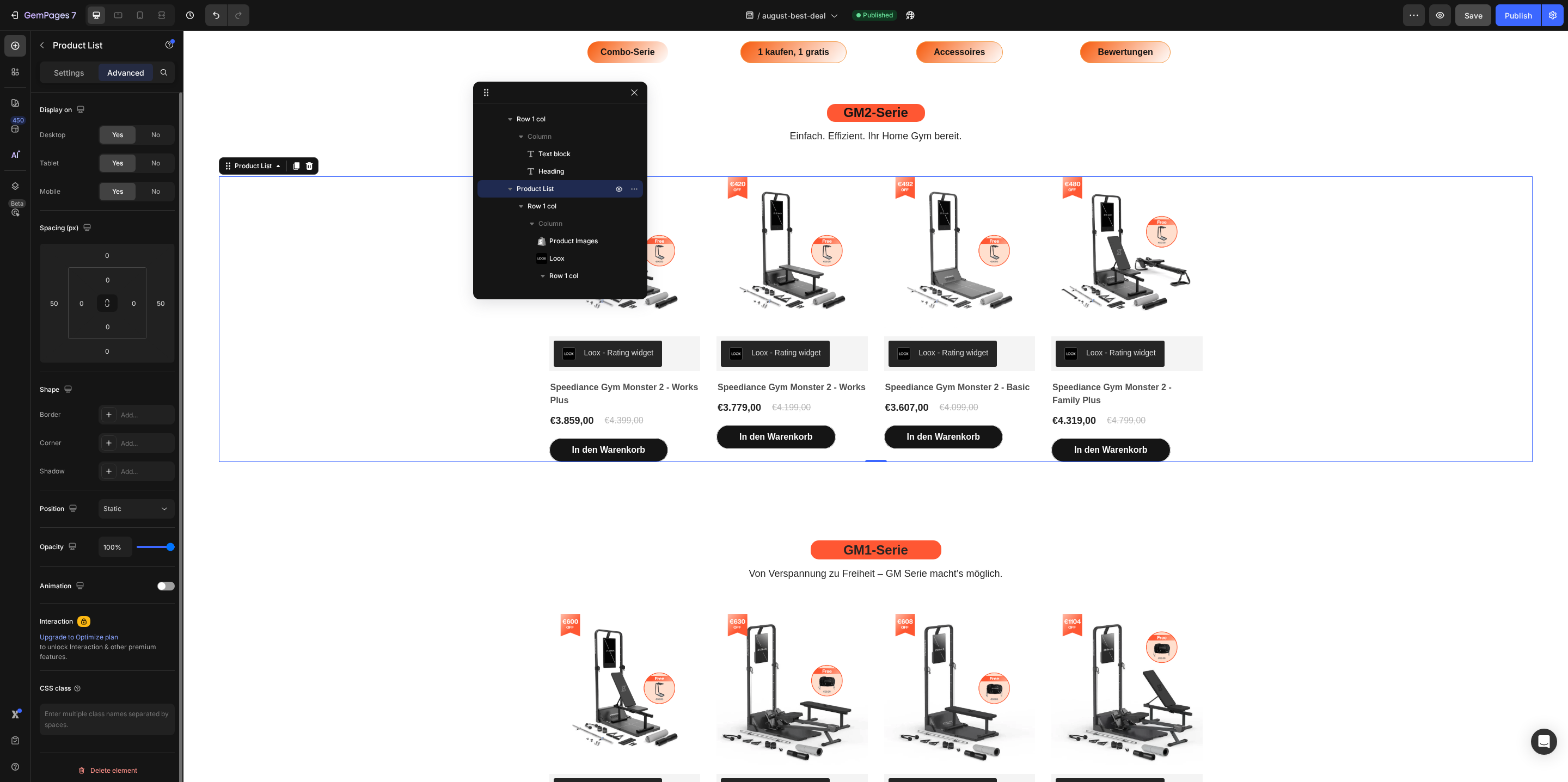
click at [133, 373] on div "Display on Desktop Yes No Tablet Yes No Mobile Yes No" at bounding box center [108, 432] width 135 height 118
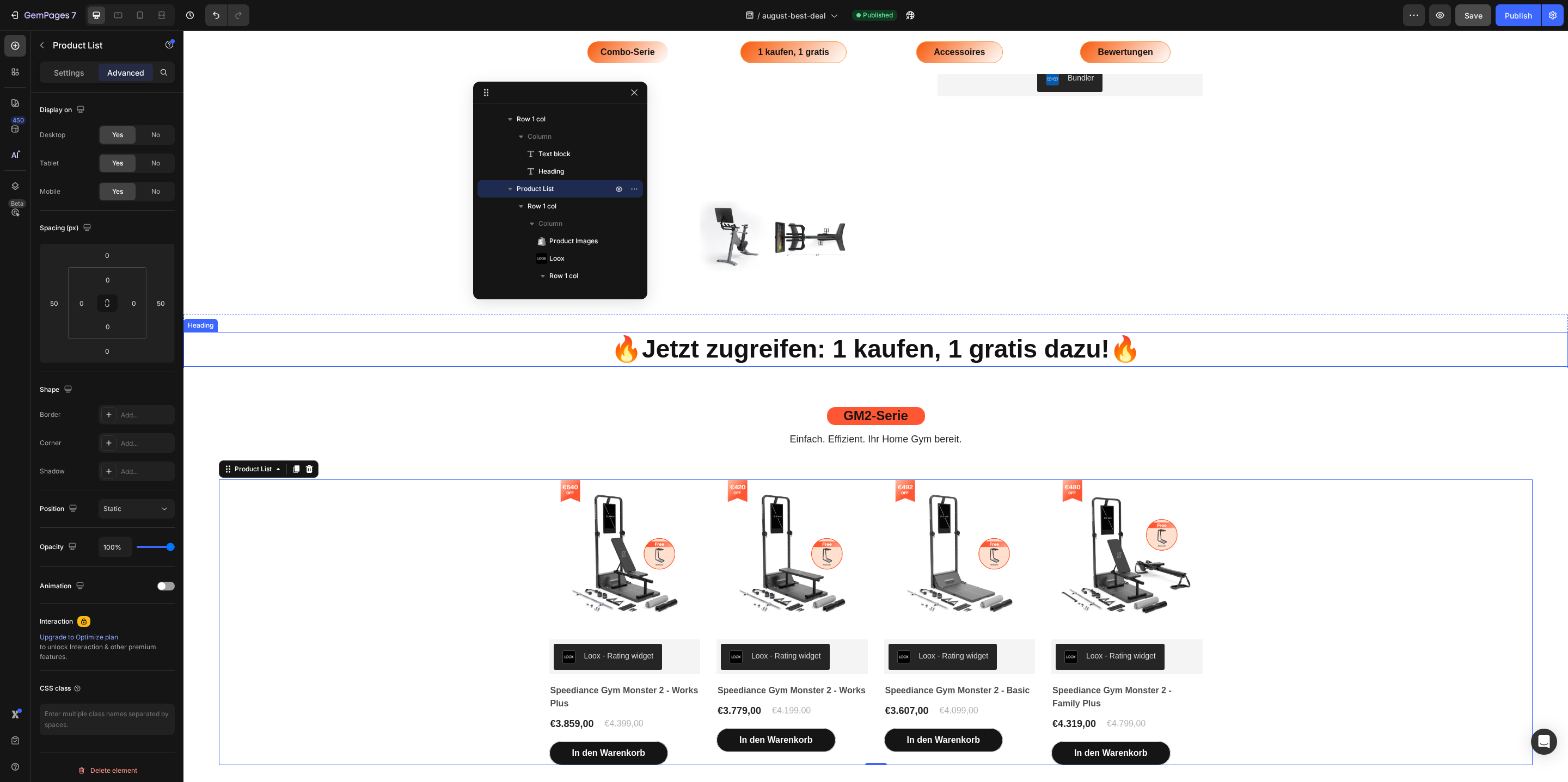
scroll to position [2200, 0]
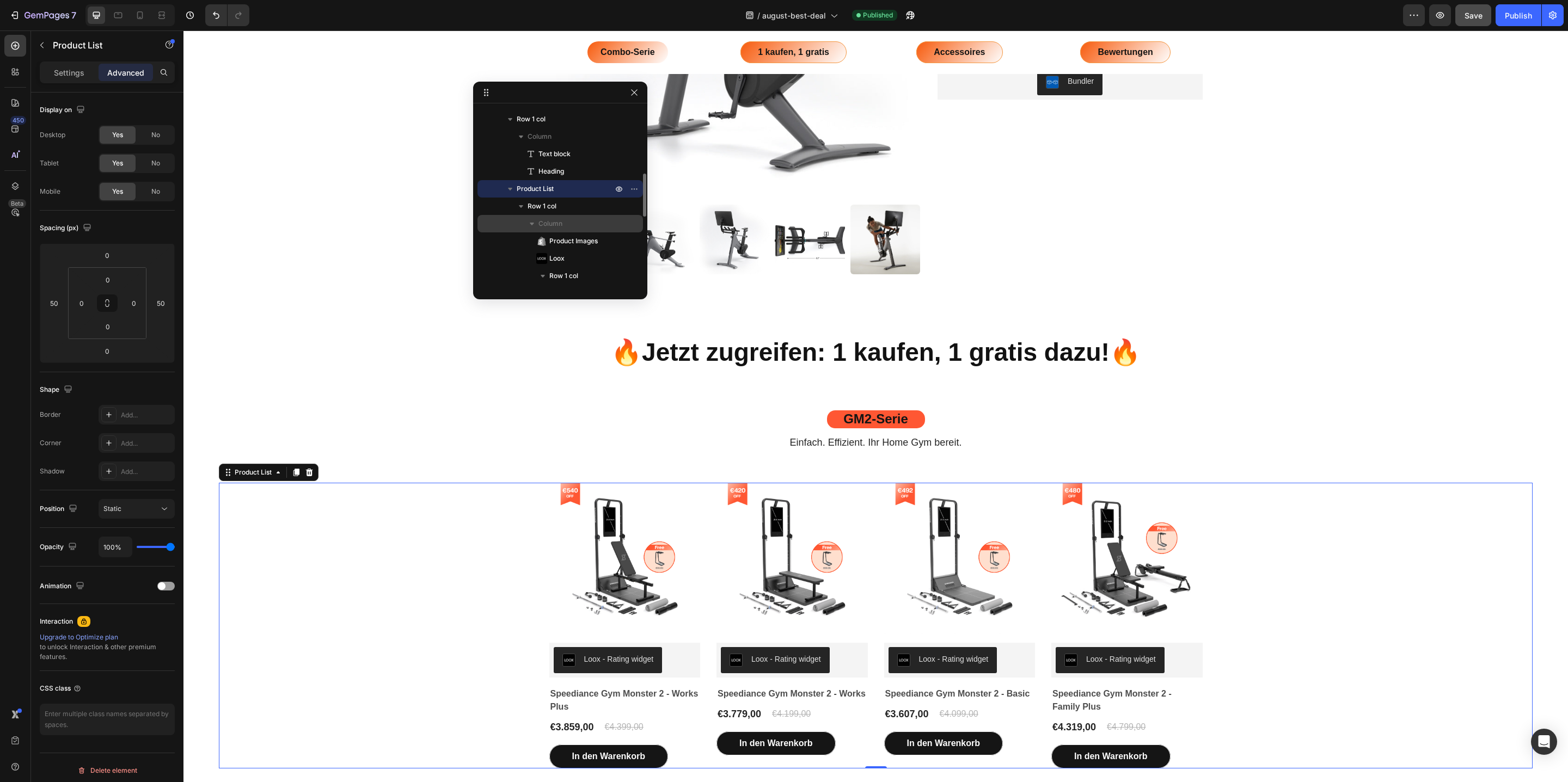
click at [587, 220] on p "Column" at bounding box center [577, 224] width 76 height 11
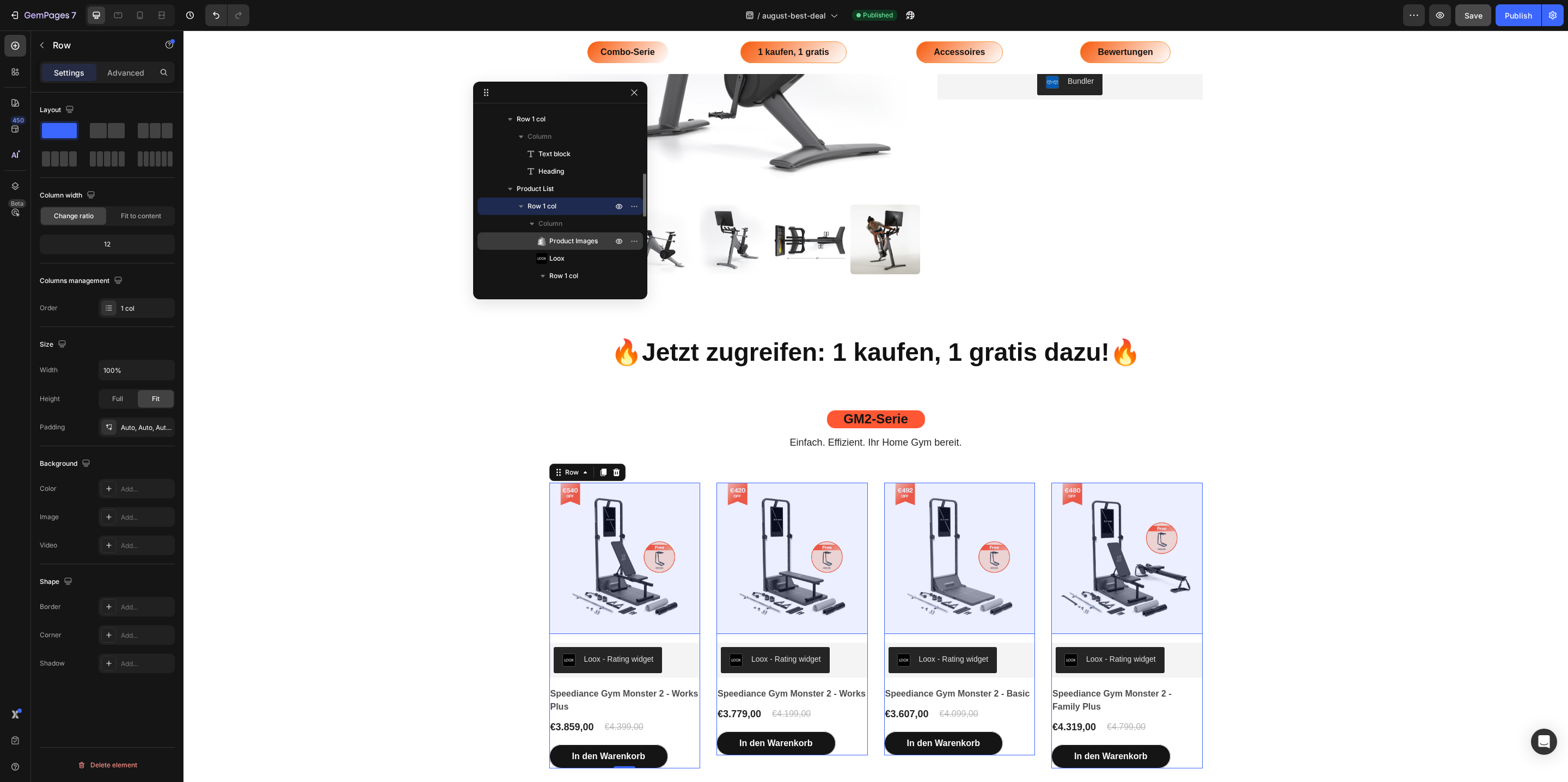
click at [585, 243] on span "Product Images" at bounding box center [573, 241] width 49 height 11
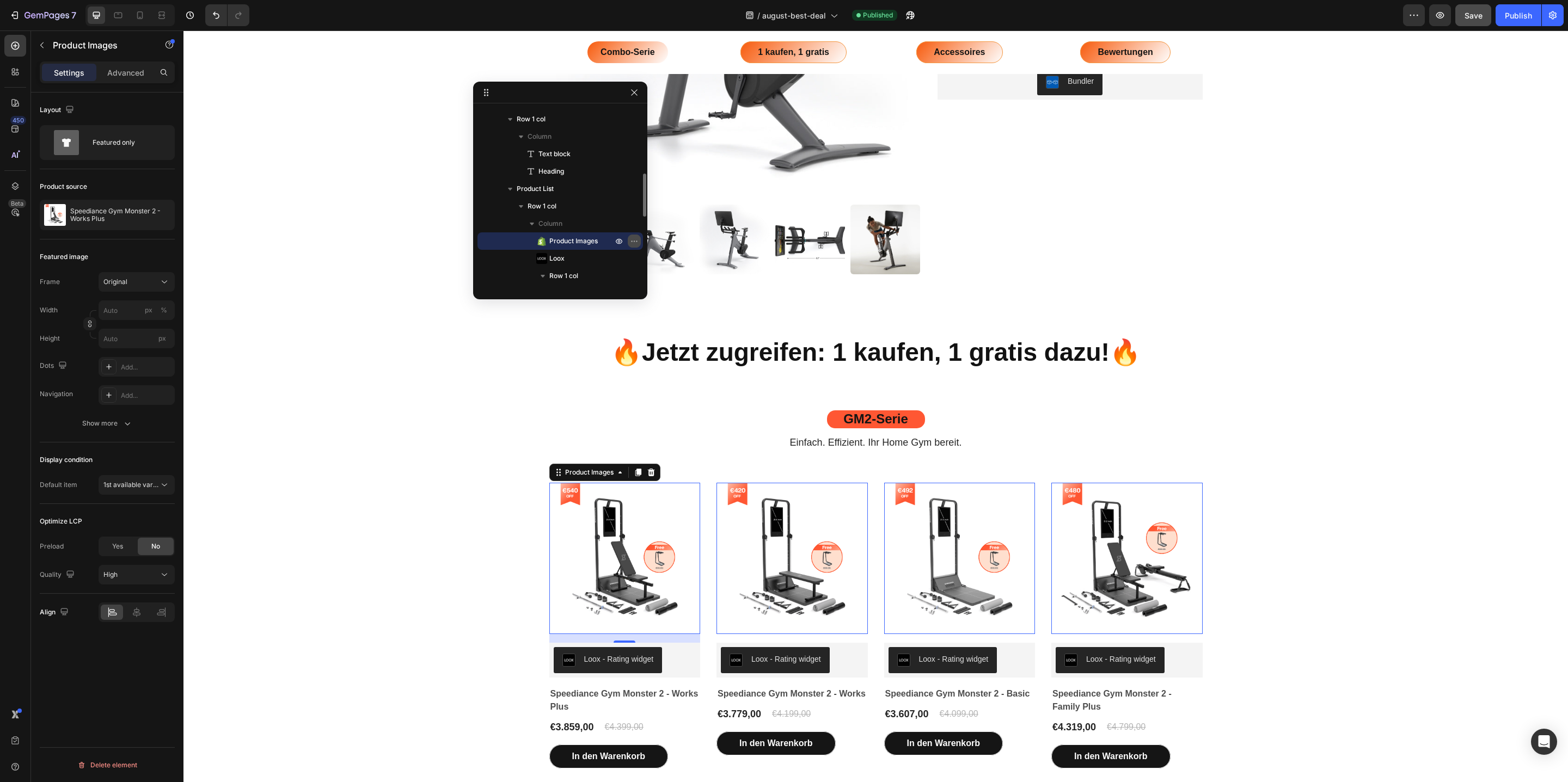
click at [635, 241] on icon "button" at bounding box center [634, 241] width 9 height 9
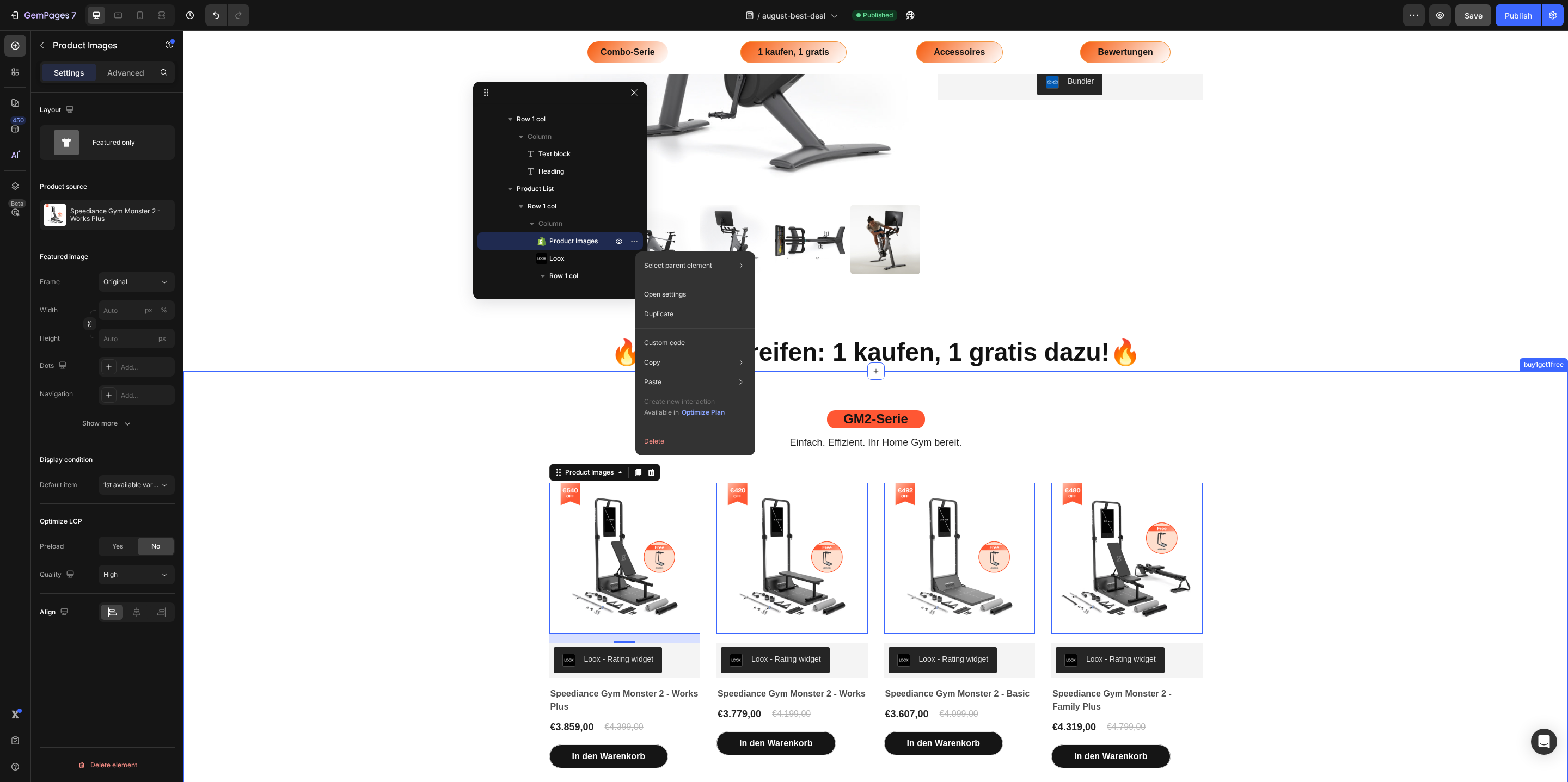
click at [1265, 420] on div "GM2-Serie Text block Einfach. Effizient. Ihr Home Gym bereit. Heading Row Produ…" at bounding box center [875, 590] width 1368 height 358
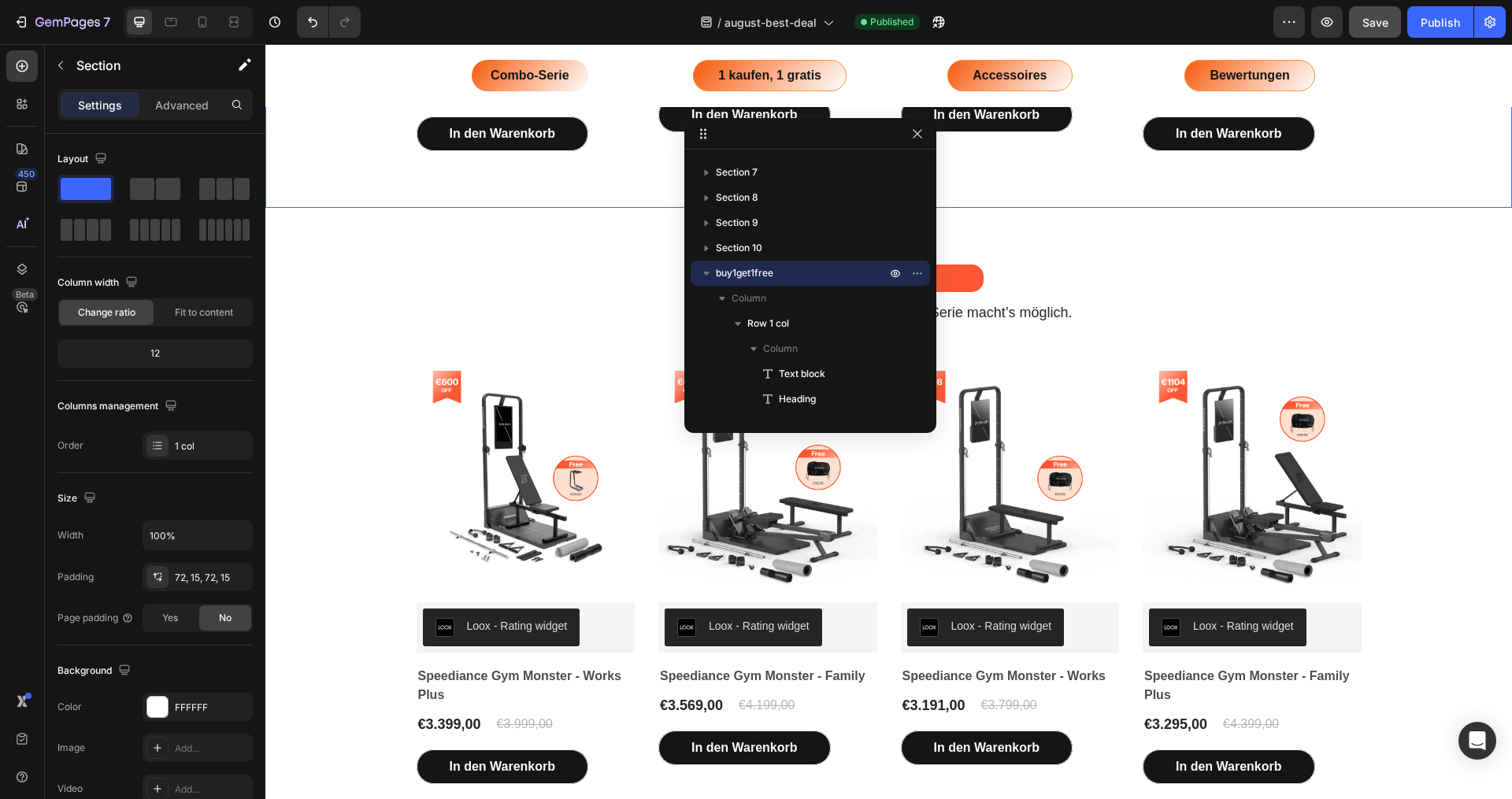
scroll to position [248, 0]
click at [394, 85] on div "Combo-Serie Button 1 kaufen, 1 gratis Button Accessoires Button Bewertungen But…" at bounding box center [889, 75] width 1247 height 31
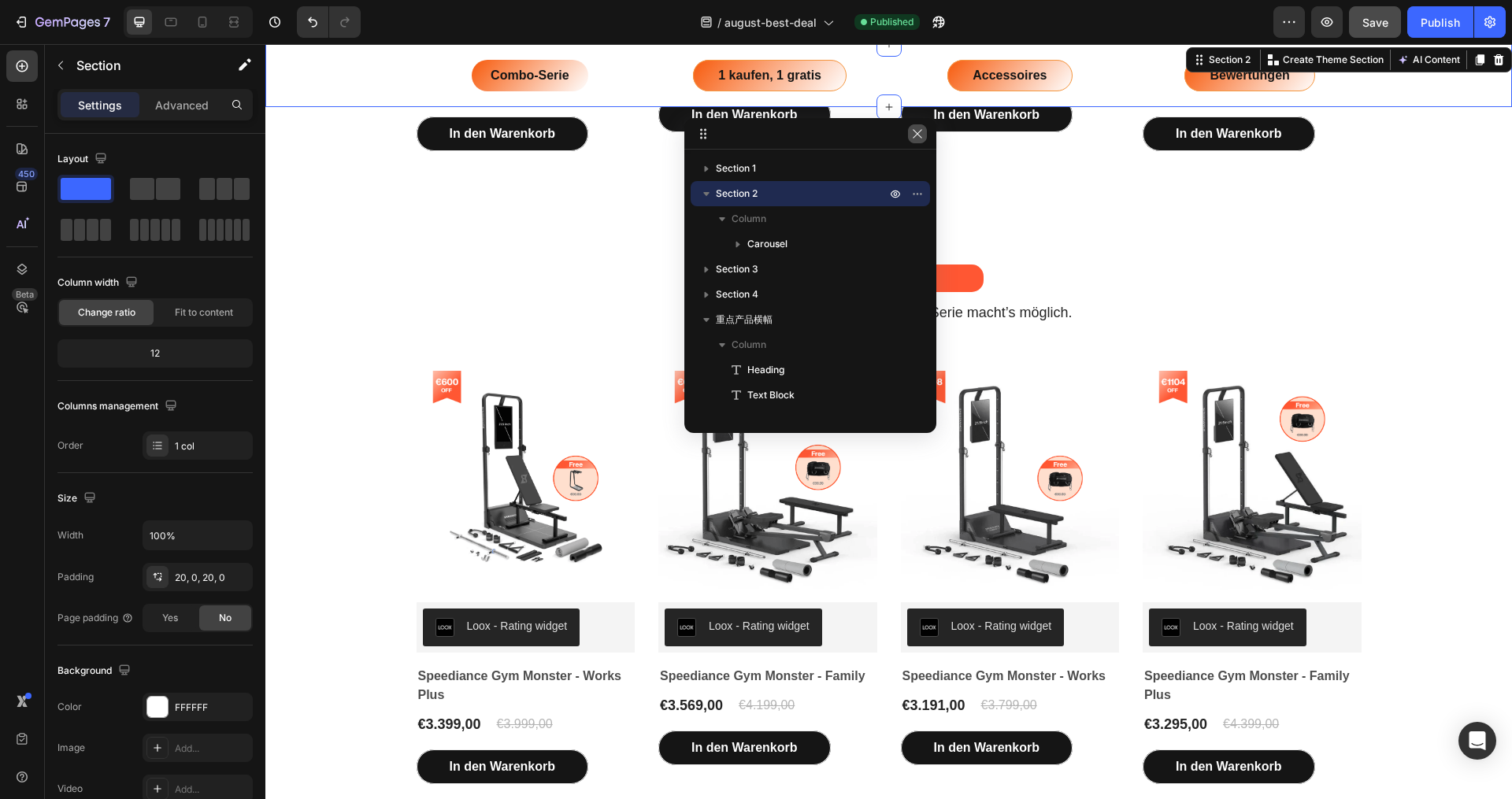
click at [918, 139] on icon "button" at bounding box center [917, 133] width 12 height 12
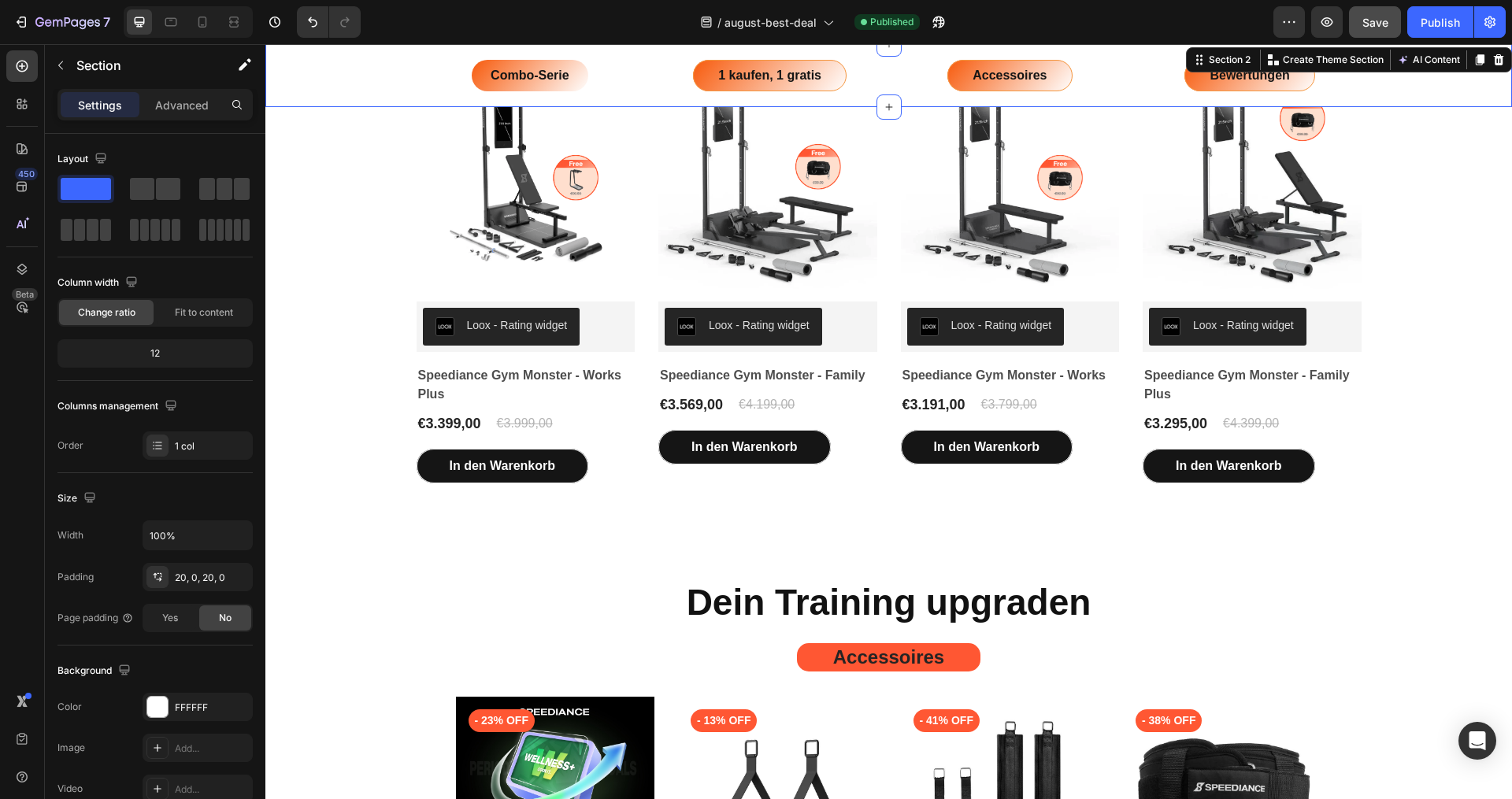
scroll to position [4408, 0]
